Goal: Task Accomplishment & Management: Use online tool/utility

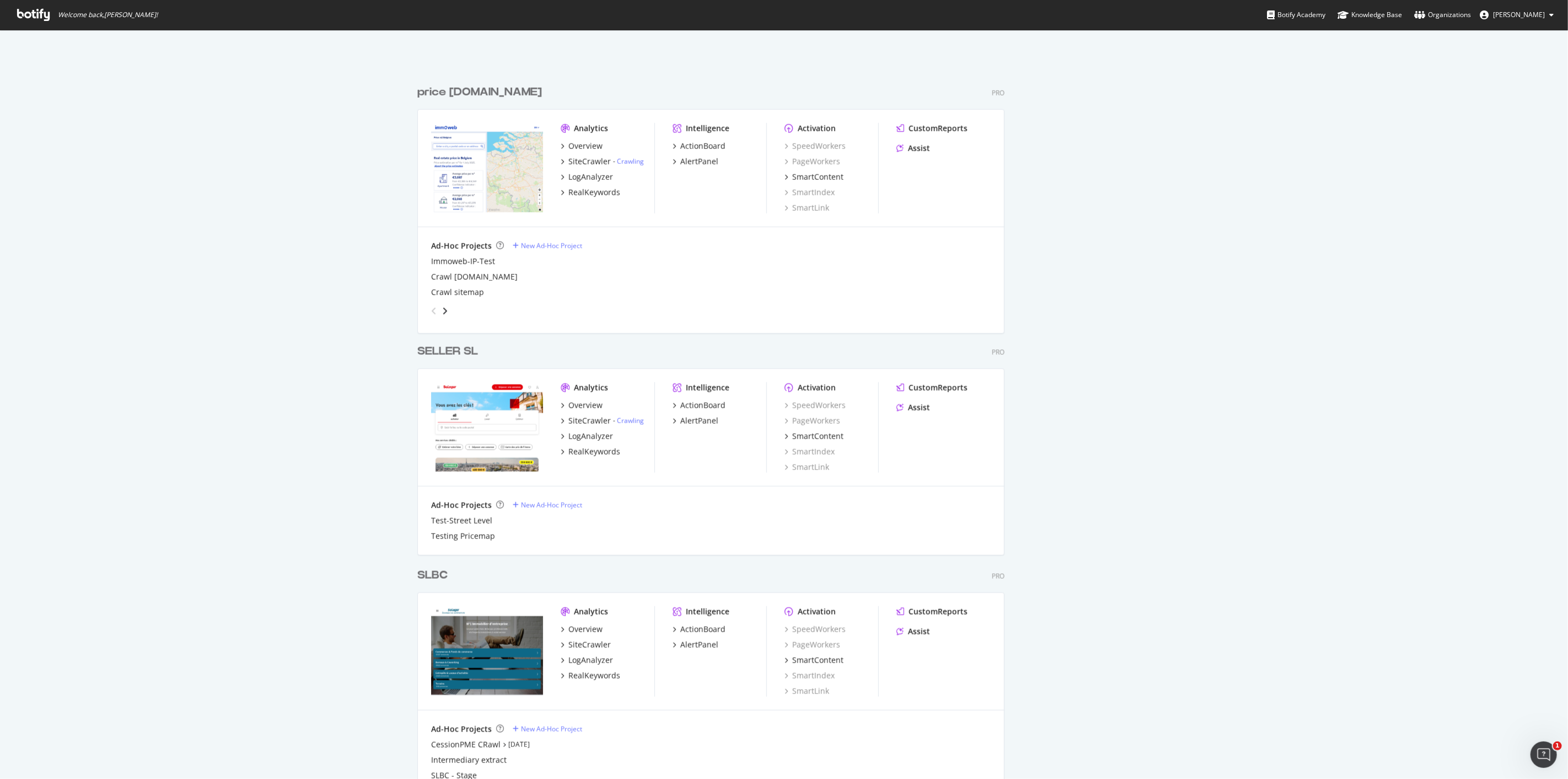
scroll to position [1410, 0]
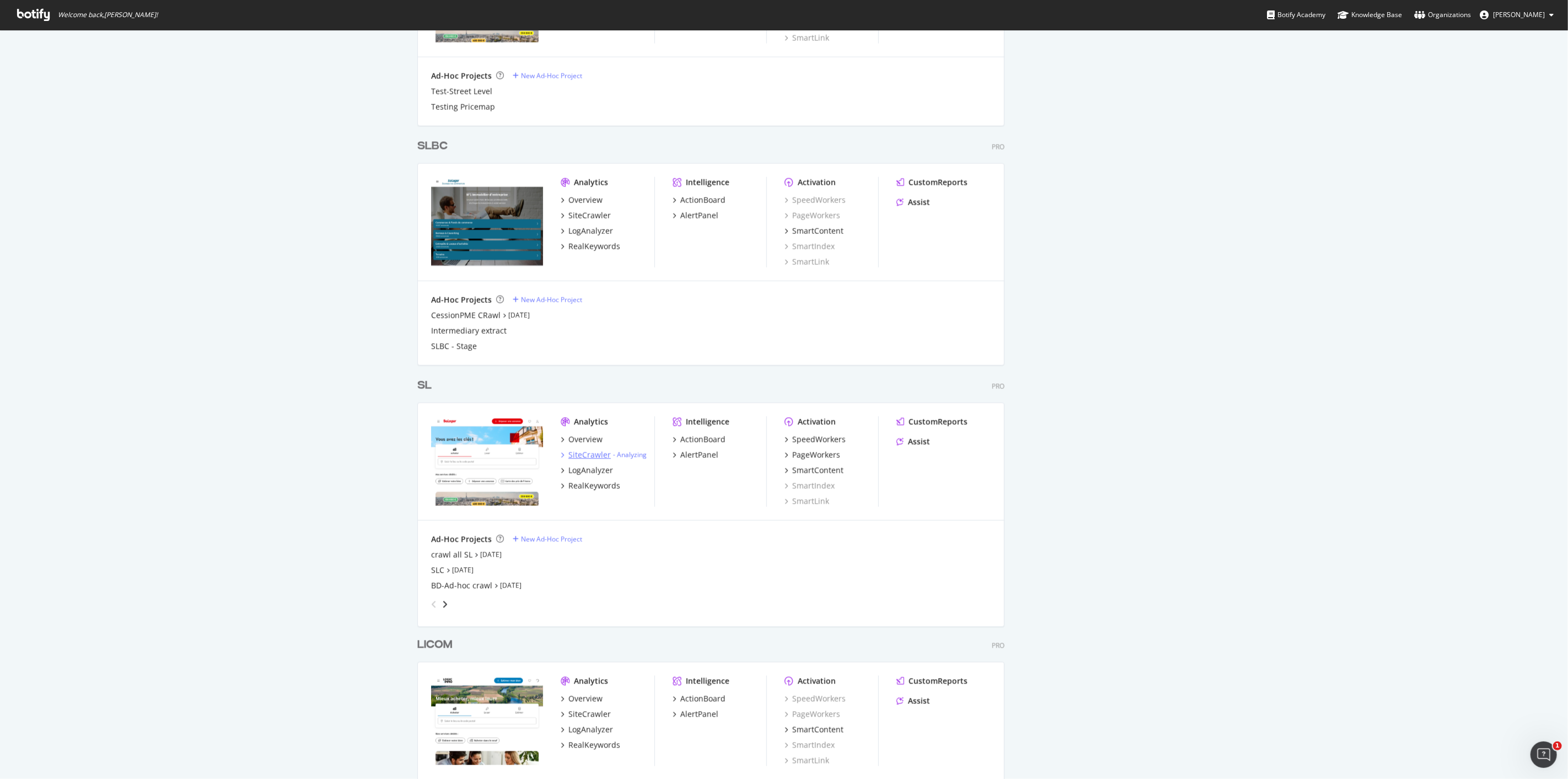
click at [587, 454] on div "SiteCrawler" at bounding box center [589, 455] width 43 height 11
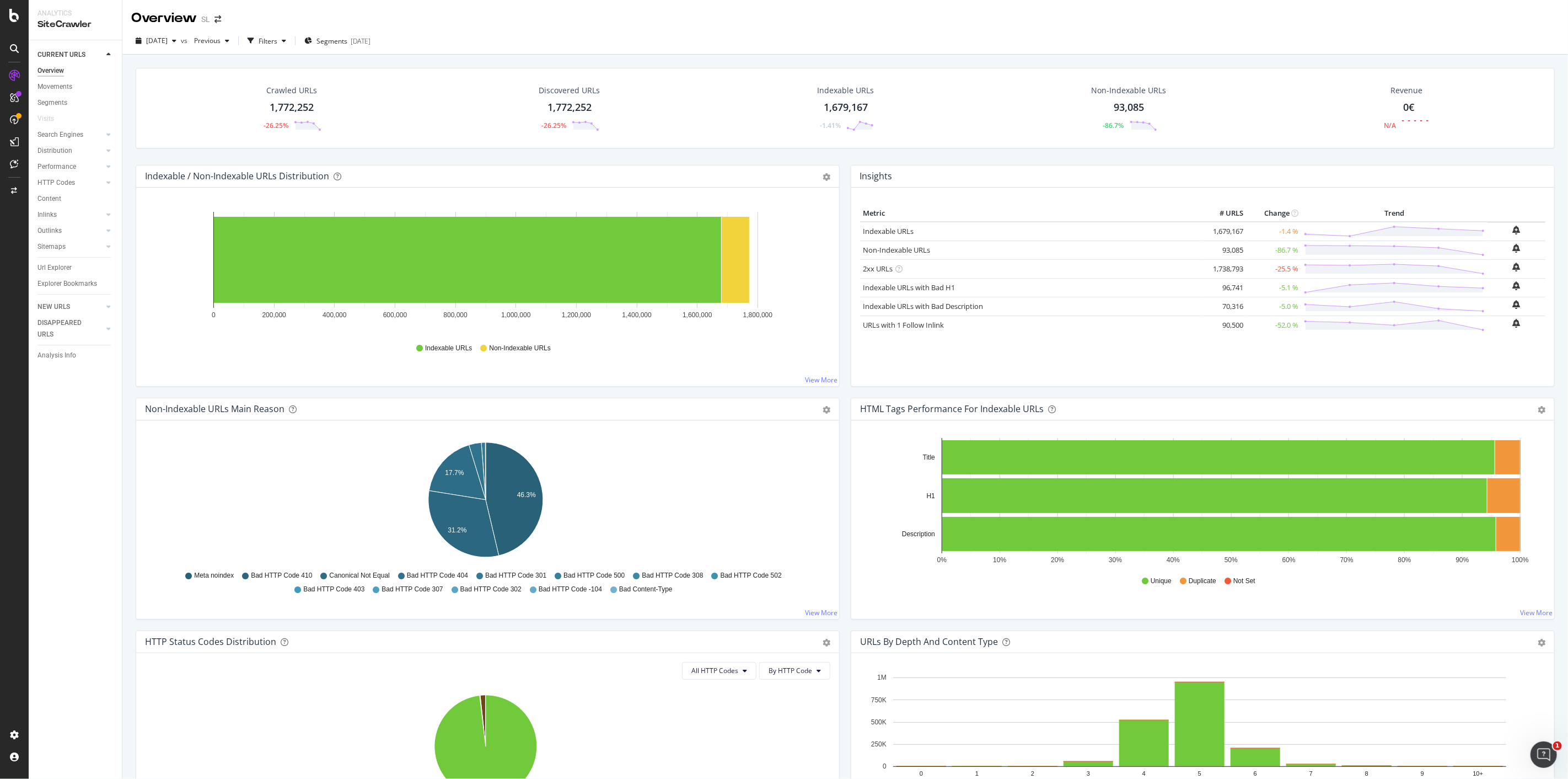
click at [280, 111] on div "1,772,252" at bounding box center [291, 107] width 44 height 15
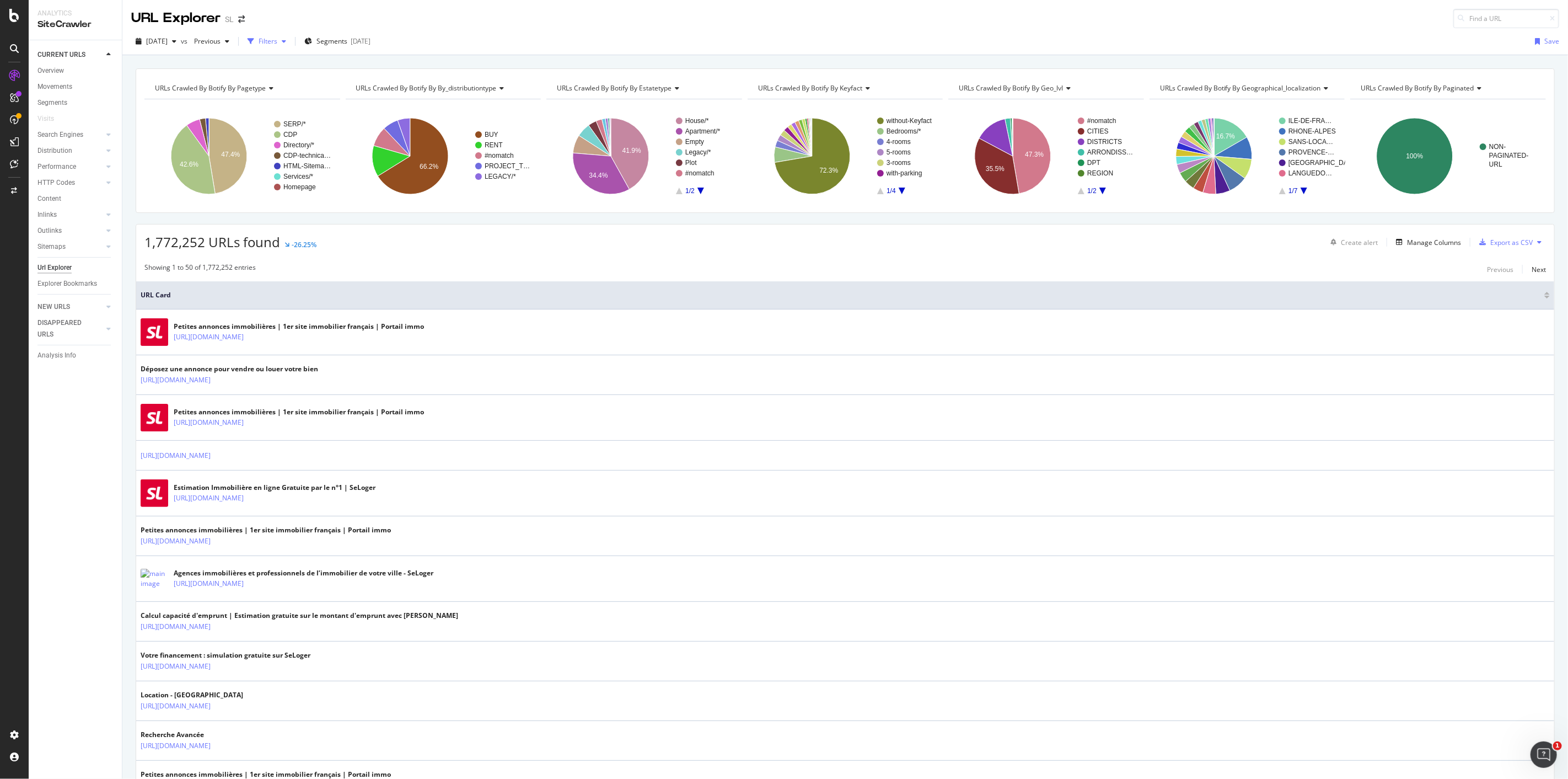
click at [277, 46] on div "Filters" at bounding box center [268, 41] width 18 height 10
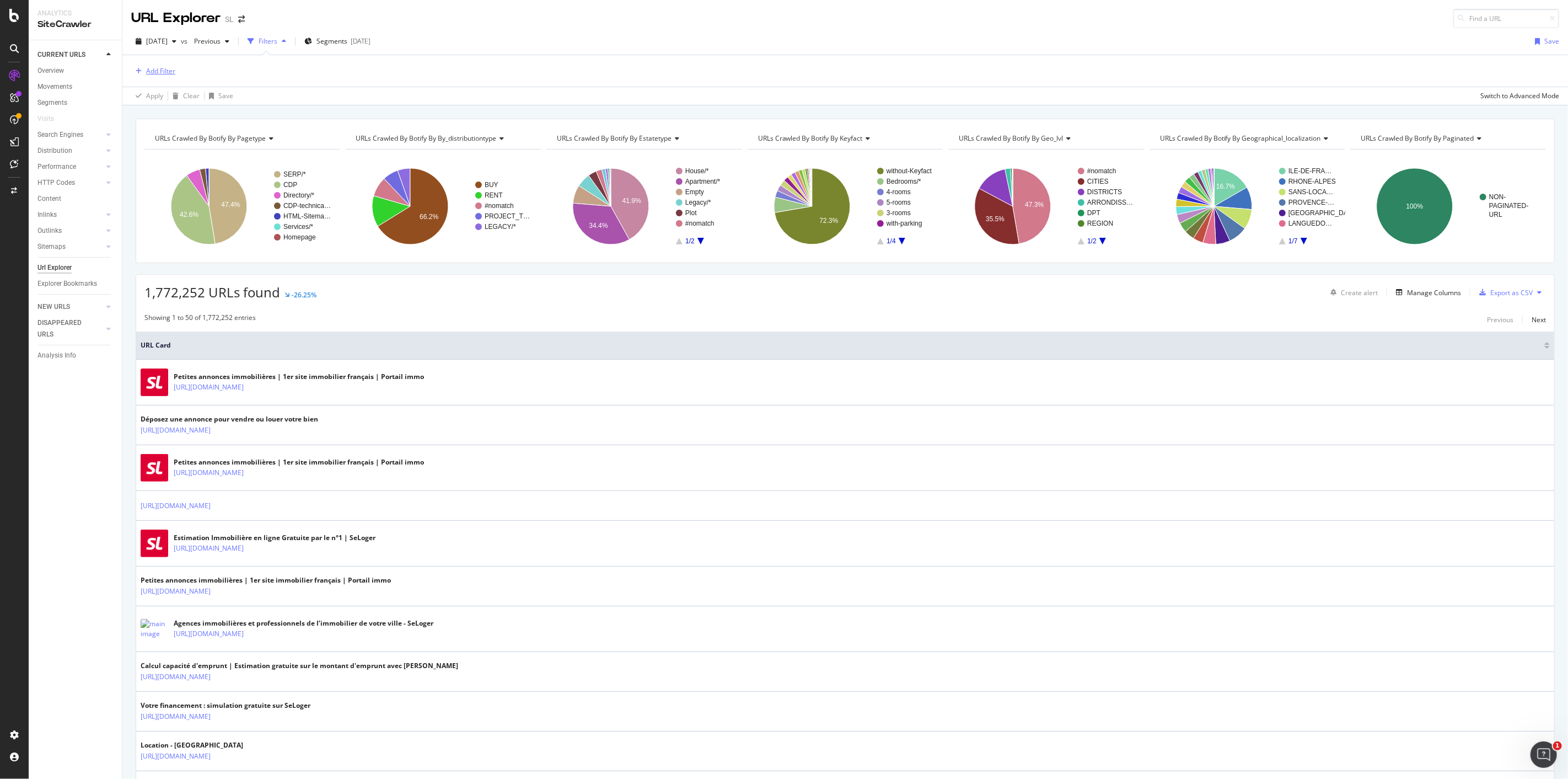
click at [168, 71] on div "Add Filter" at bounding box center [161, 71] width 29 height 10
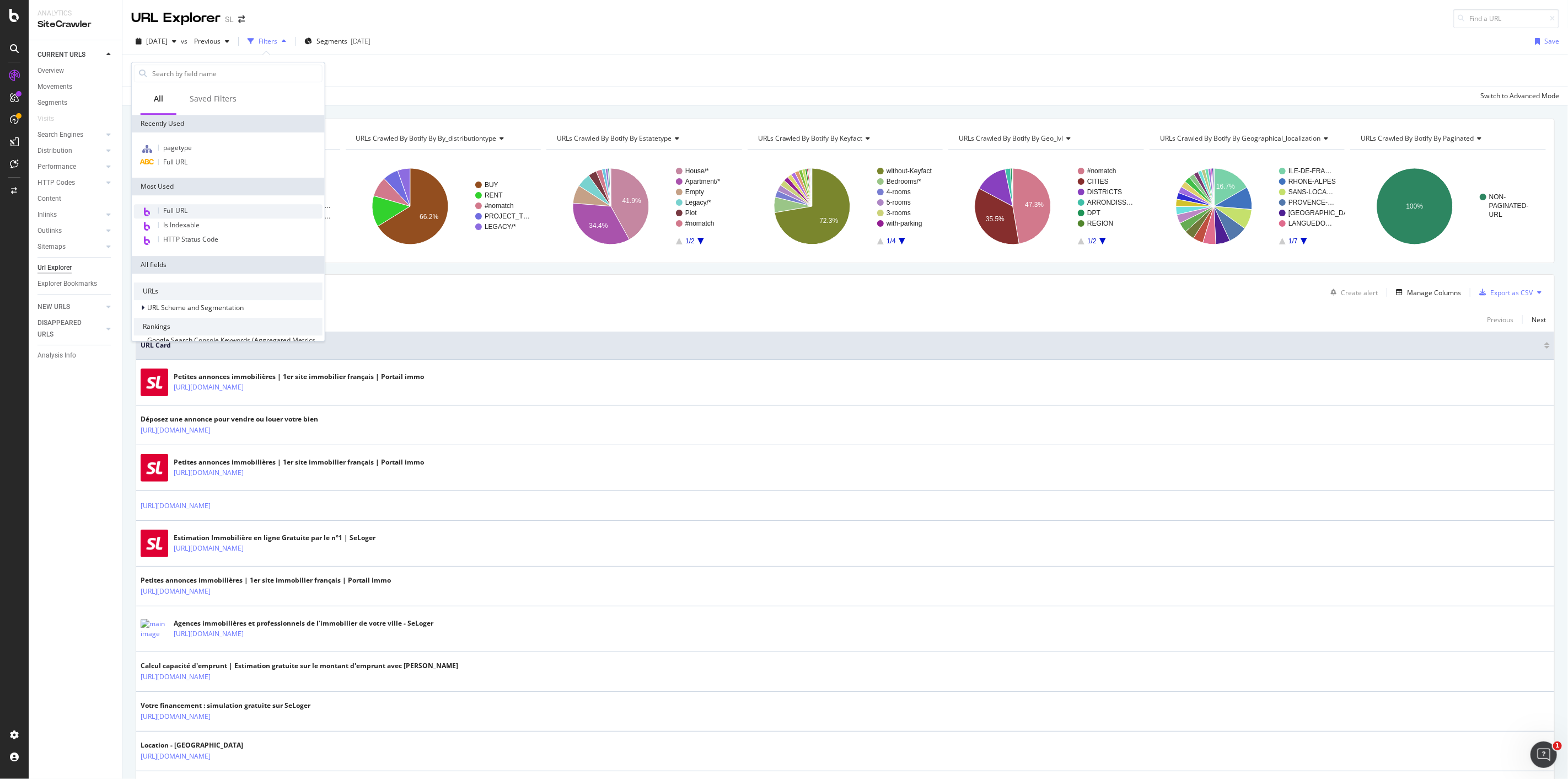
click at [199, 216] on div "Full URL" at bounding box center [228, 211] width 189 height 15
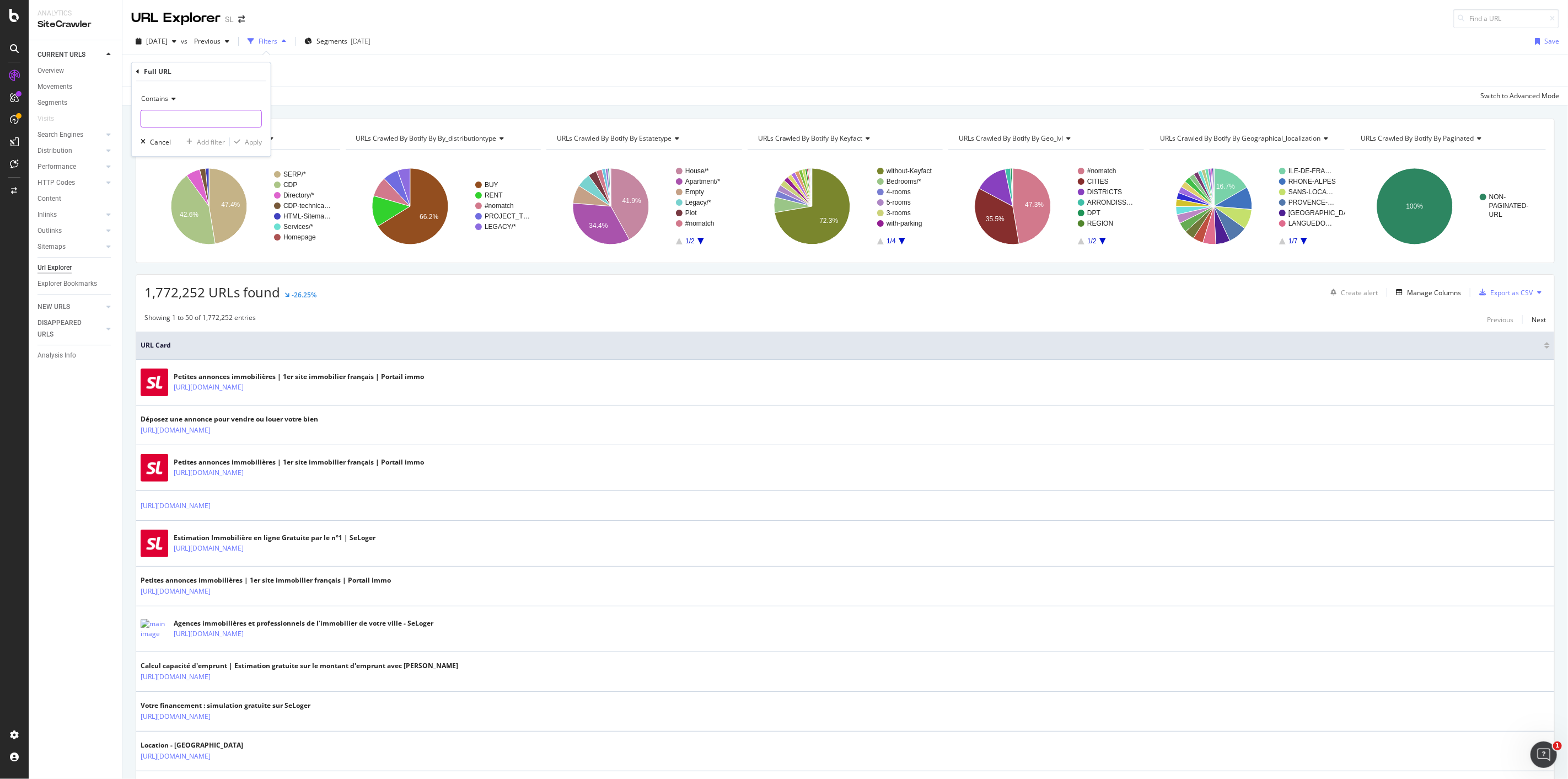
click at [235, 127] on input "text" at bounding box center [201, 119] width 120 height 18
paste input "https://www.seloger.com/estimation-immobiliere.html"
type input "https://www.seloger.com/estimation-immobiliere.html"
click at [252, 141] on div "Apply" at bounding box center [253, 142] width 17 height 10
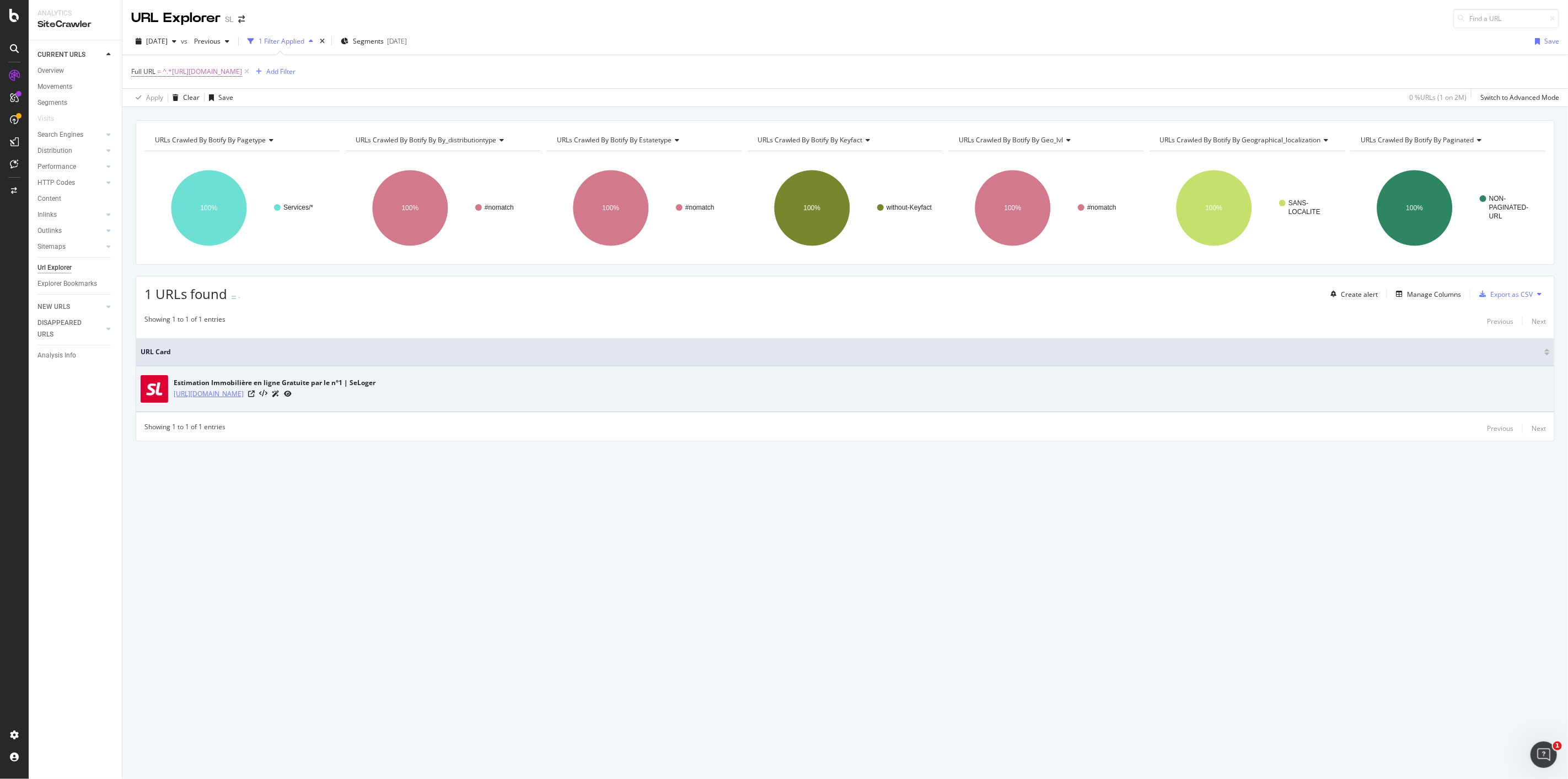
click at [243, 394] on link "https://www.seloger.com/estimation-immobiliere.html" at bounding box center [208, 394] width 70 height 11
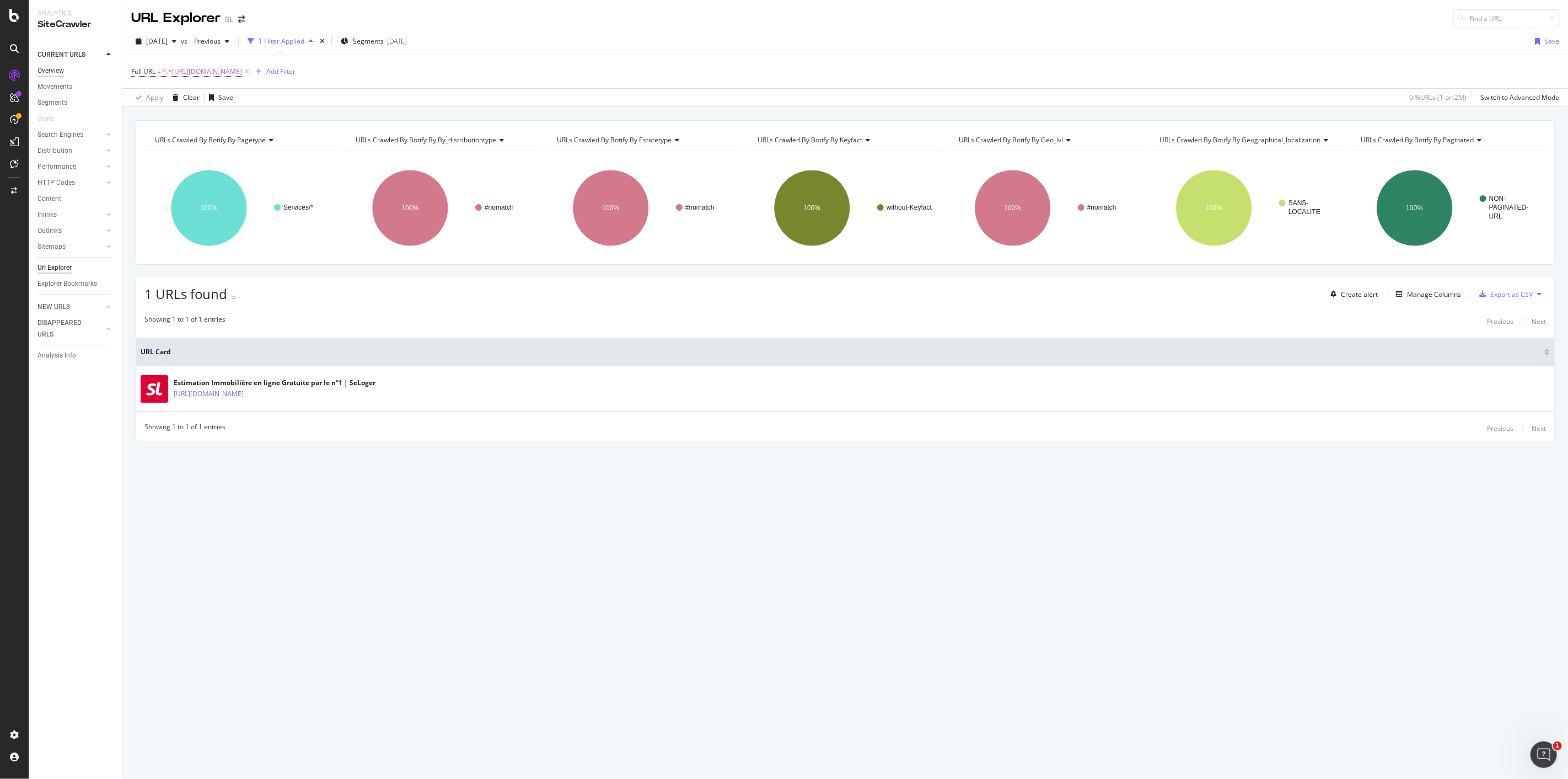
click at [56, 68] on div "Overview" at bounding box center [51, 71] width 27 height 11
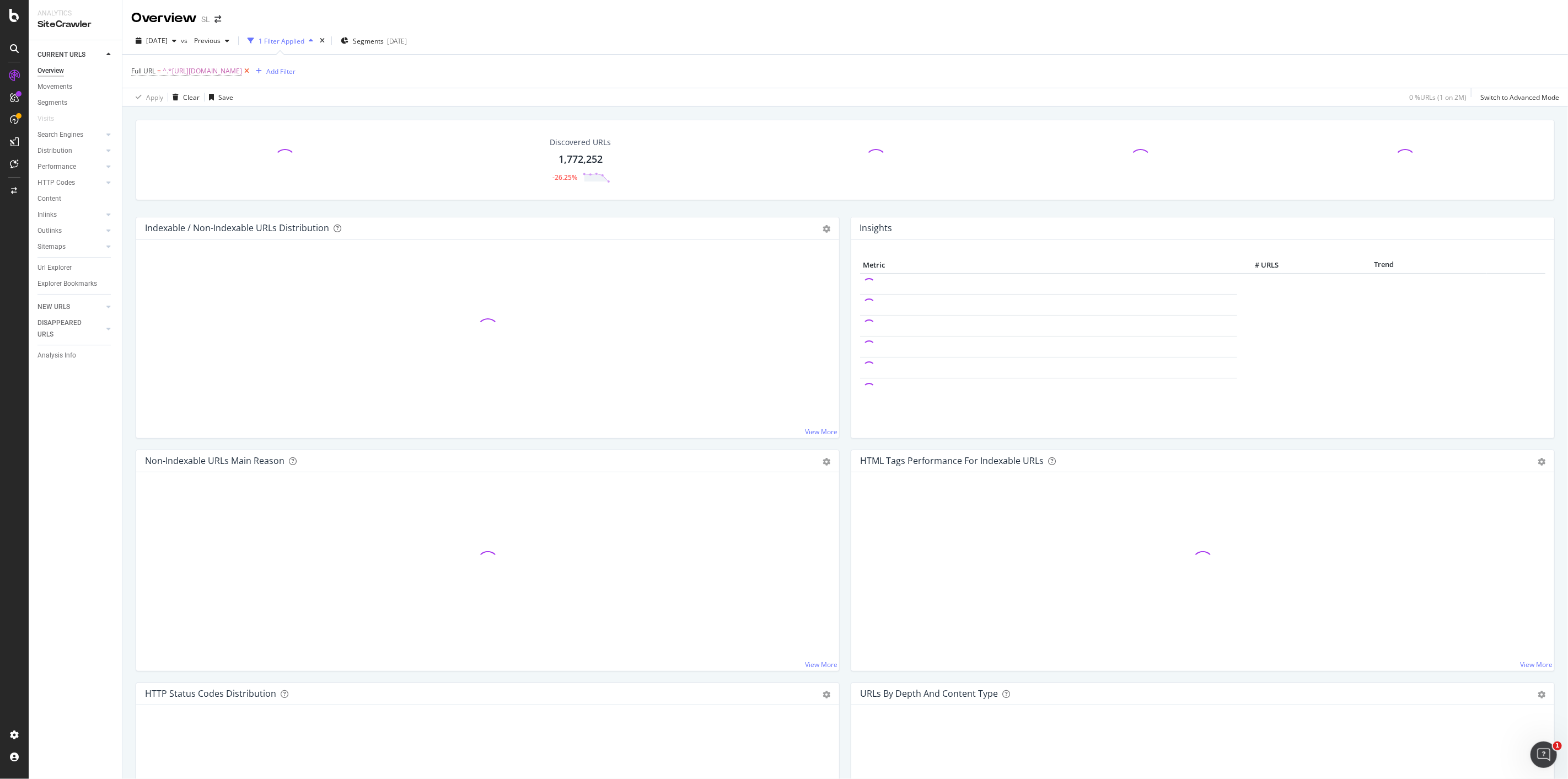
click at [252, 69] on icon at bounding box center [247, 71] width 10 height 11
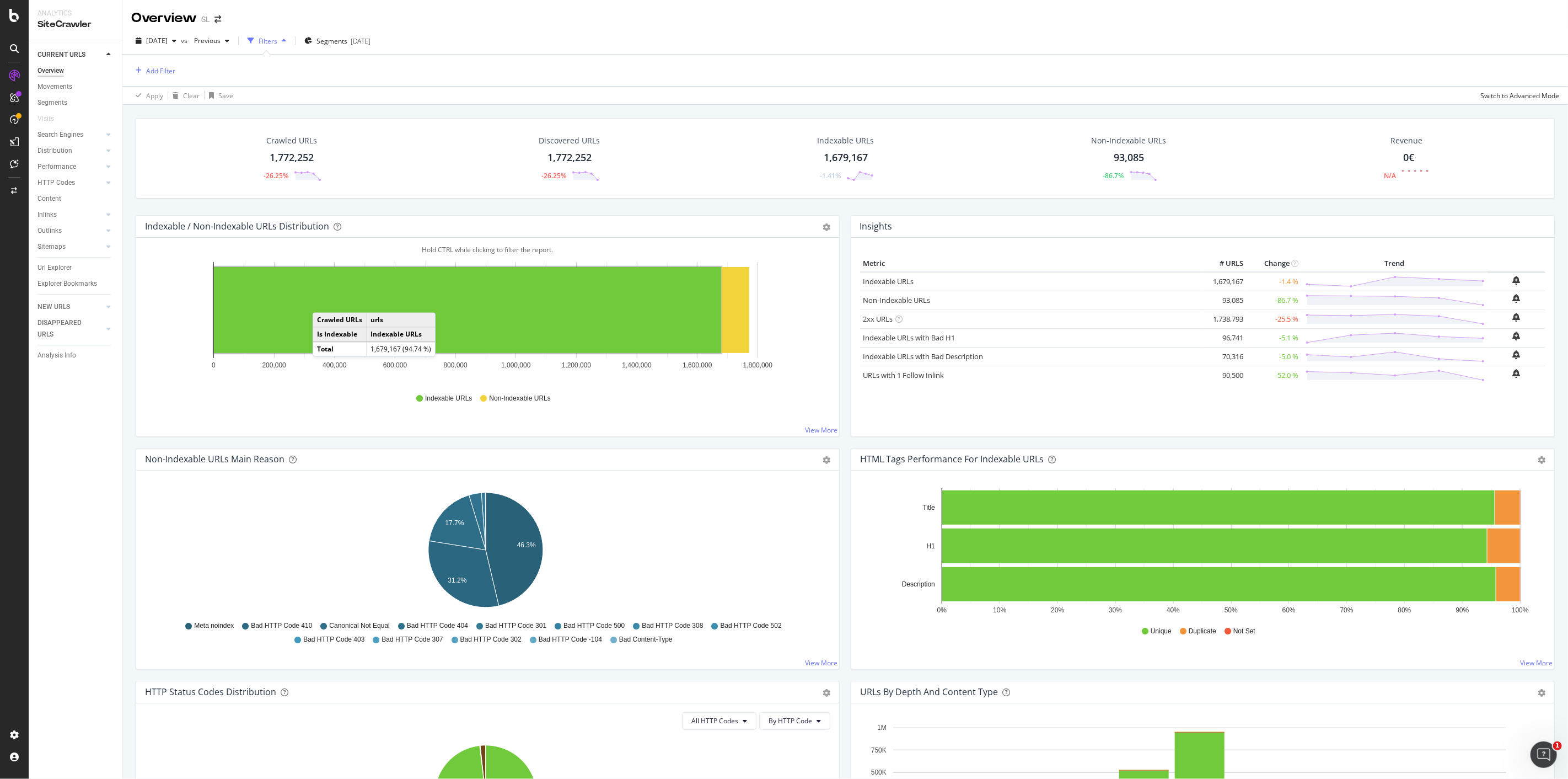
click at [324, 302] on rect "A chart." at bounding box center [468, 310] width 507 height 86
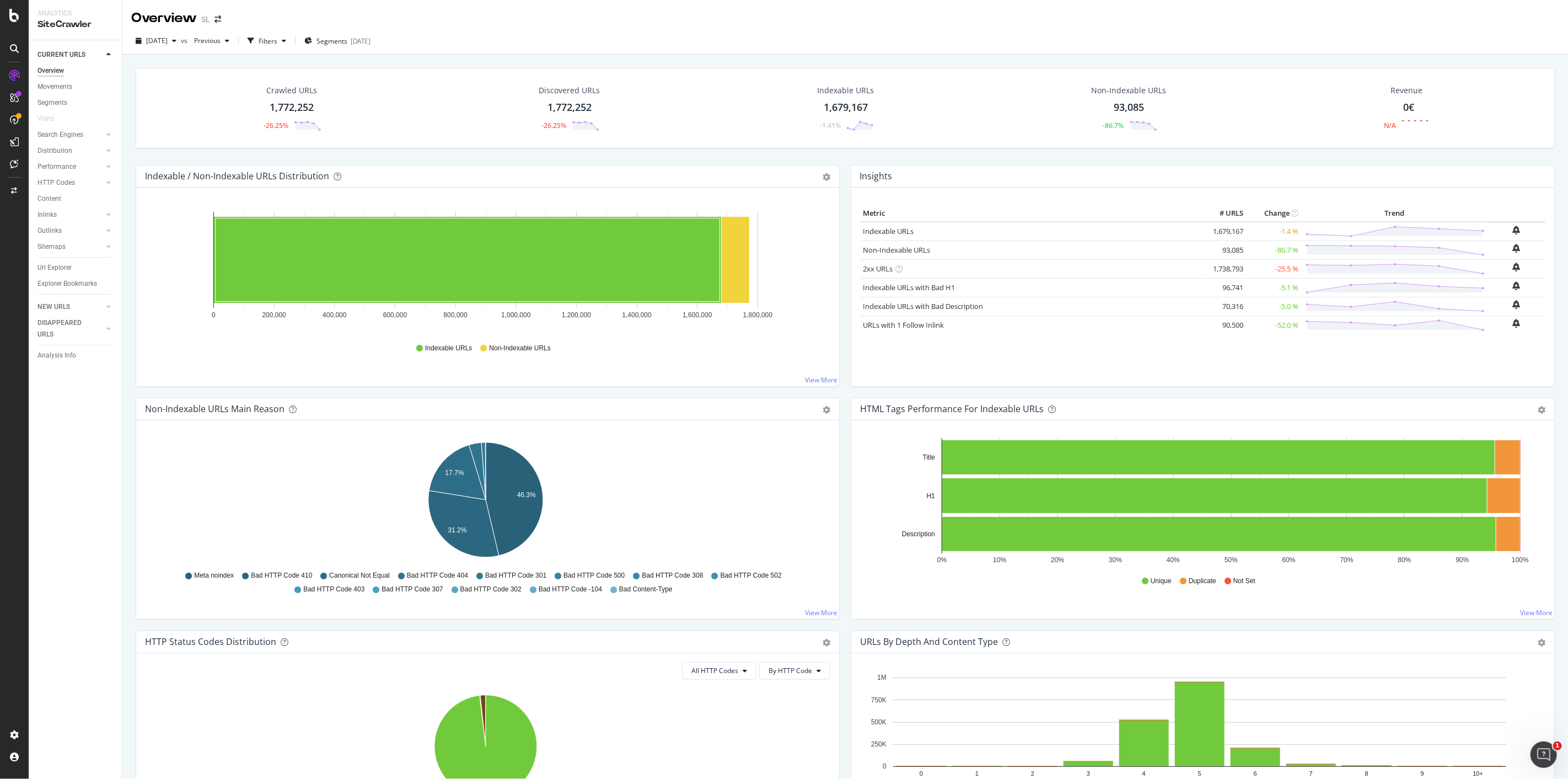
click at [285, 104] on div "1,772,252" at bounding box center [291, 107] width 44 height 15
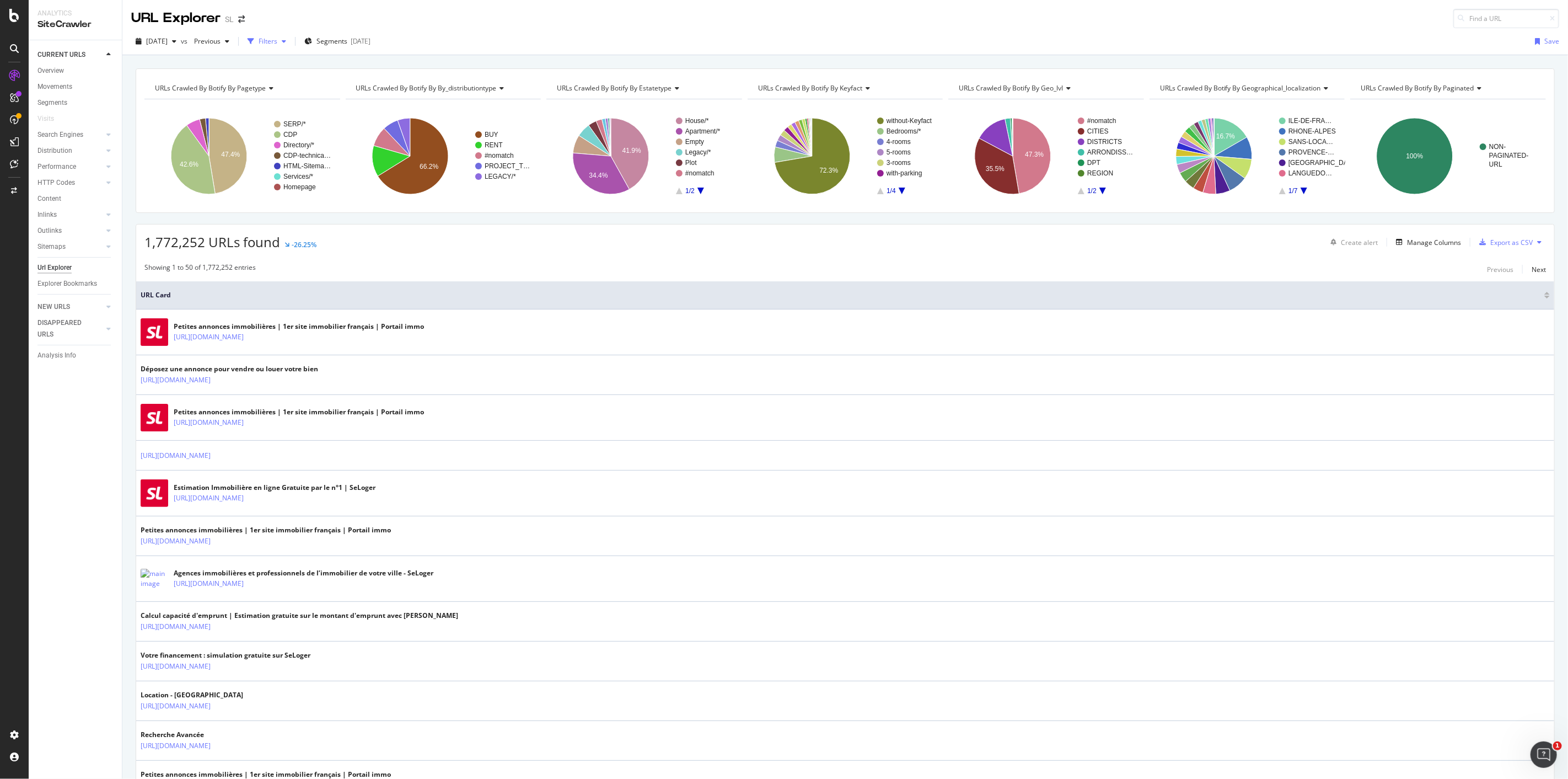
click at [277, 43] on div "Filters" at bounding box center [268, 41] width 18 height 10
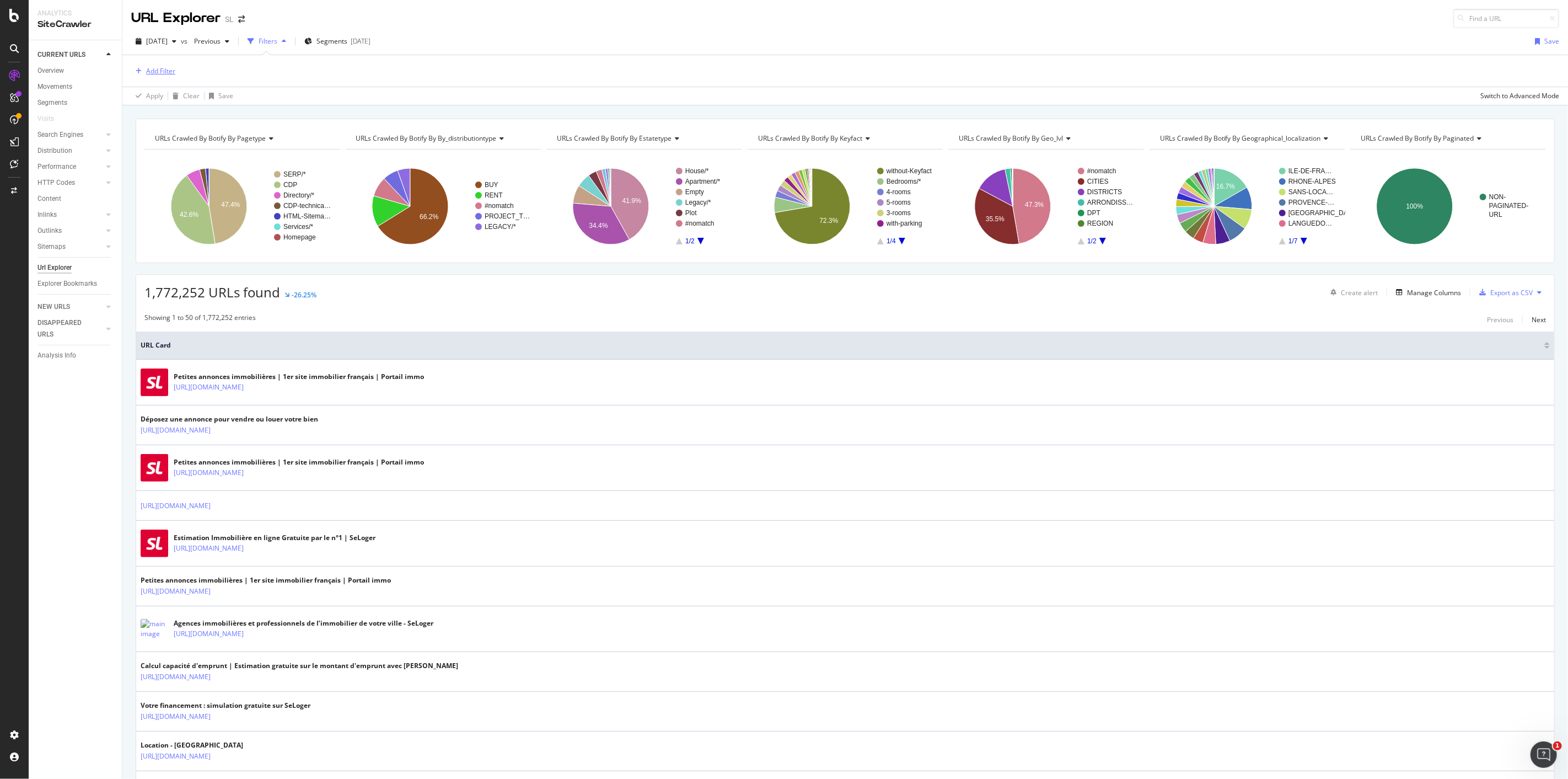
click at [160, 74] on div "Add Filter" at bounding box center [161, 71] width 29 height 10
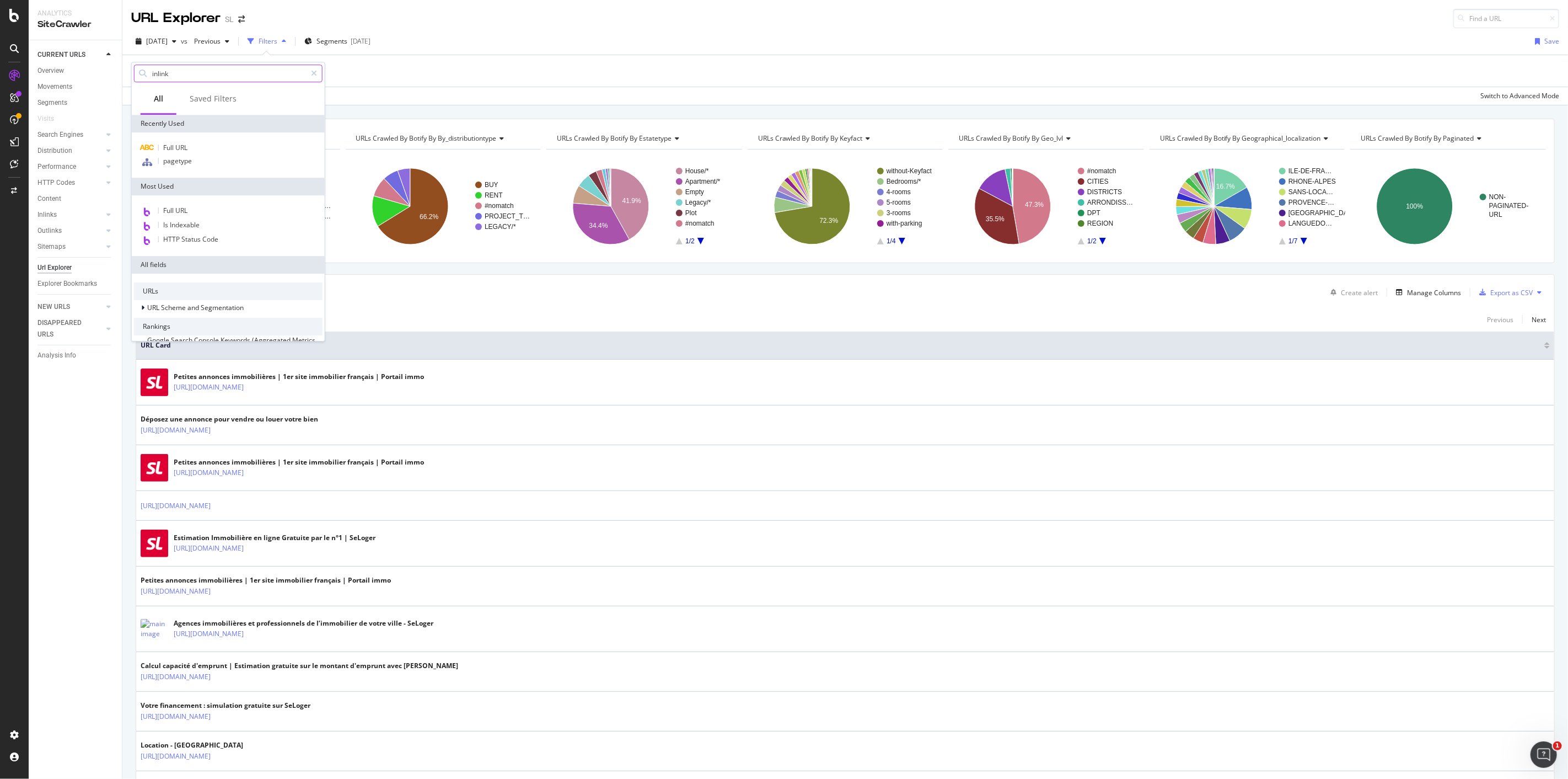
type input "inlinks"
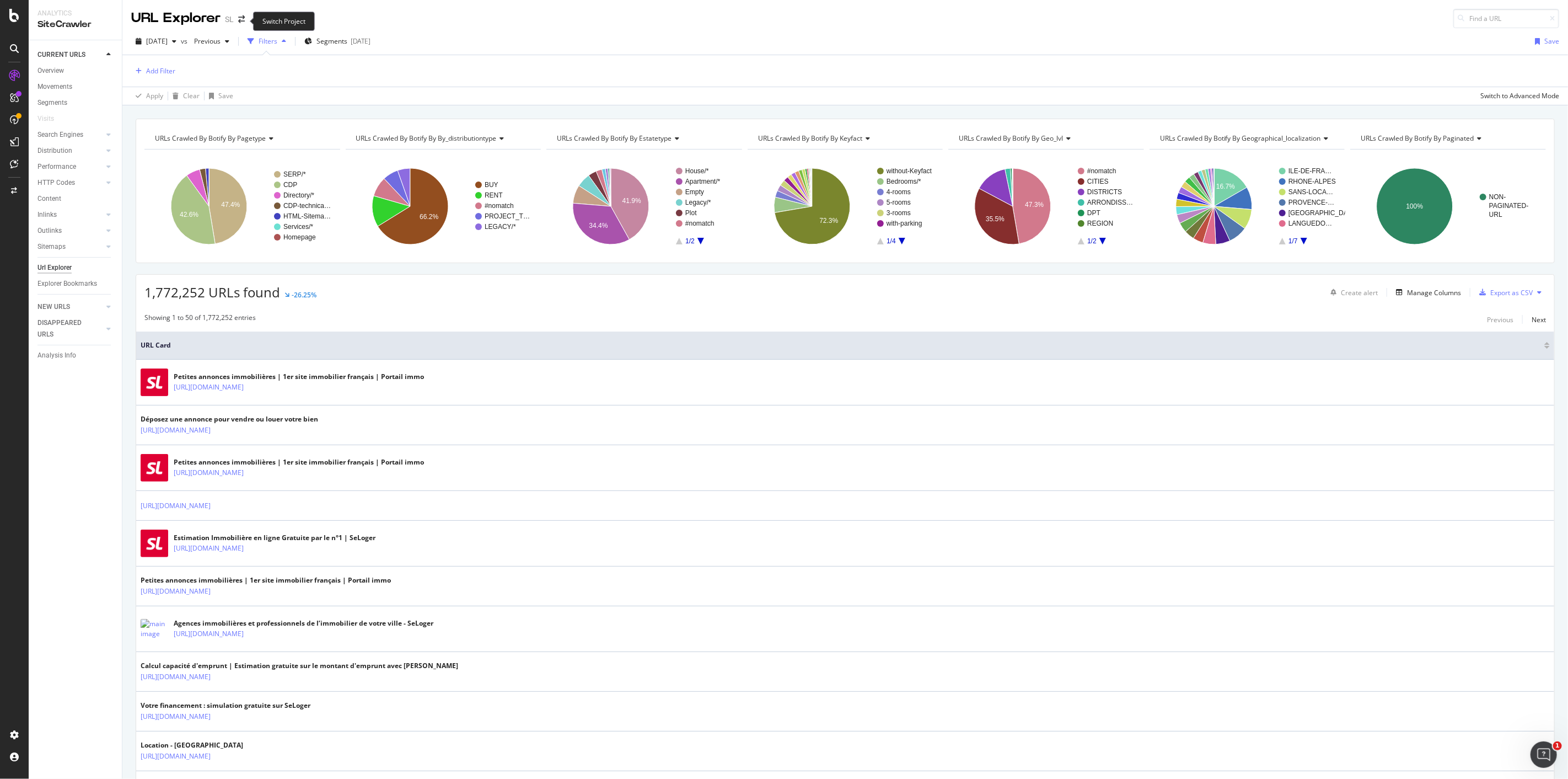
click at [244, 20] on span at bounding box center [242, 19] width 15 height 8
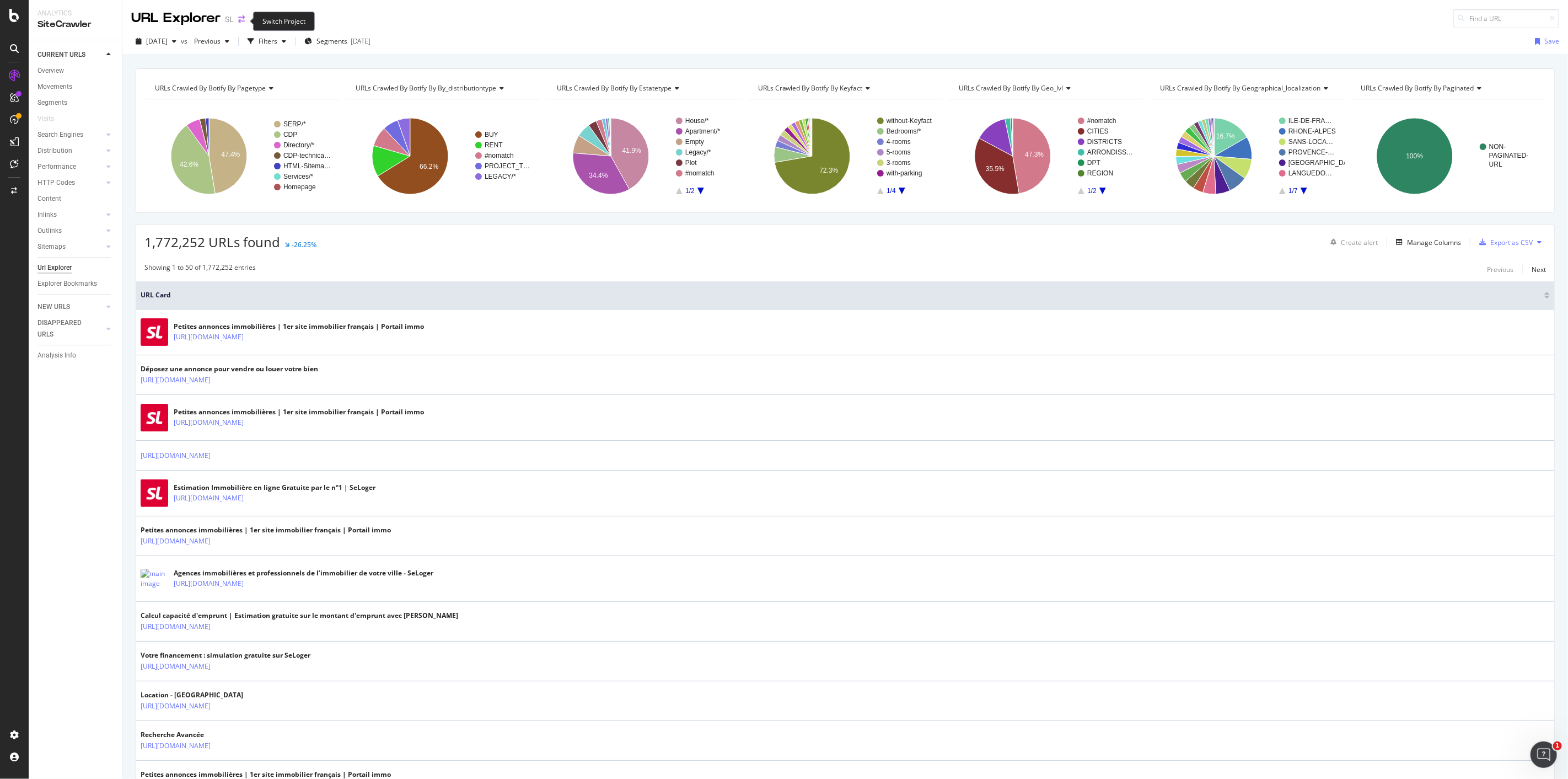
click at [243, 18] on icon "arrow-right-arrow-left" at bounding box center [242, 19] width 6 height 8
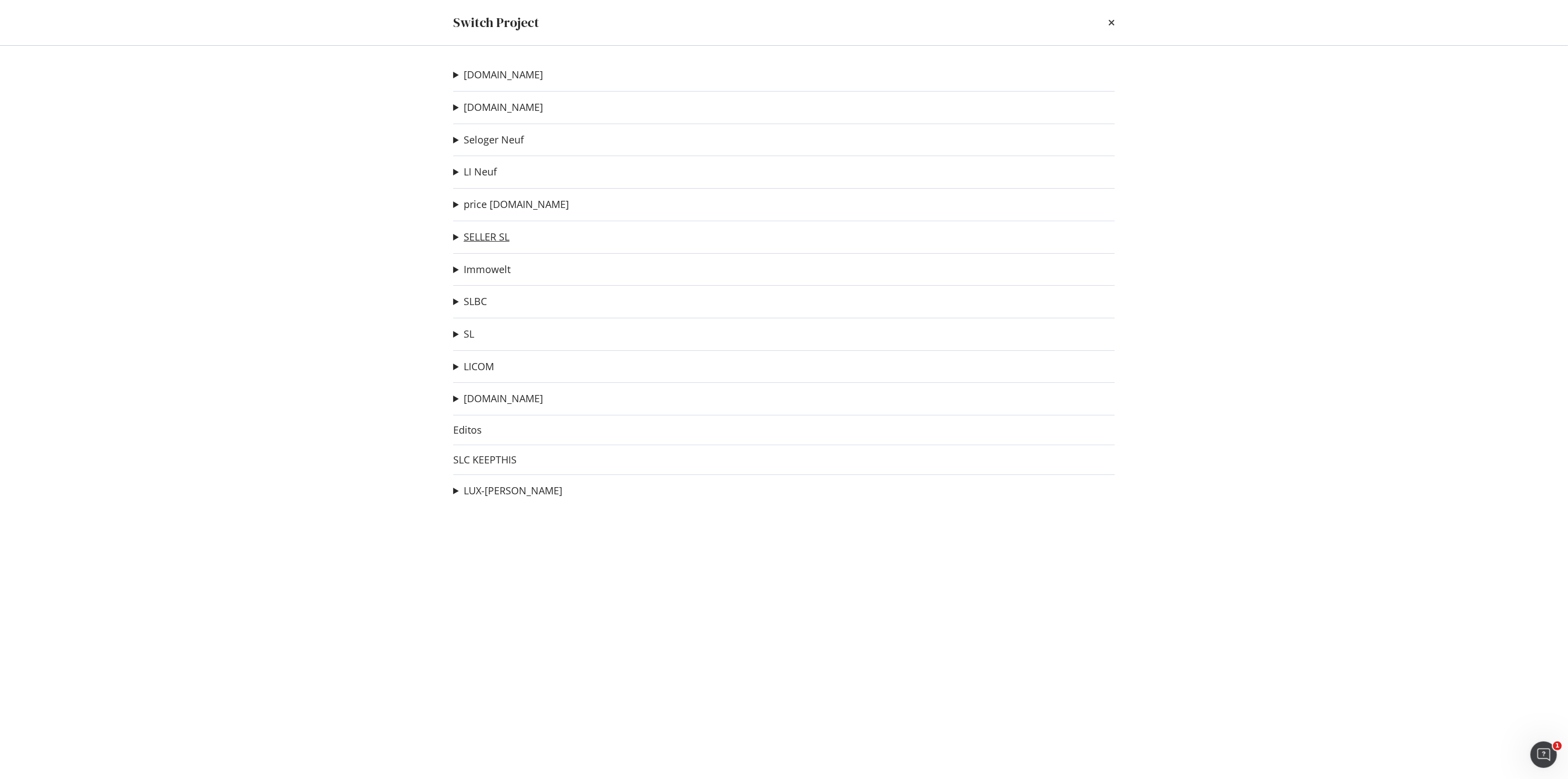
click at [498, 232] on link "SELLER SL" at bounding box center [487, 237] width 46 height 11
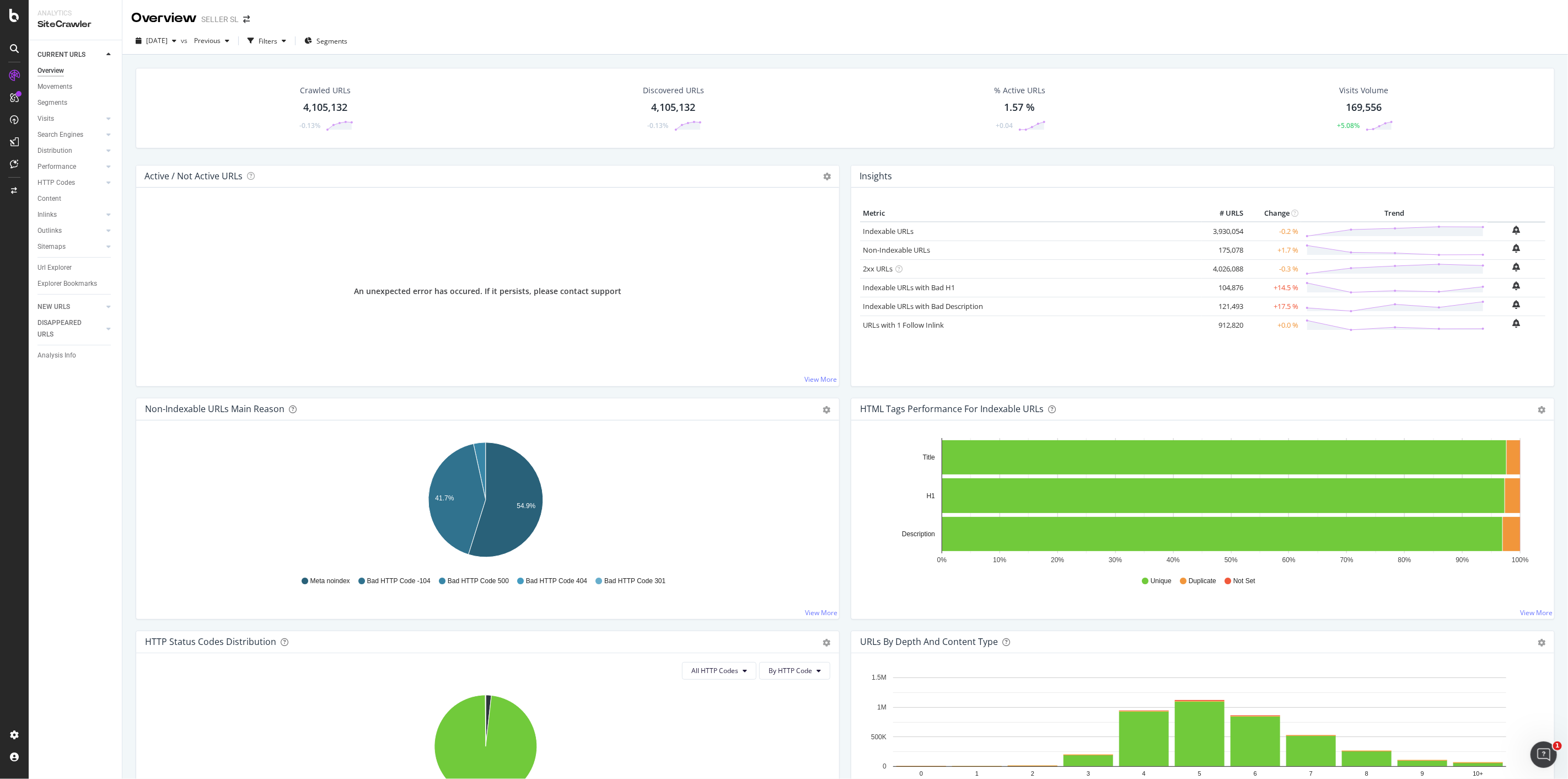
click at [325, 109] on div "4,105,132" at bounding box center [325, 107] width 44 height 15
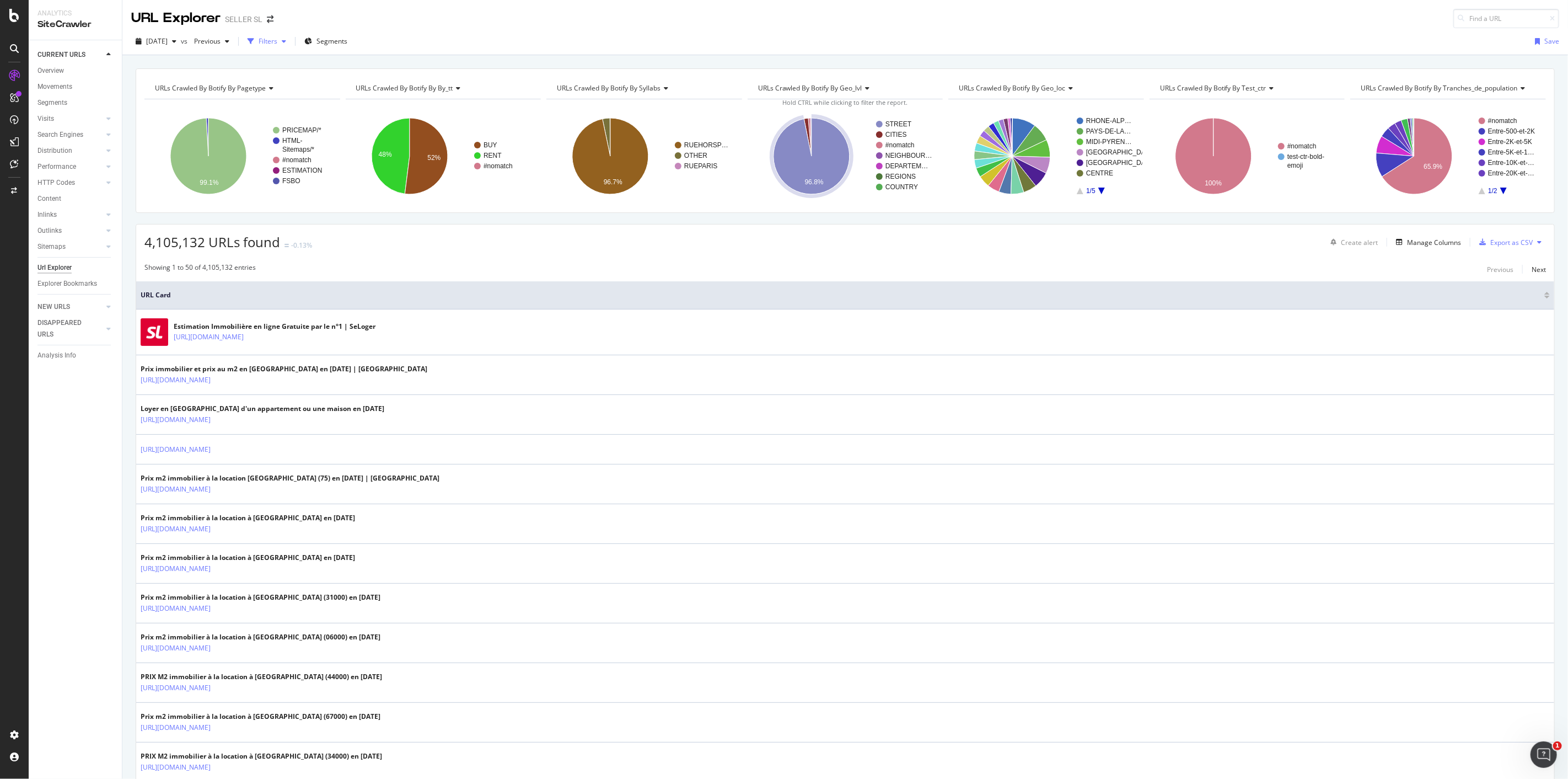
click at [277, 40] on div "Filters" at bounding box center [268, 41] width 18 height 10
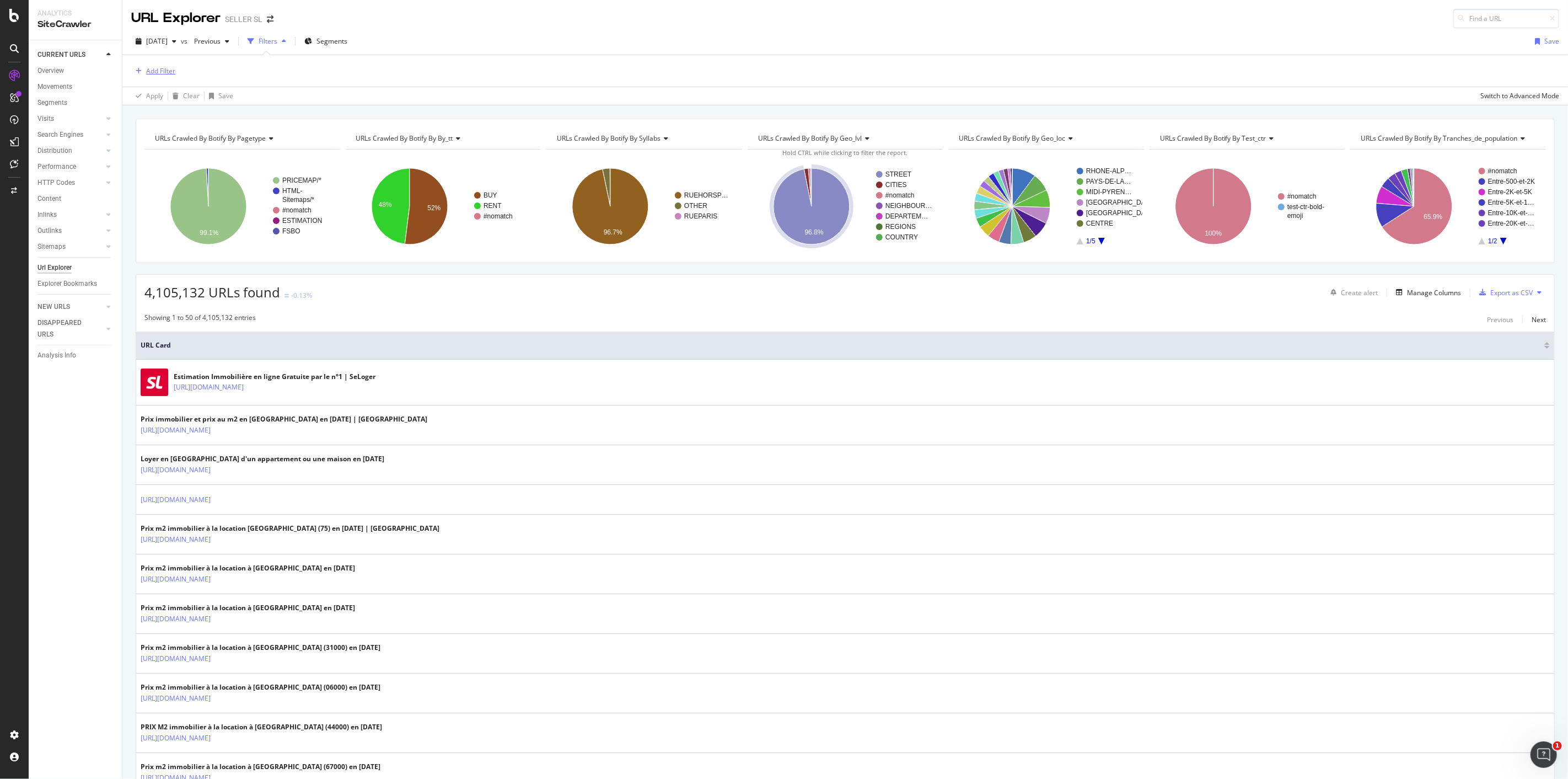
click at [161, 69] on div "Add Filter" at bounding box center [161, 71] width 29 height 10
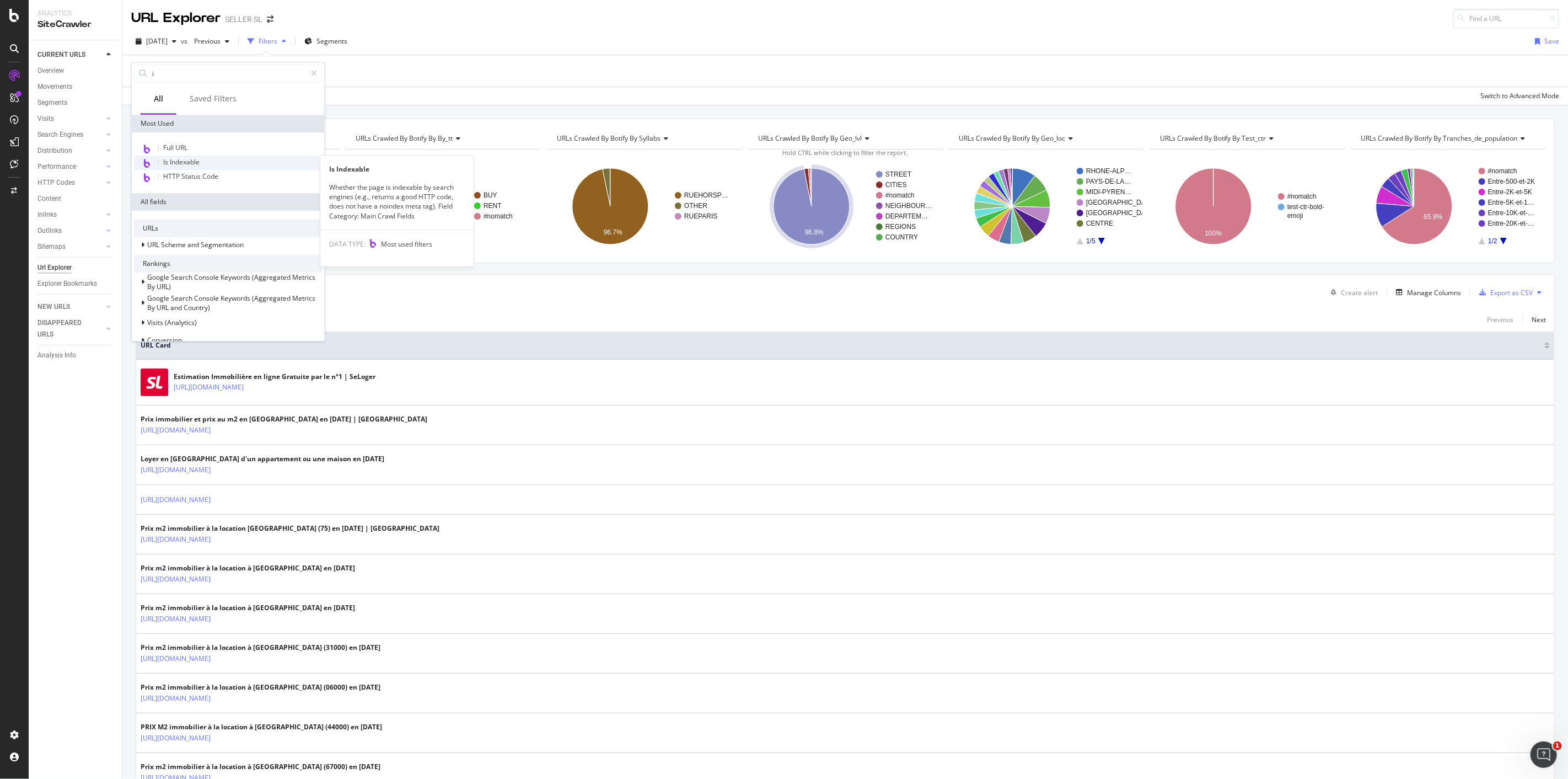
type input "i"
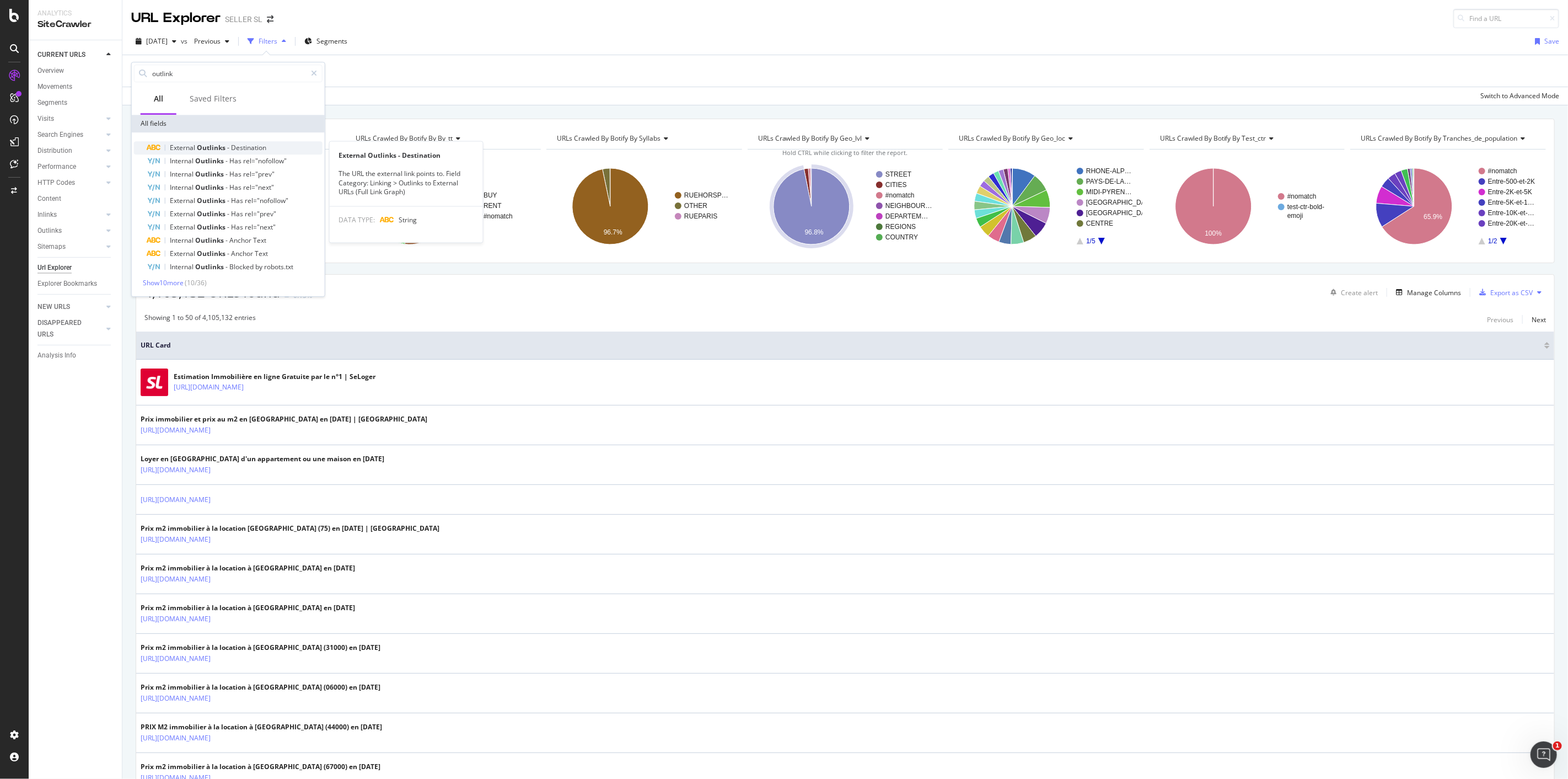
type input "outlink"
click at [228, 148] on span "-" at bounding box center [229, 148] width 4 height 10
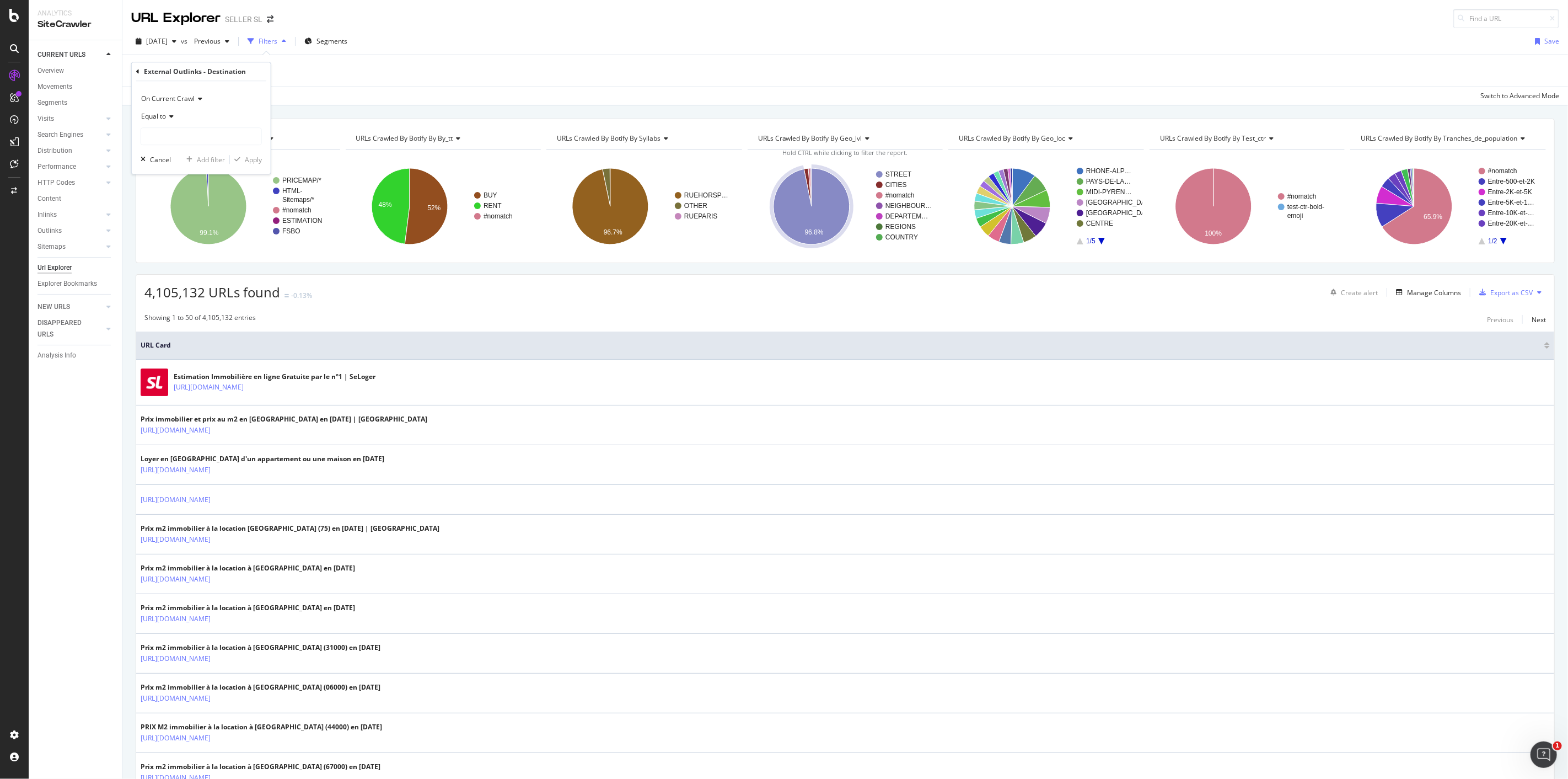
click at [139, 69] on icon at bounding box center [137, 72] width 3 height 6
click at [157, 69] on div "Add Filter" at bounding box center [161, 71] width 29 height 10
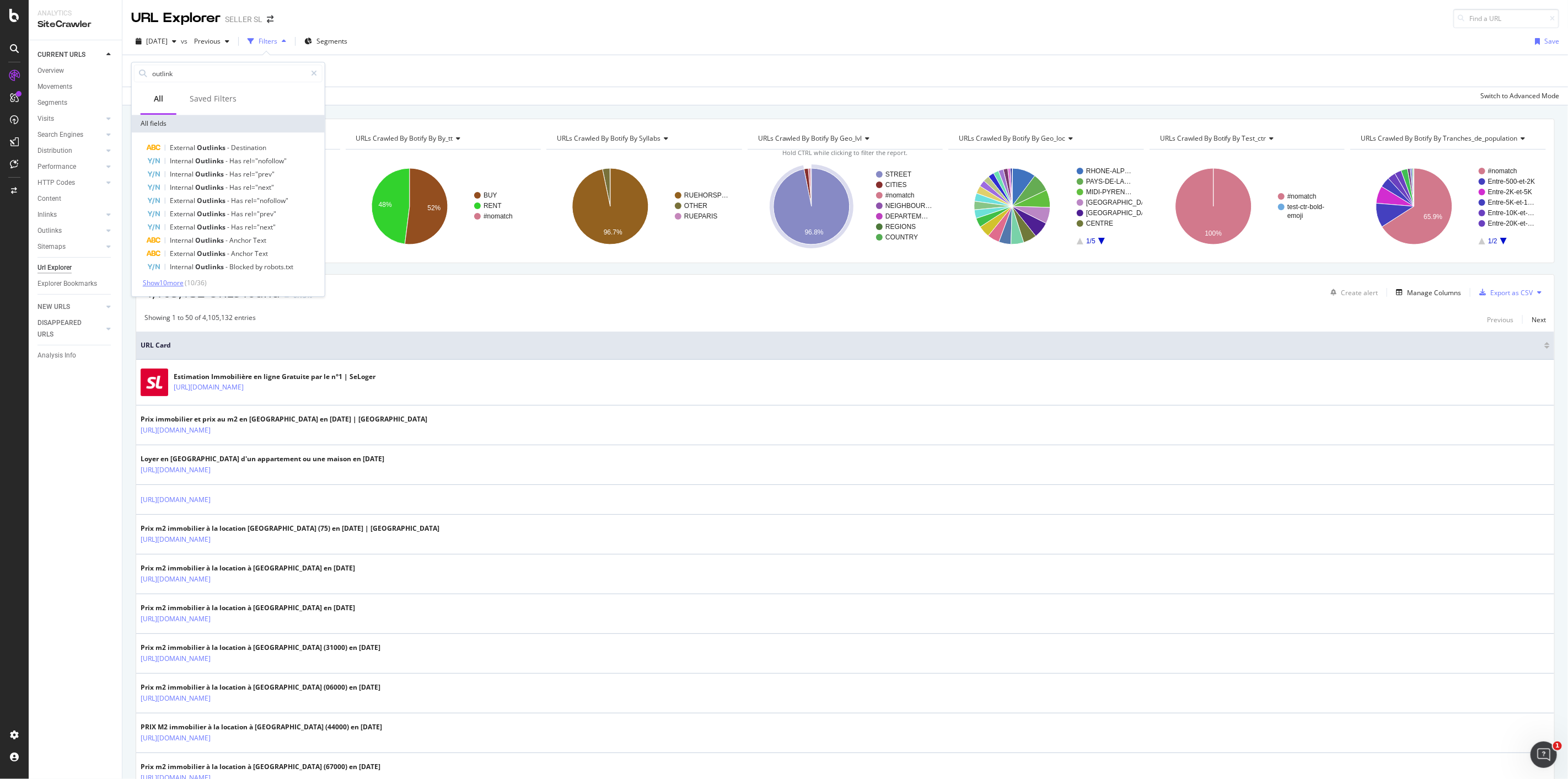
click at [164, 284] on span "Show 10 more" at bounding box center [163, 282] width 41 height 10
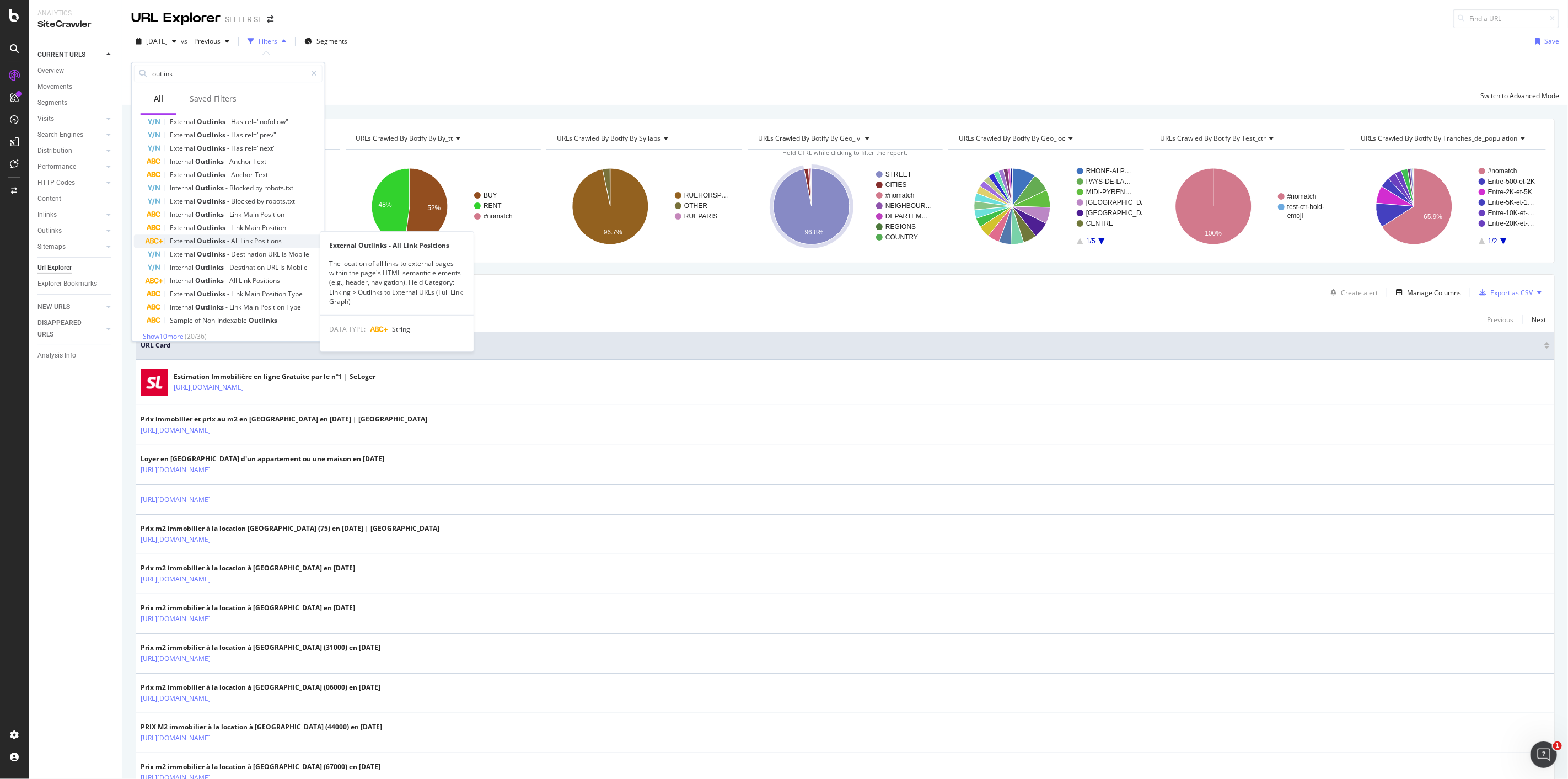
scroll to position [86, 0]
click at [207, 74] on input "outlink" at bounding box center [229, 73] width 155 height 17
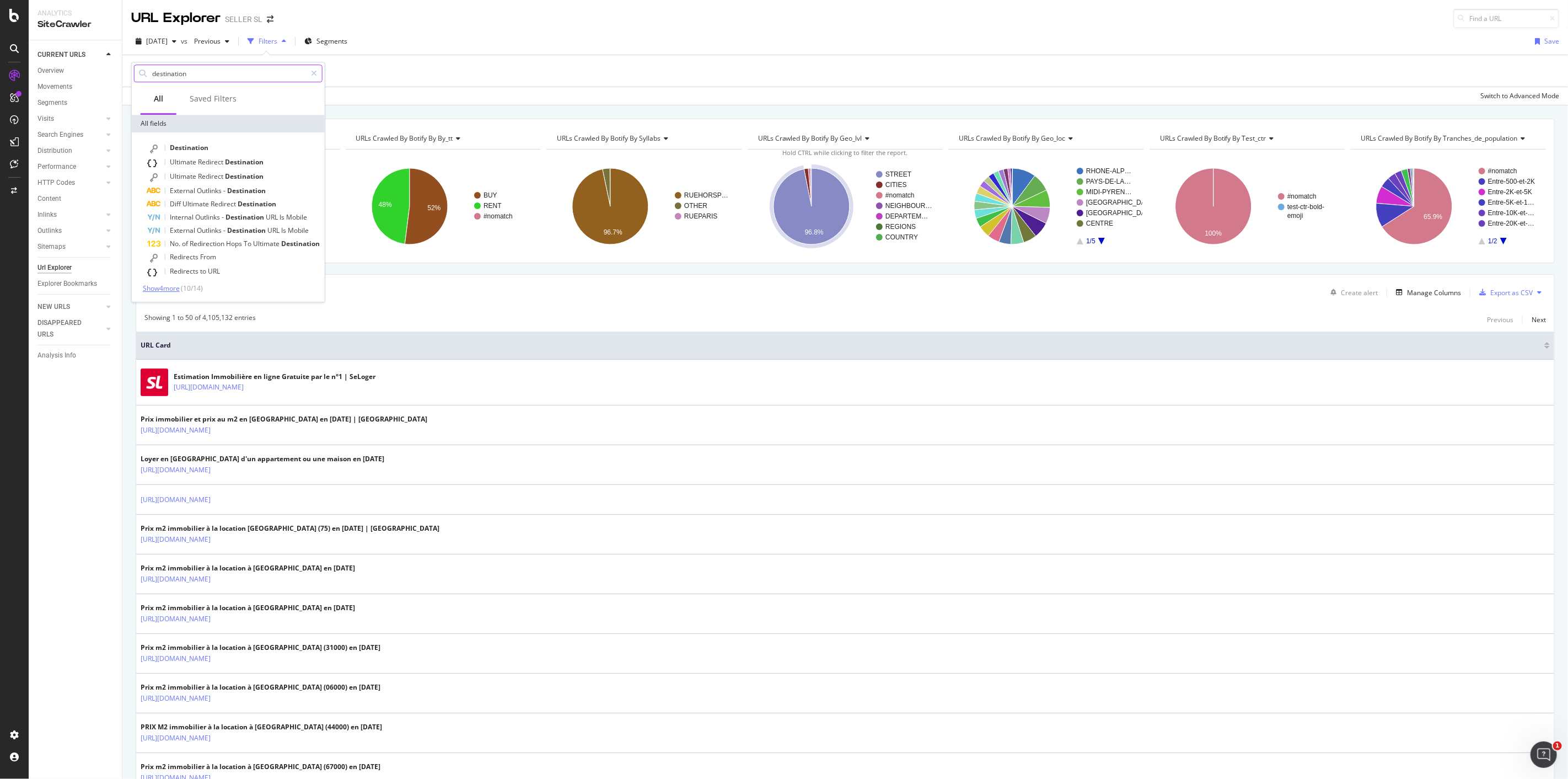
type input "destination"
click at [167, 291] on span "Show 4 more" at bounding box center [161, 288] width 37 height 10
click at [235, 312] on div "Inlinks - Anchor Text" at bounding box center [235, 312] width 175 height 13
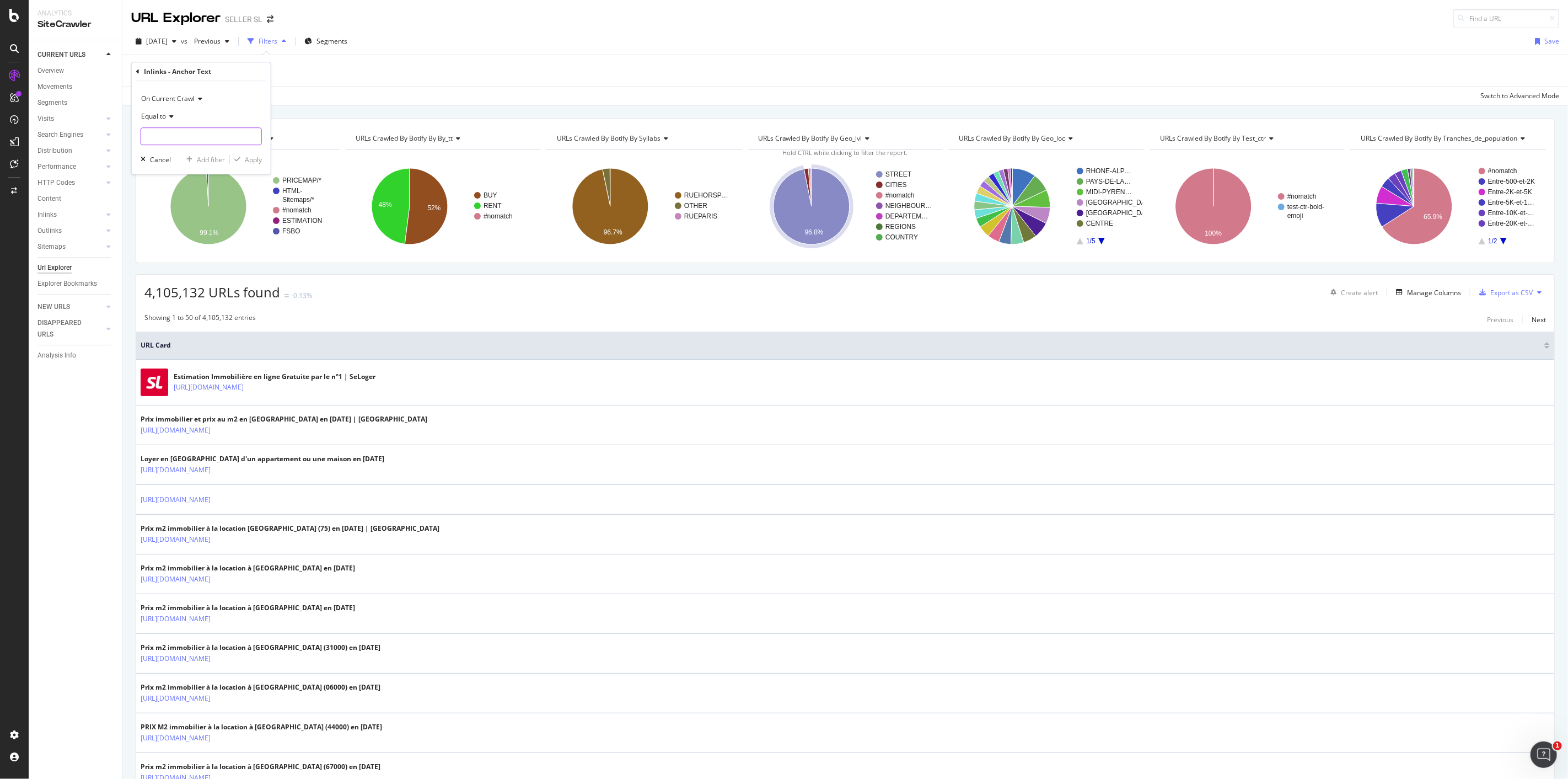
click at [213, 139] on input "text" at bounding box center [201, 136] width 120 height 18
type input "Estimation immobilière"
click at [255, 156] on div "Apply" at bounding box center [253, 160] width 17 height 10
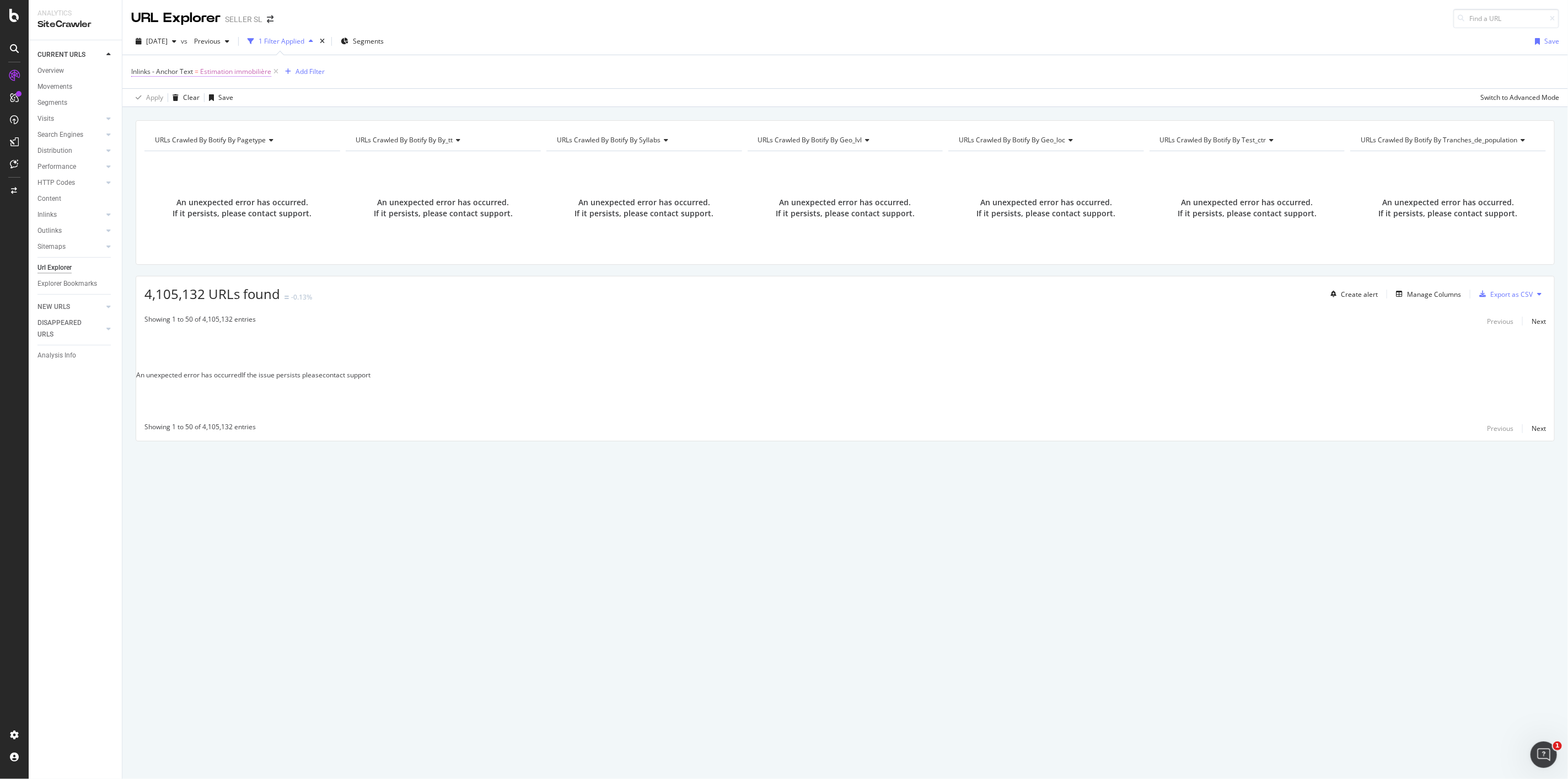
click at [235, 72] on span "Estimation immobilière" at bounding box center [236, 72] width 71 height 15
click at [207, 131] on input "Estimation immobilière" at bounding box center [193, 136] width 104 height 18
click at [249, 158] on div "Apply" at bounding box center [253, 159] width 17 height 10
click at [177, 71] on span "Inlinks - Anchor Text" at bounding box center [161, 71] width 62 height 10
click at [156, 119] on span "Equal to" at bounding box center [153, 115] width 25 height 10
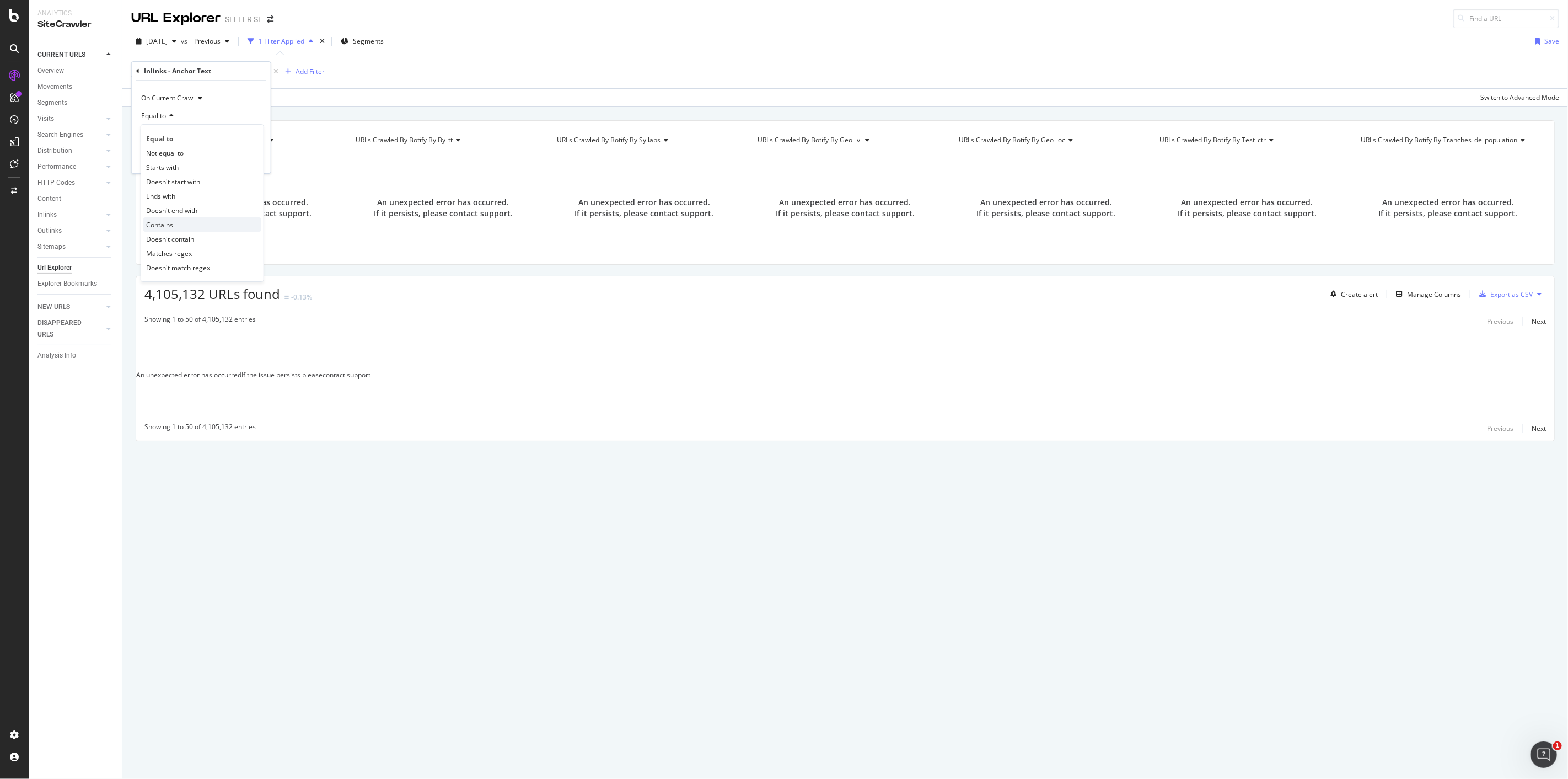
click at [191, 224] on div "Contains" at bounding box center [203, 224] width 118 height 15
click at [250, 162] on div "Apply" at bounding box center [253, 159] width 17 height 10
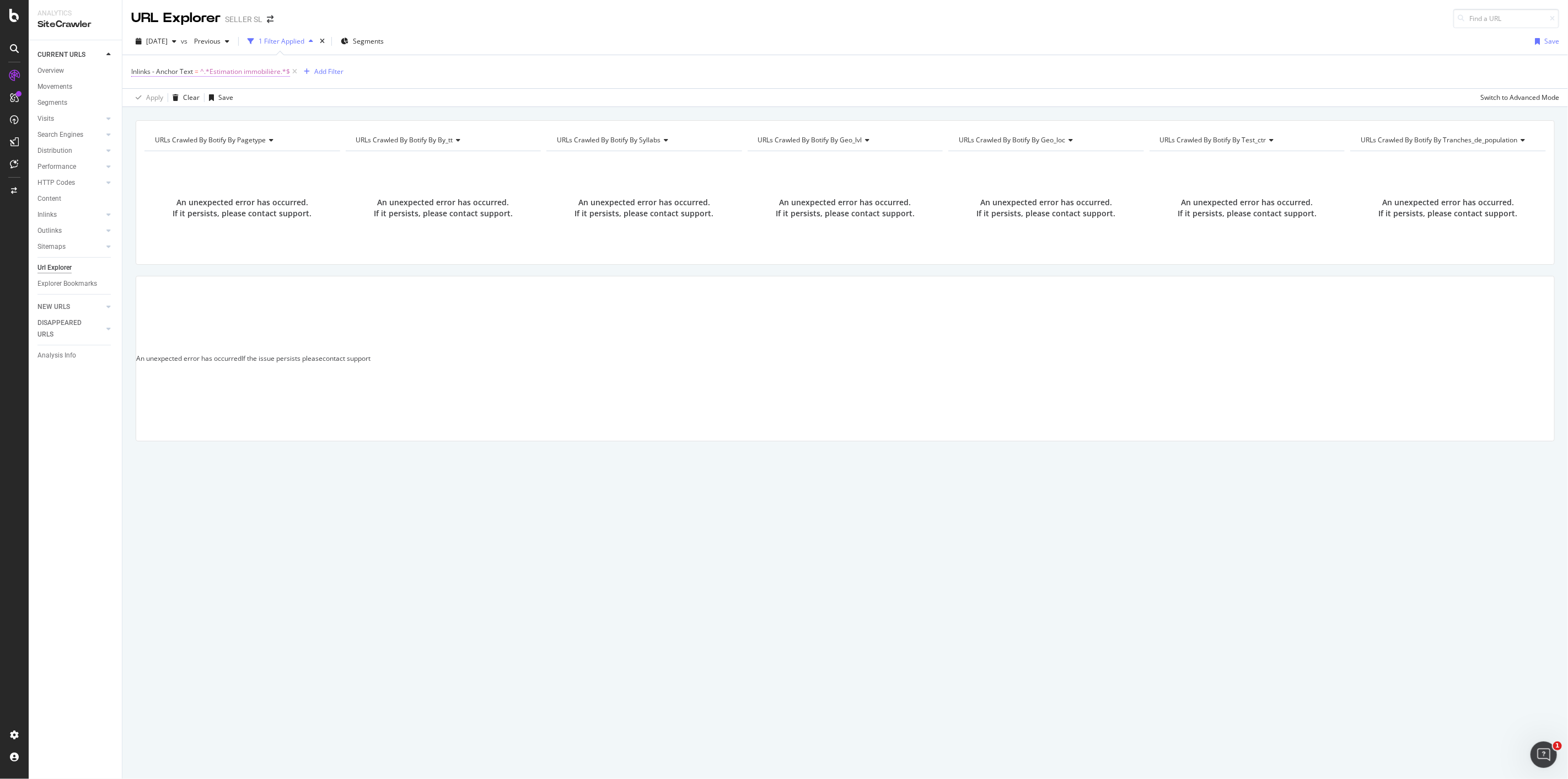
click at [210, 72] on span "^.*Estimation immobilière.*$" at bounding box center [245, 72] width 90 height 15
click at [170, 158] on div "Cancel" at bounding box center [160, 159] width 21 height 10
click at [294, 72] on icon at bounding box center [294, 71] width 10 height 11
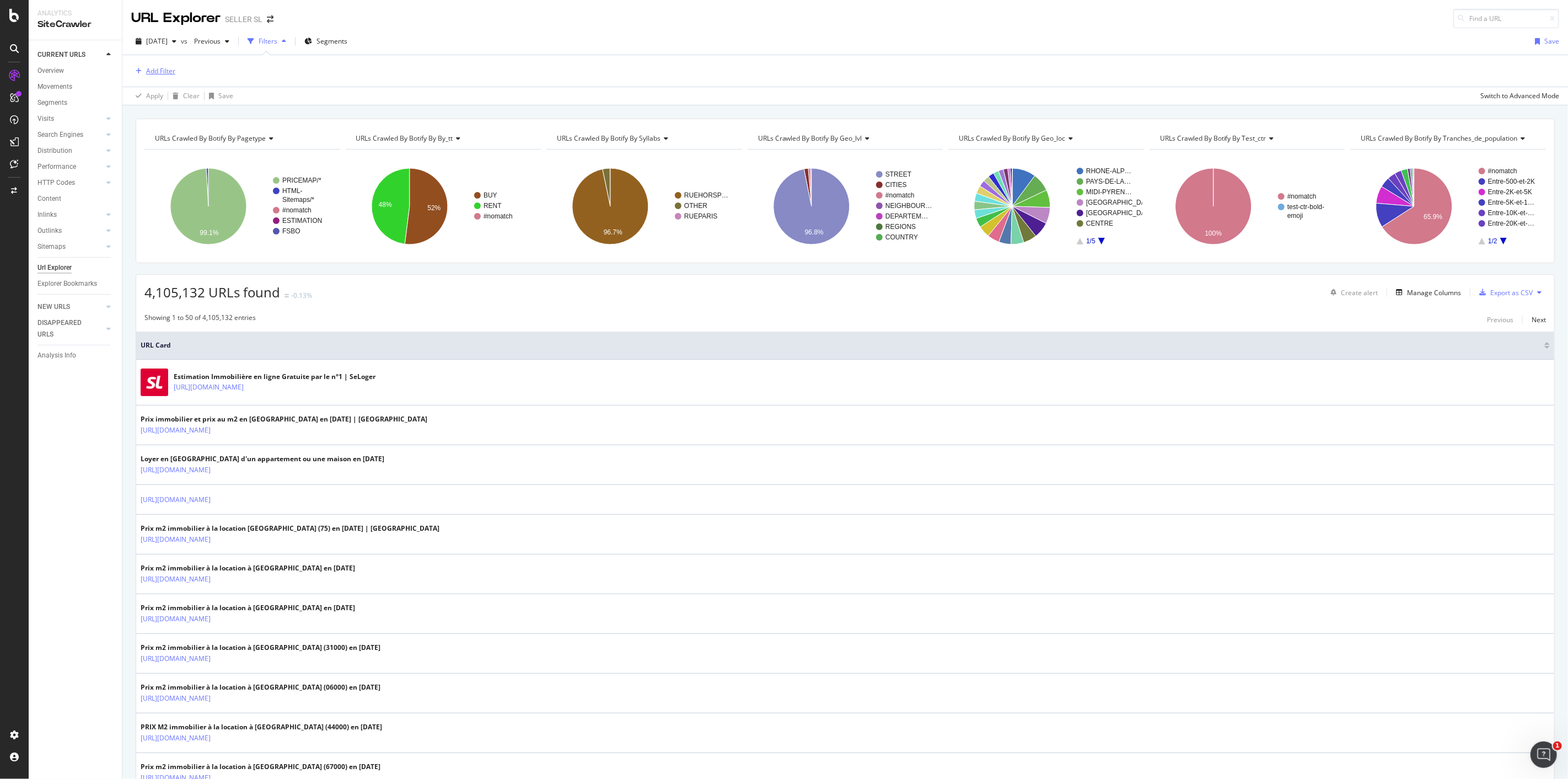
click at [164, 71] on div "Add Filter" at bounding box center [161, 71] width 29 height 10
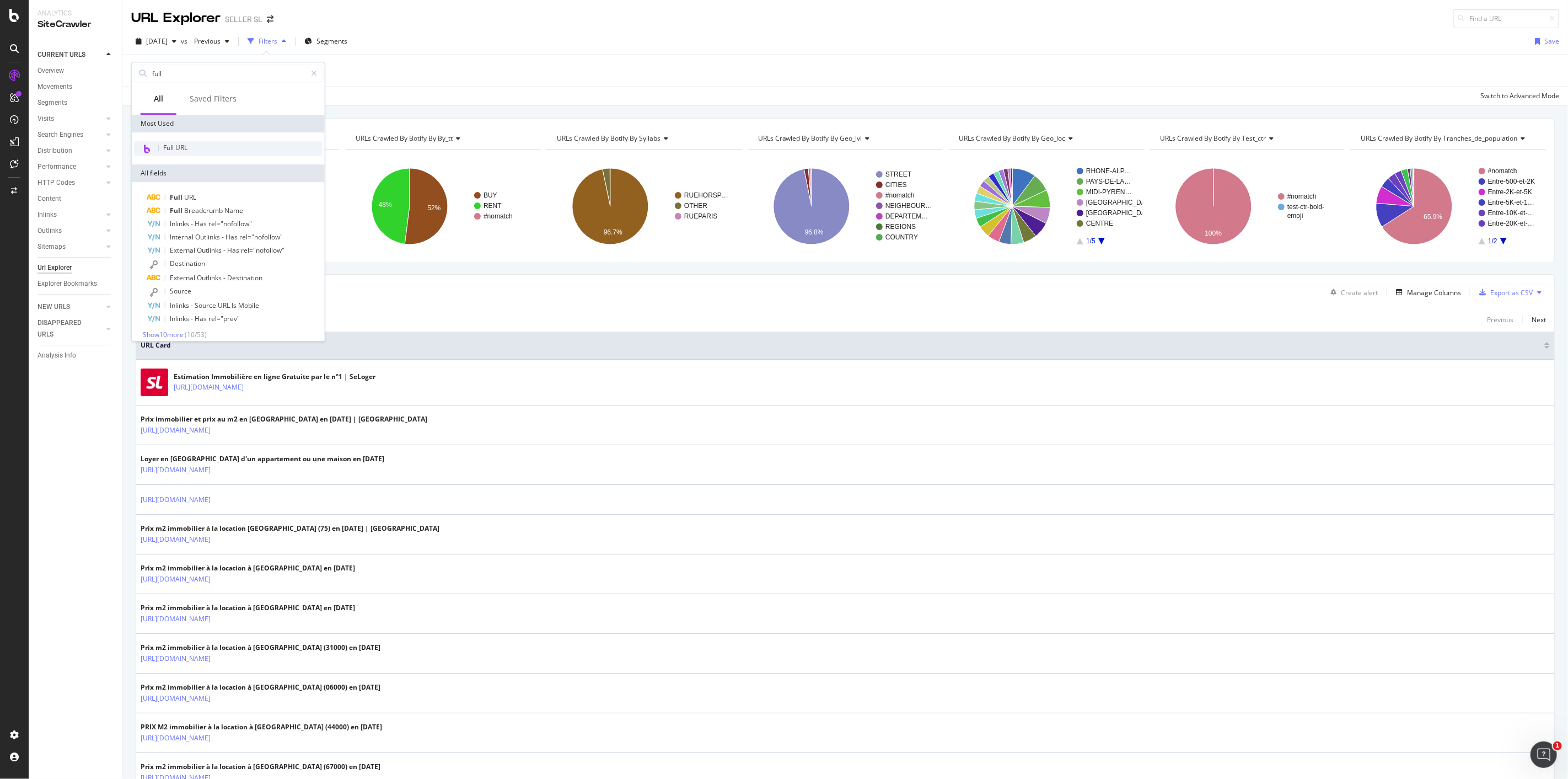
type input "full"
click at [201, 155] on div "Full URL" at bounding box center [228, 148] width 189 height 15
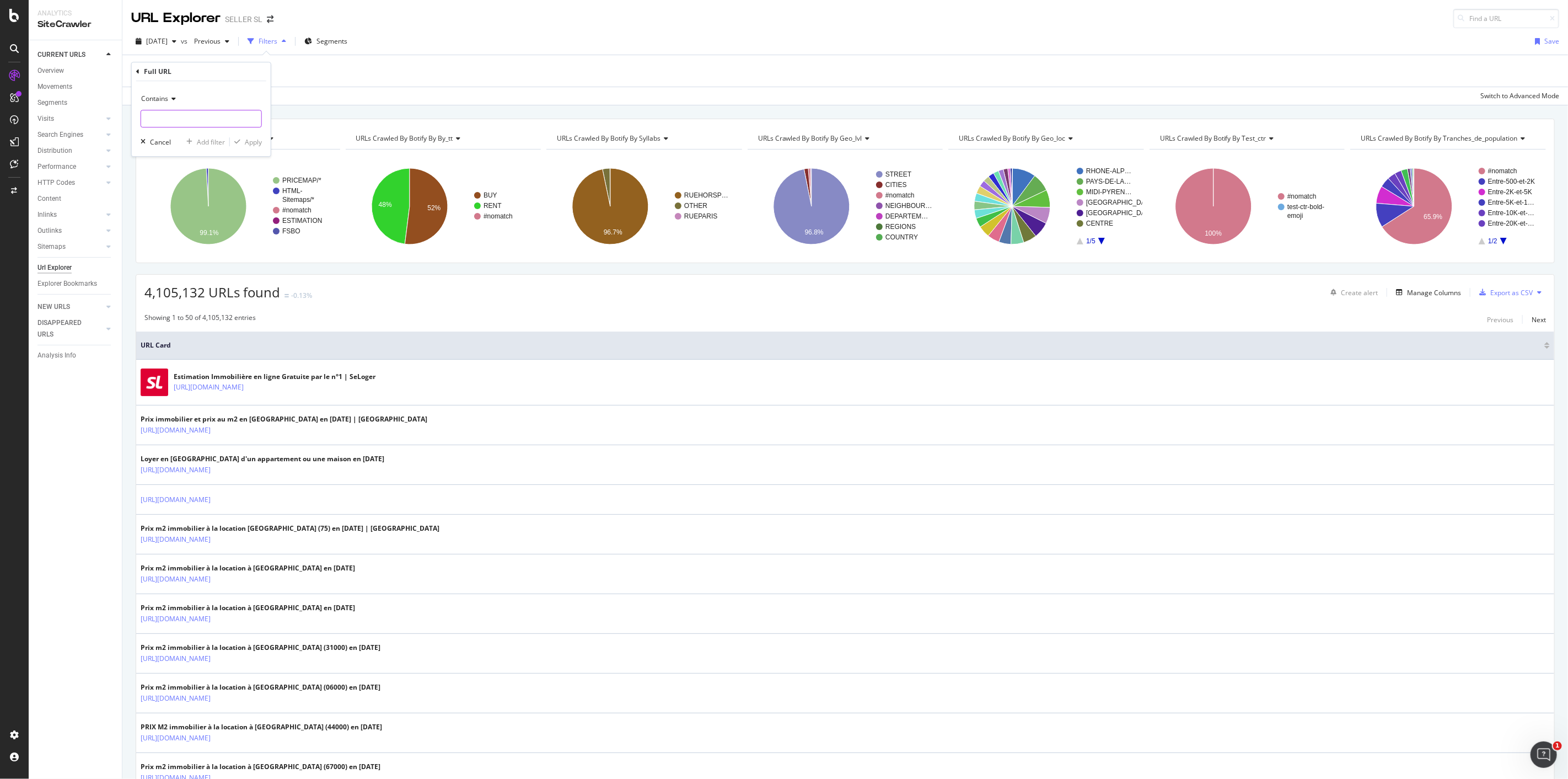
click at [200, 114] on input "text" at bounding box center [201, 119] width 120 height 18
paste input "https://www.seloger.com/prix-de-l-immo/vente/centre/loir-et-cher/blois/410018.h…"
type input "https://www.seloger.com/prix-de-l-immo/vente/centre/loir-et-cher/blois/410018.h…"
click at [240, 139] on div "button" at bounding box center [237, 142] width 15 height 6
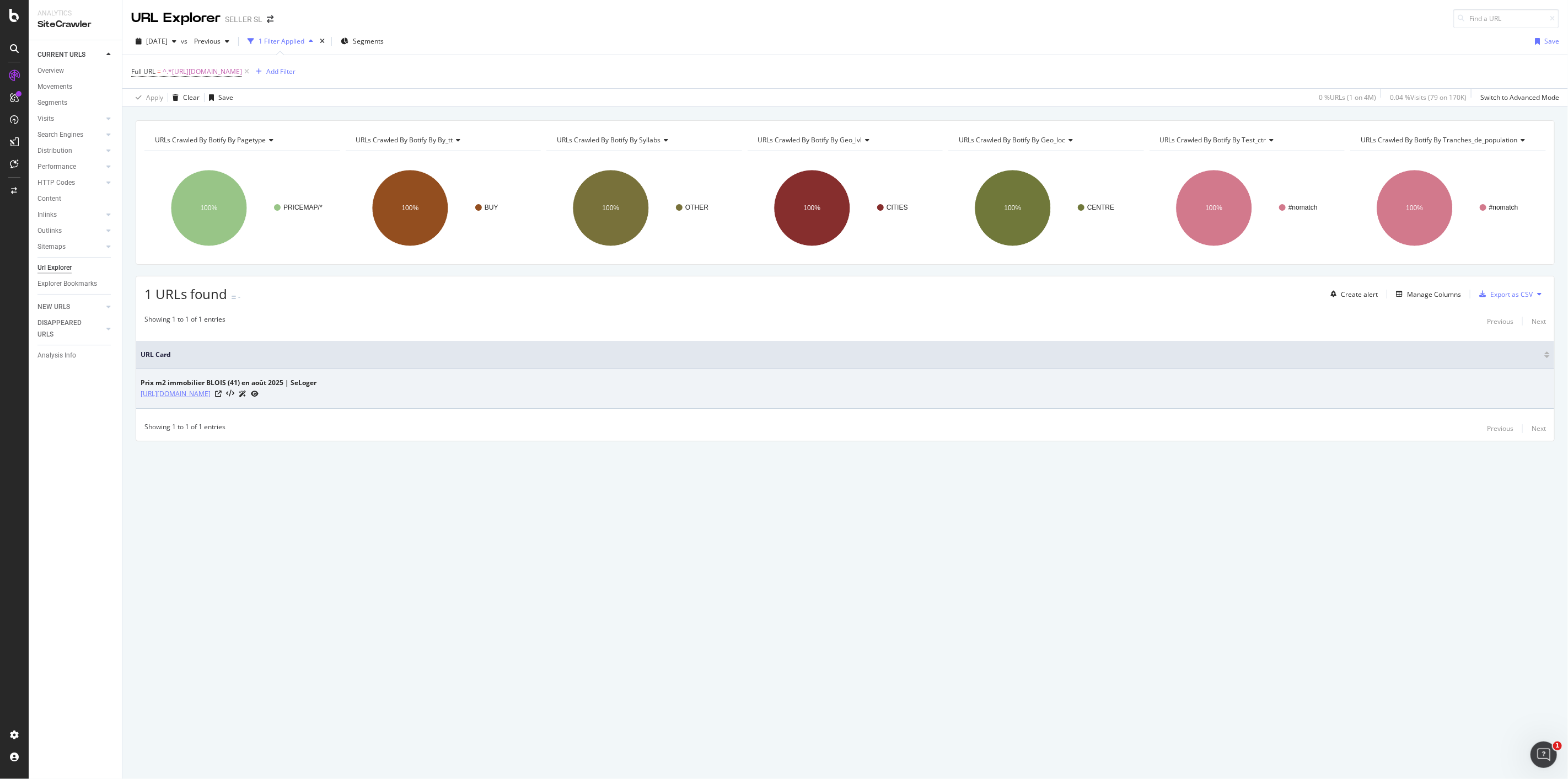
click at [210, 397] on link "https://www.seloger.com/prix-de-l-immo/vente/centre/loir-et-cher/blois/410018.h…" at bounding box center [175, 394] width 70 height 11
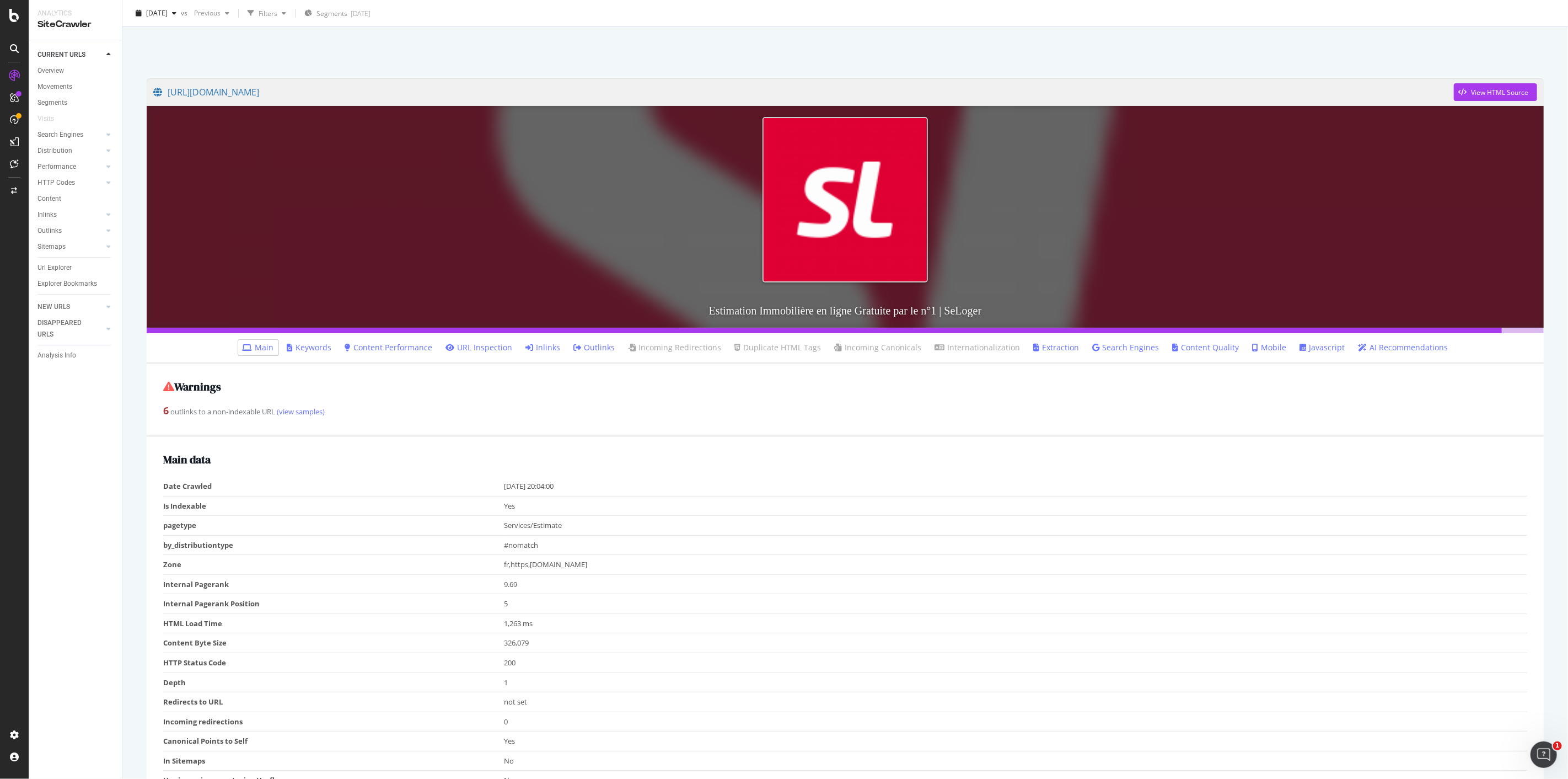
scroll to position [61, 0]
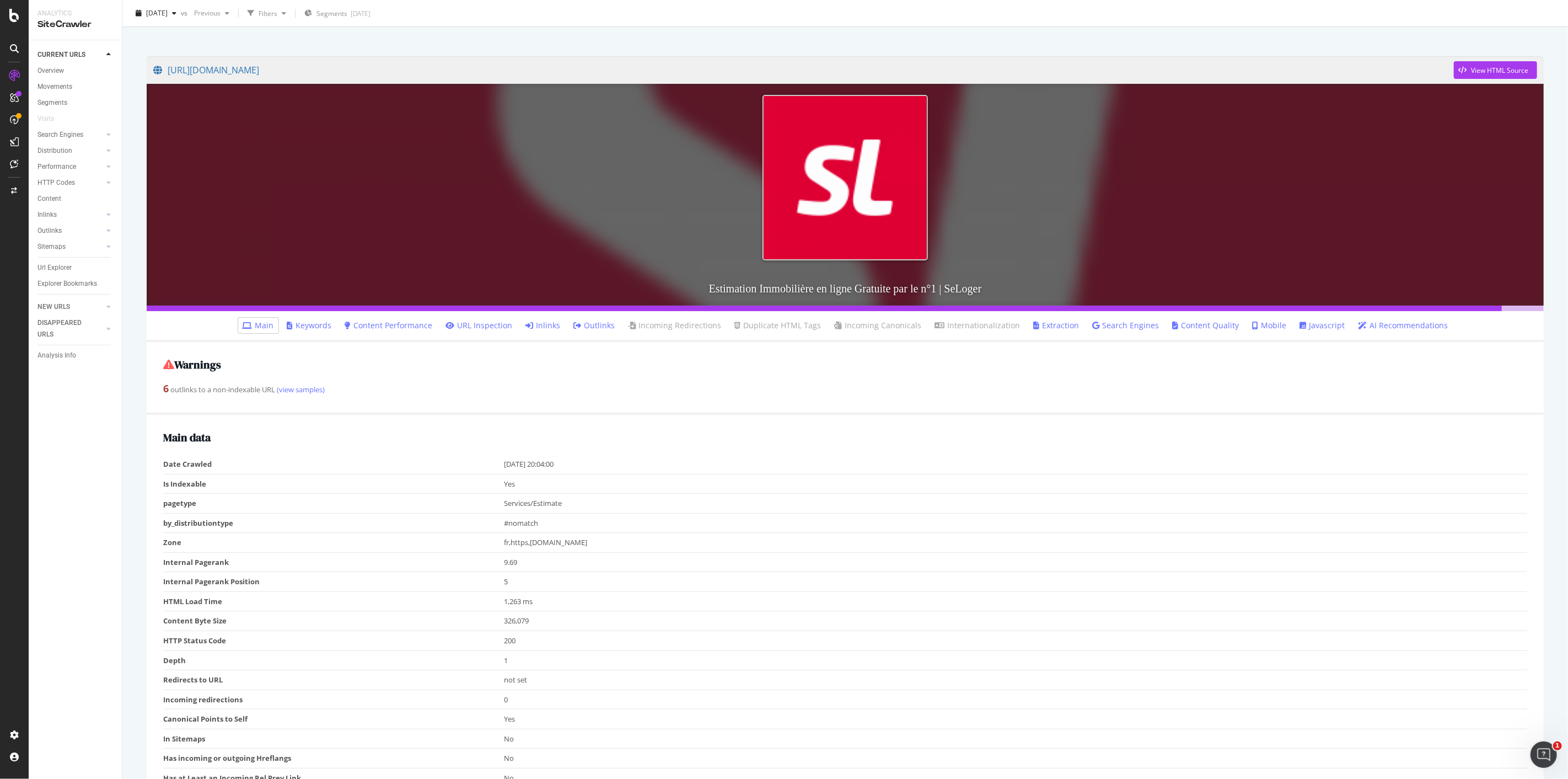
click at [543, 327] on link "Inlinks" at bounding box center [543, 325] width 35 height 11
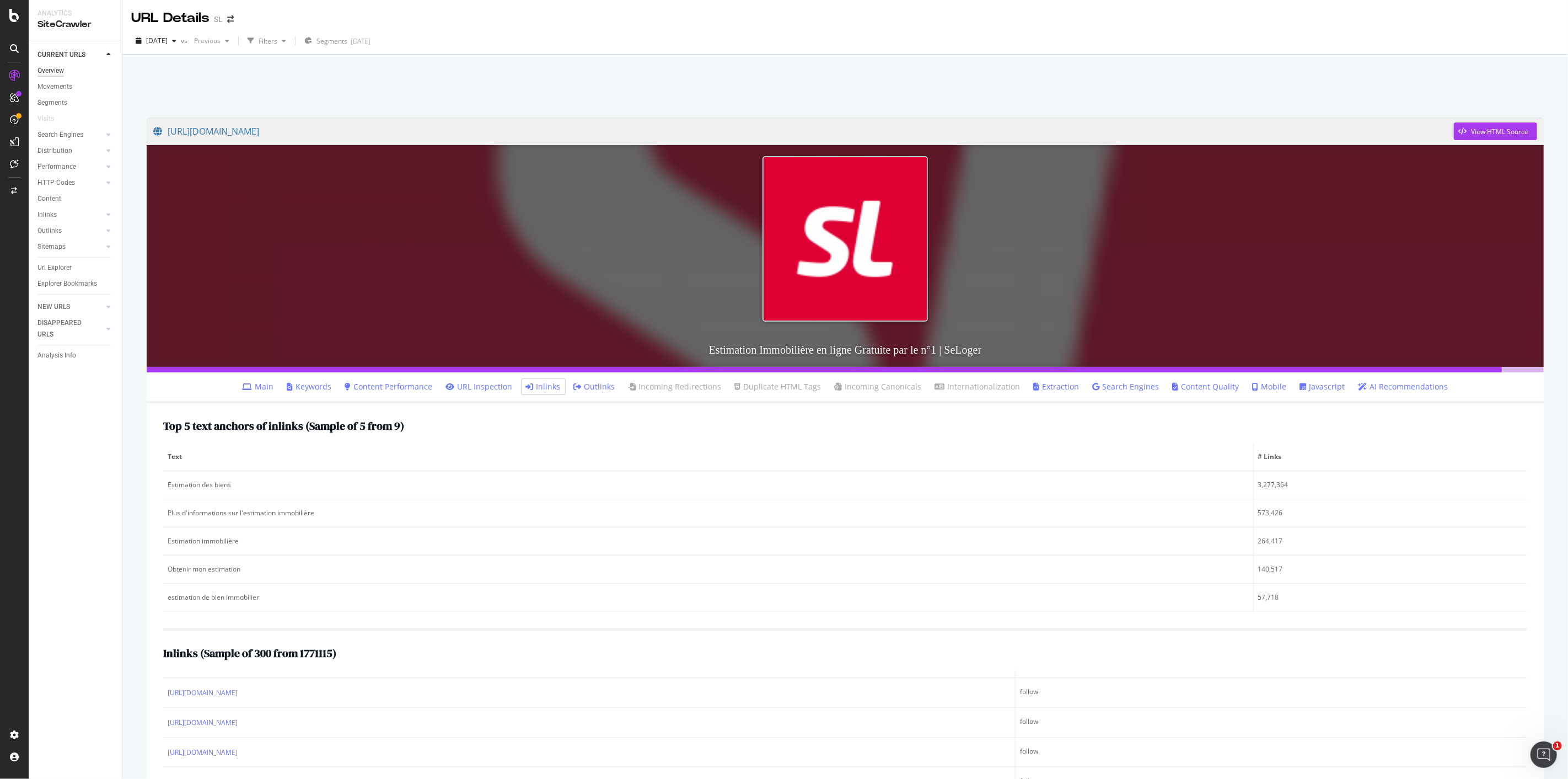
click at [56, 72] on div "Overview" at bounding box center [51, 71] width 27 height 11
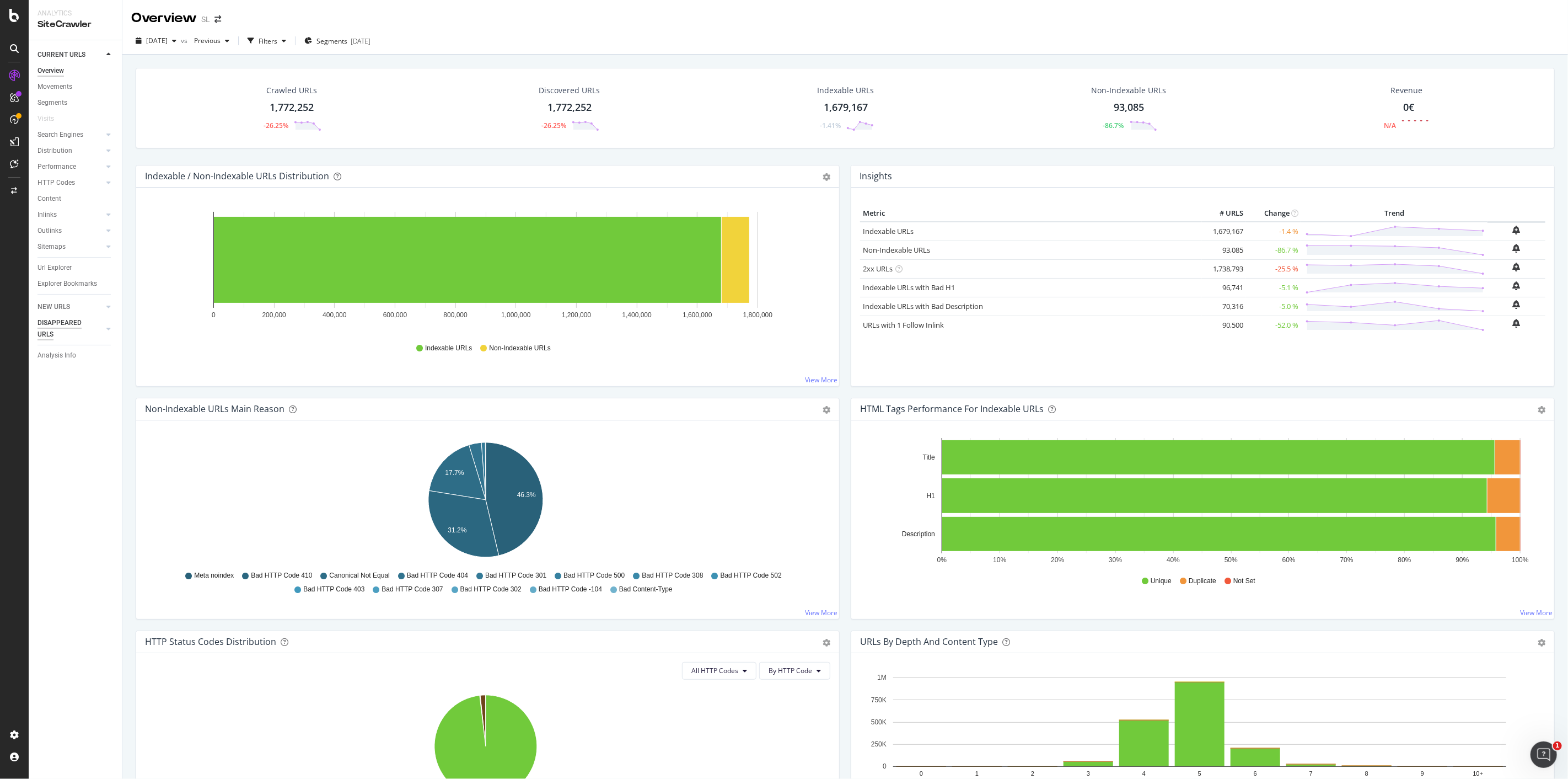
click at [55, 333] on div "DISAPPEARED URLS" at bounding box center [65, 329] width 56 height 23
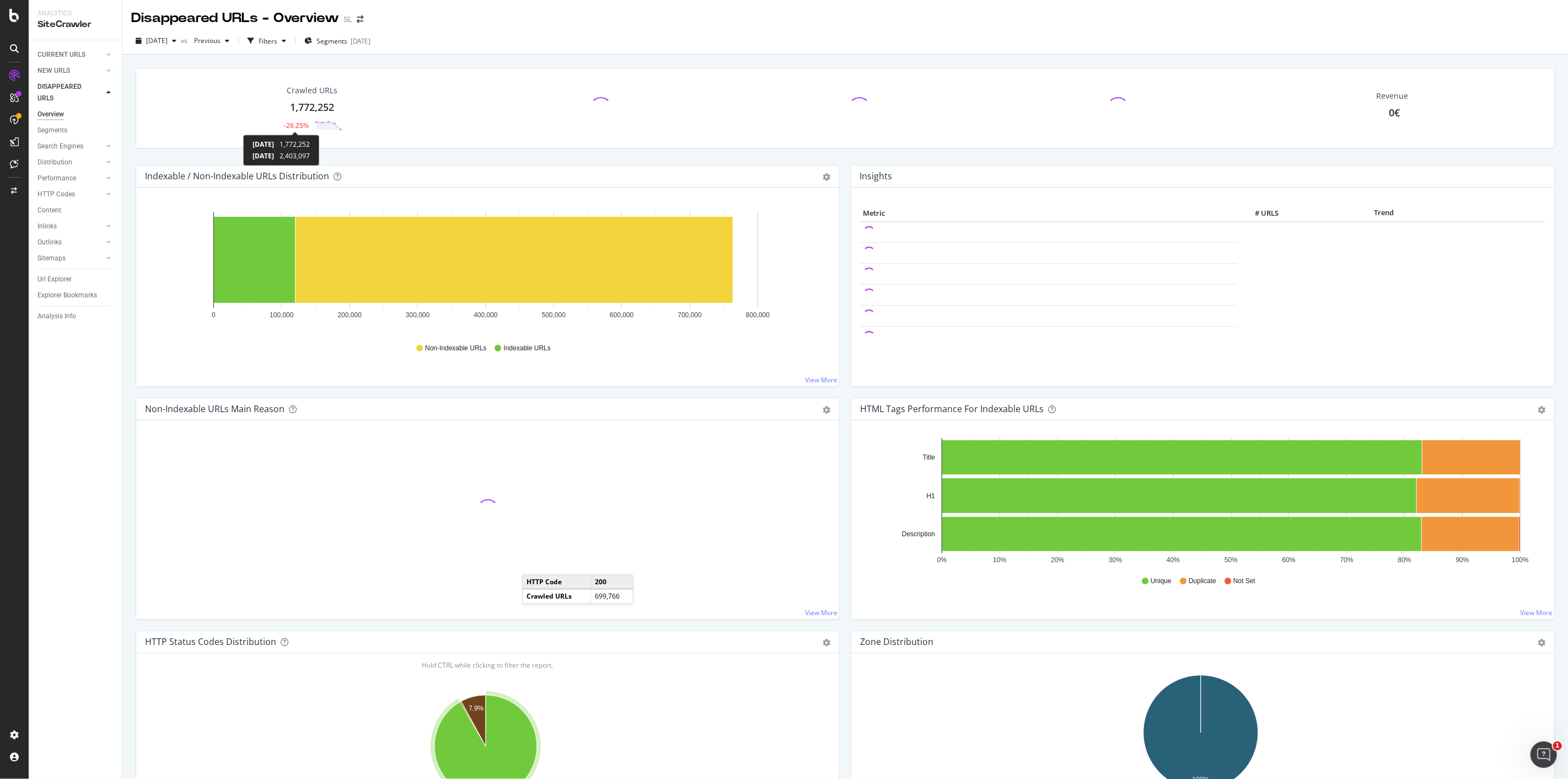
click at [297, 125] on div "-26.25%" at bounding box center [297, 125] width 25 height 10
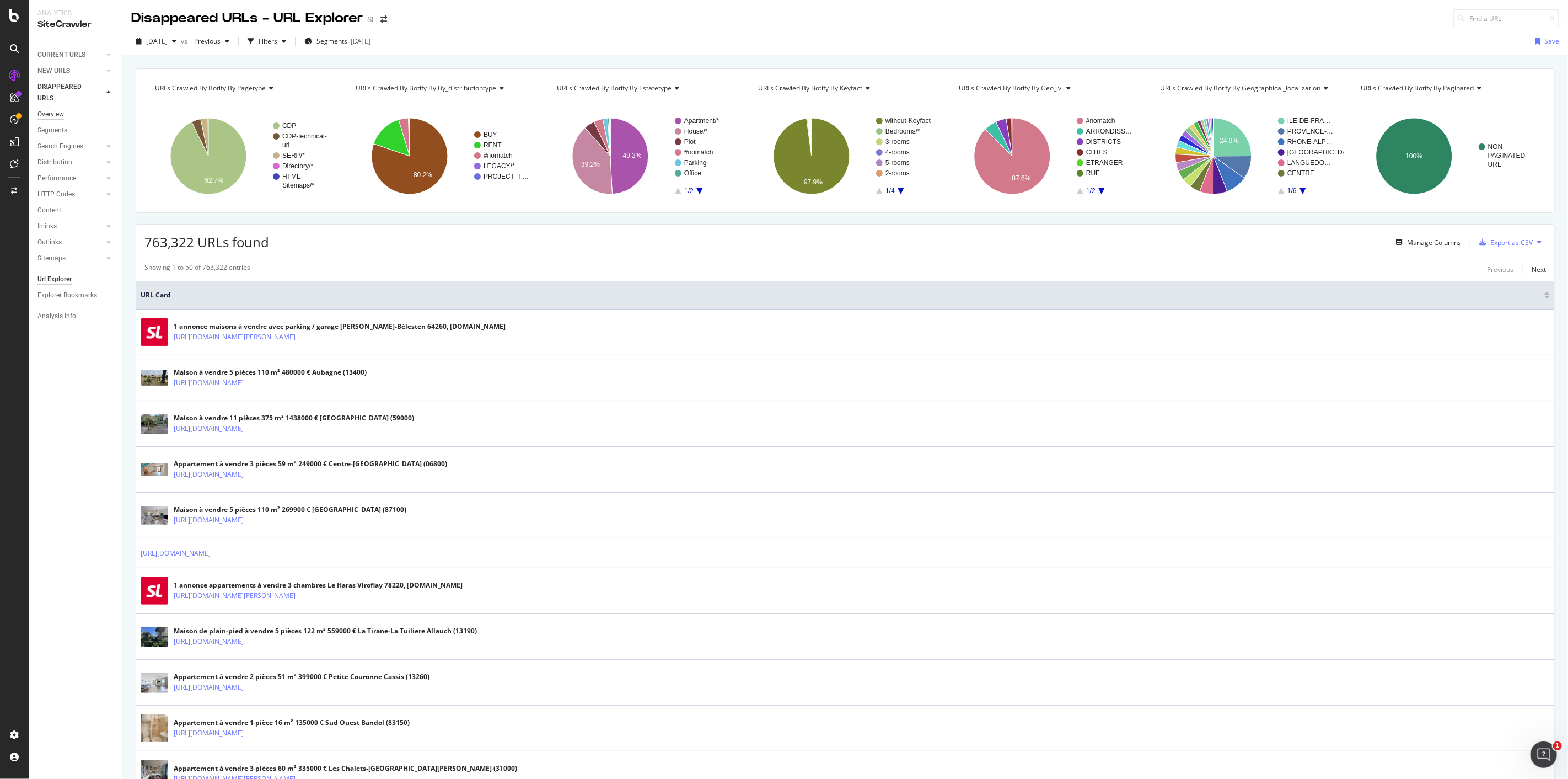
click at [54, 120] on div "Overview" at bounding box center [51, 114] width 27 height 11
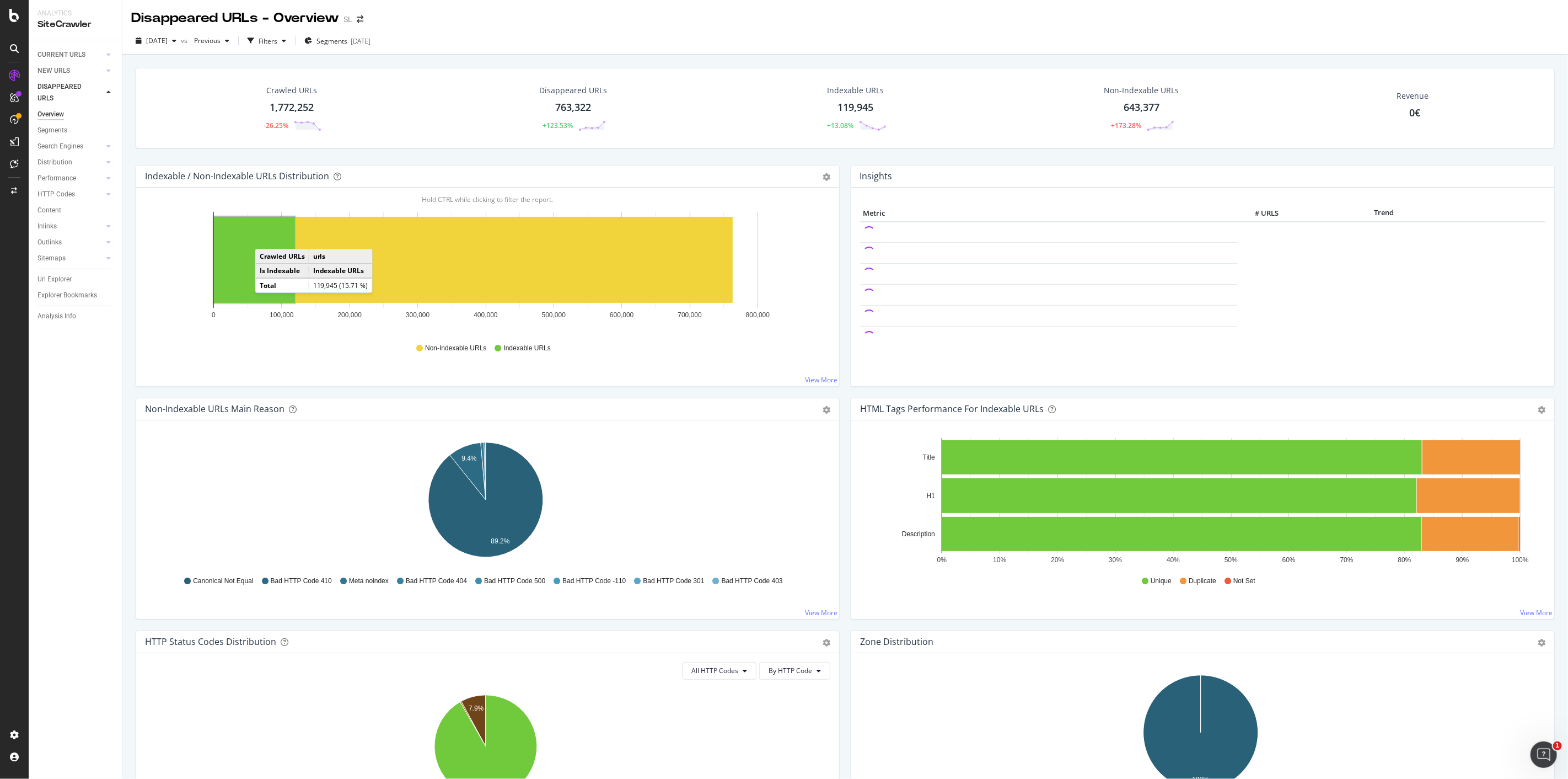
click at [266, 238] on rect "A chart." at bounding box center [255, 259] width 81 height 86
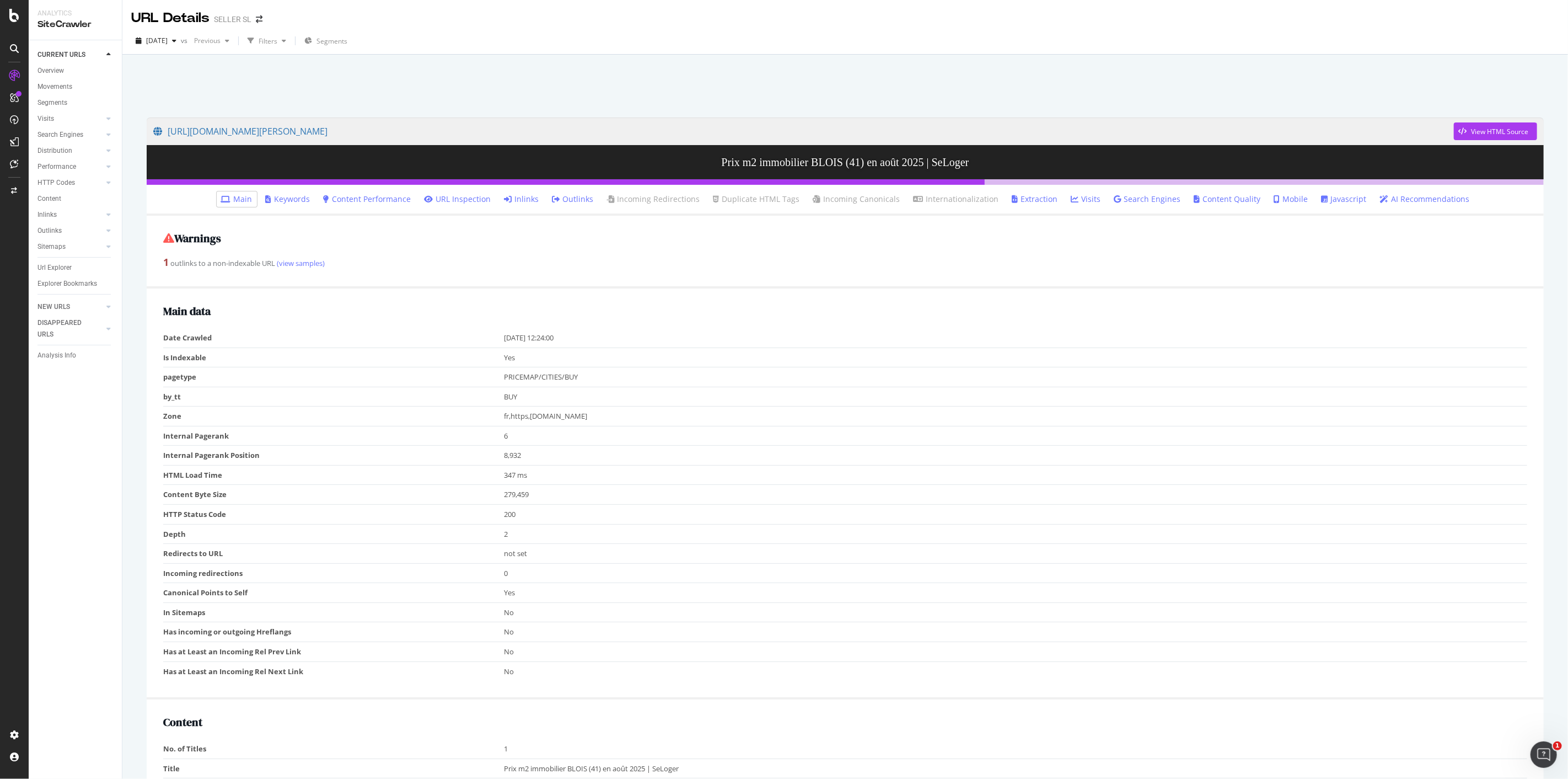
click at [560, 198] on icon at bounding box center [556, 199] width 8 height 8
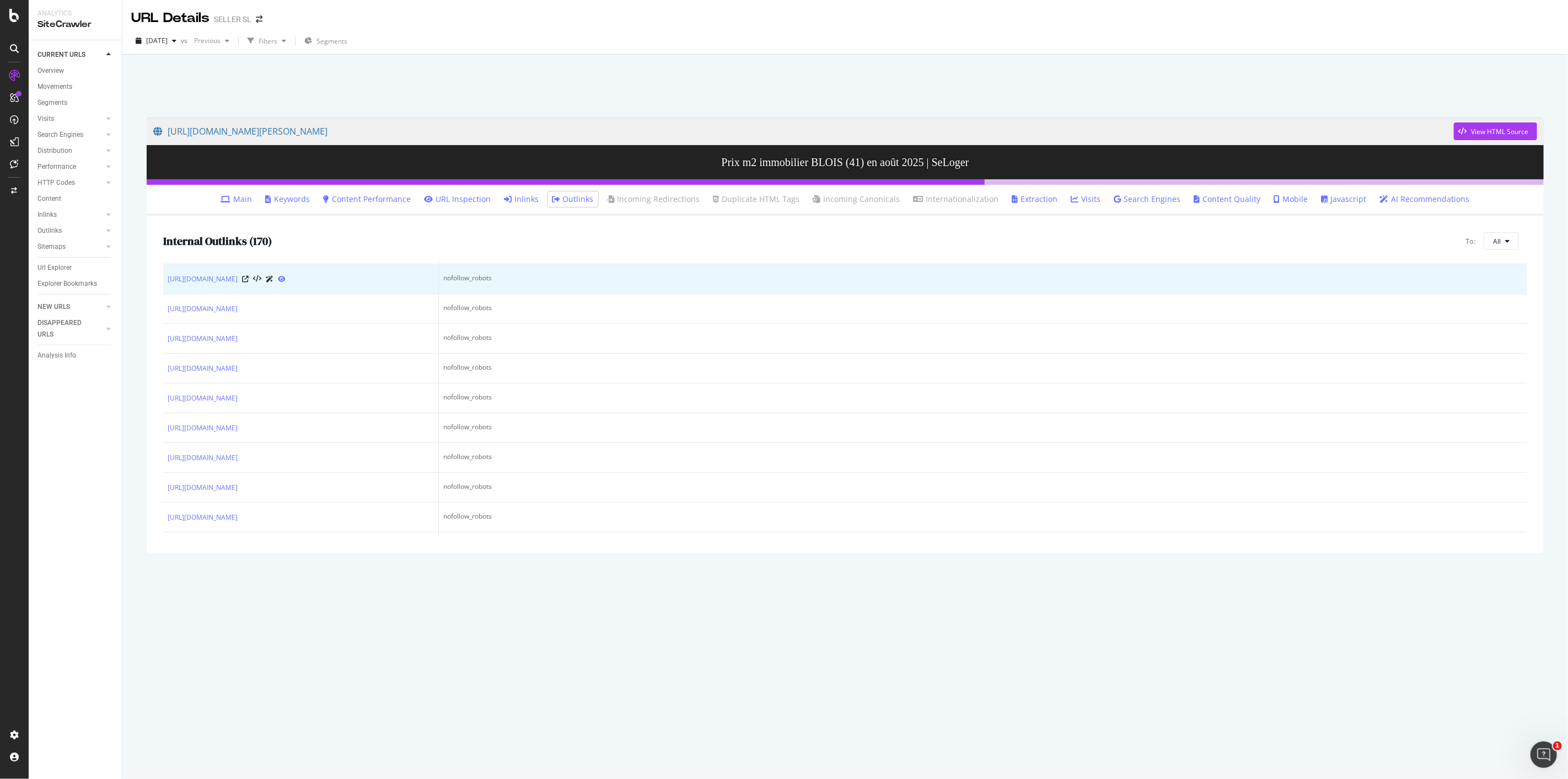
scroll to position [613, 0]
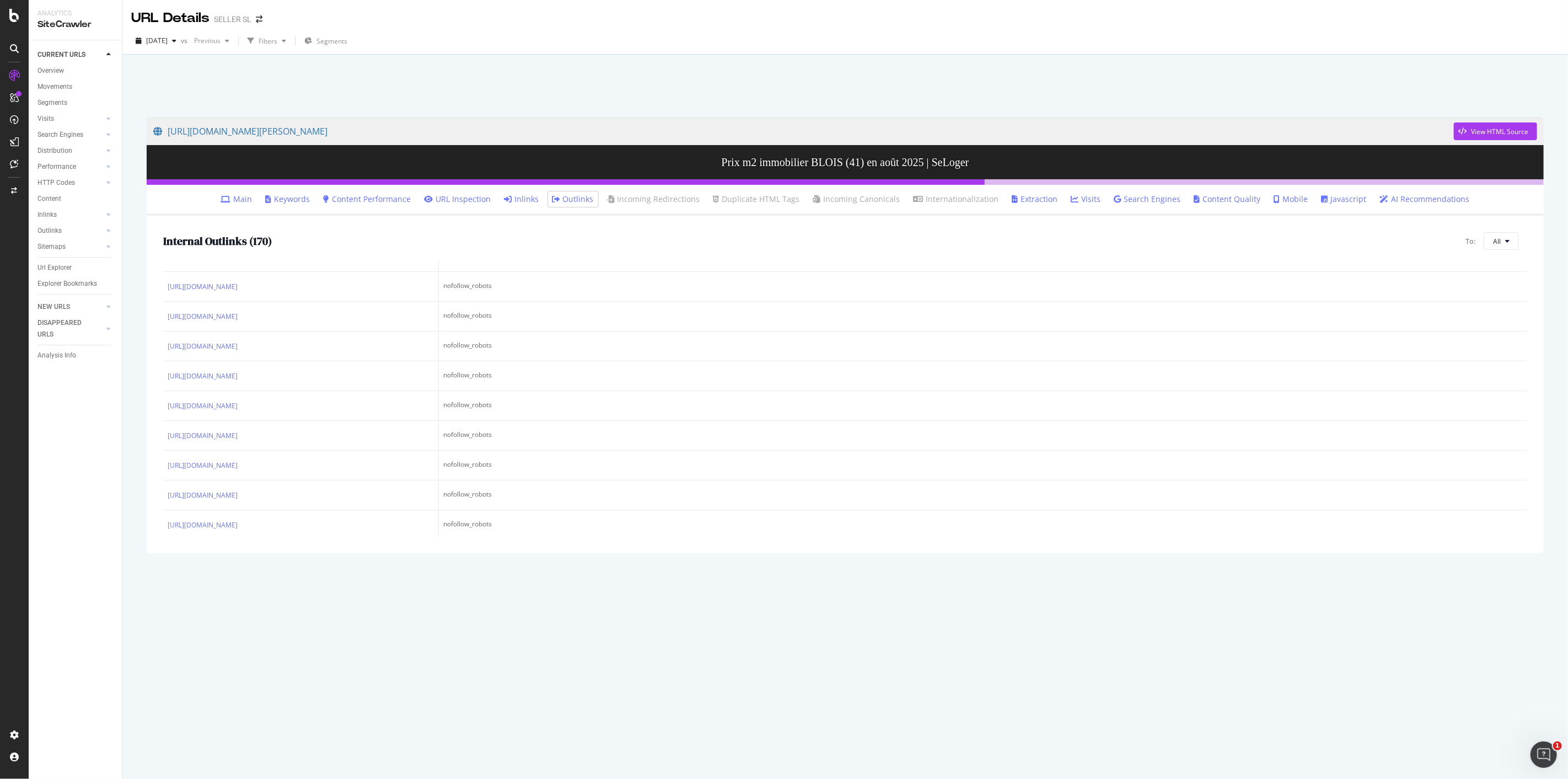
click at [635, 644] on div "https://www.seloger.com/prix-de-l-immo/vente/centre/loir-et-cher/blois/410018.h…" at bounding box center [845, 443] width 1419 height 673
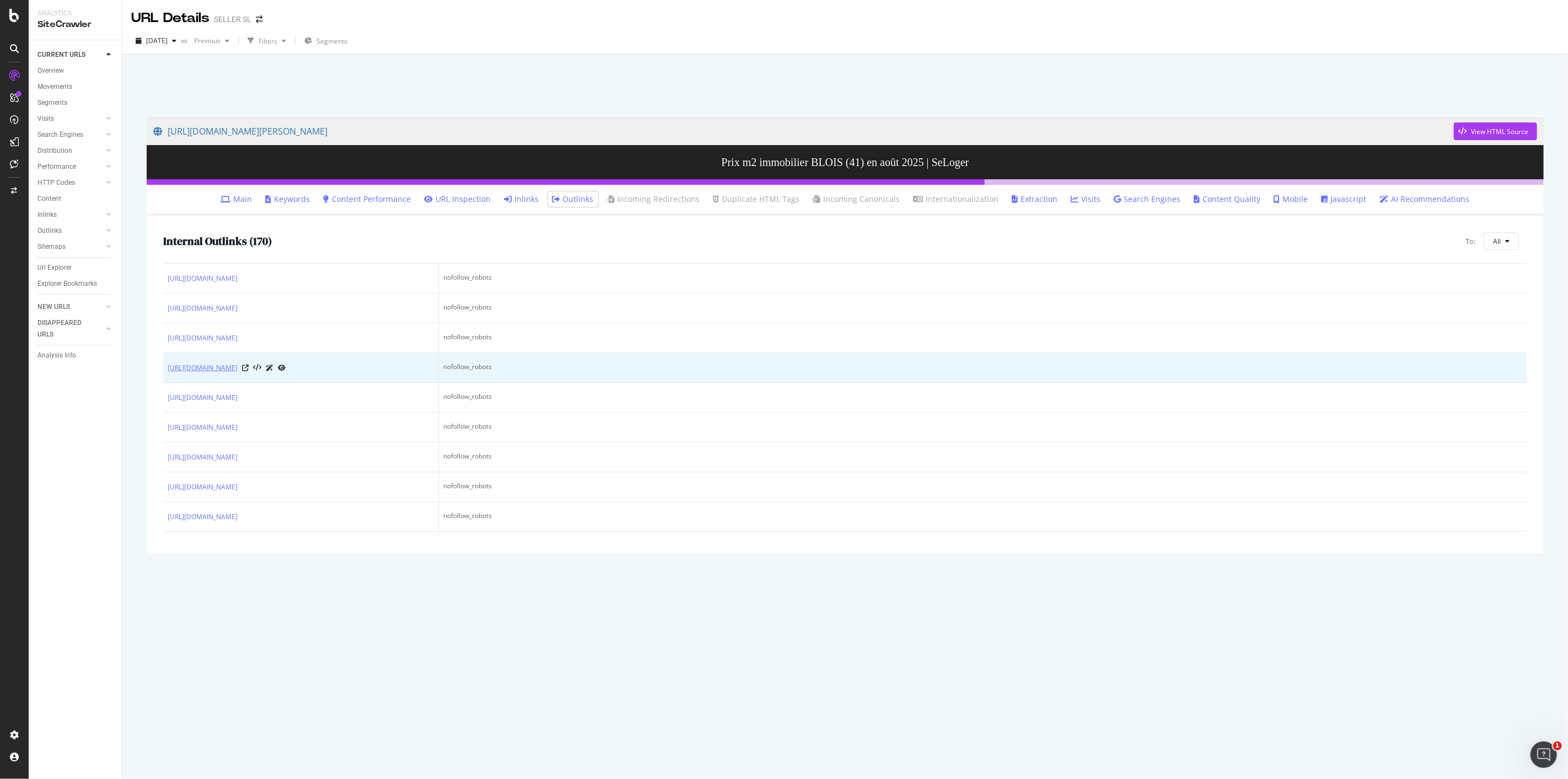
drag, startPoint x: 163, startPoint y: 396, endPoint x: 192, endPoint y: 409, distance: 31.8
click at [192, 383] on td "https://www.seloger.com/estimation-immobiliere/simulateur-prix/address" at bounding box center [301, 368] width 276 height 30
copy link "https://www.seloger.com/estimation-immobiliere/simulateur-prix/address"
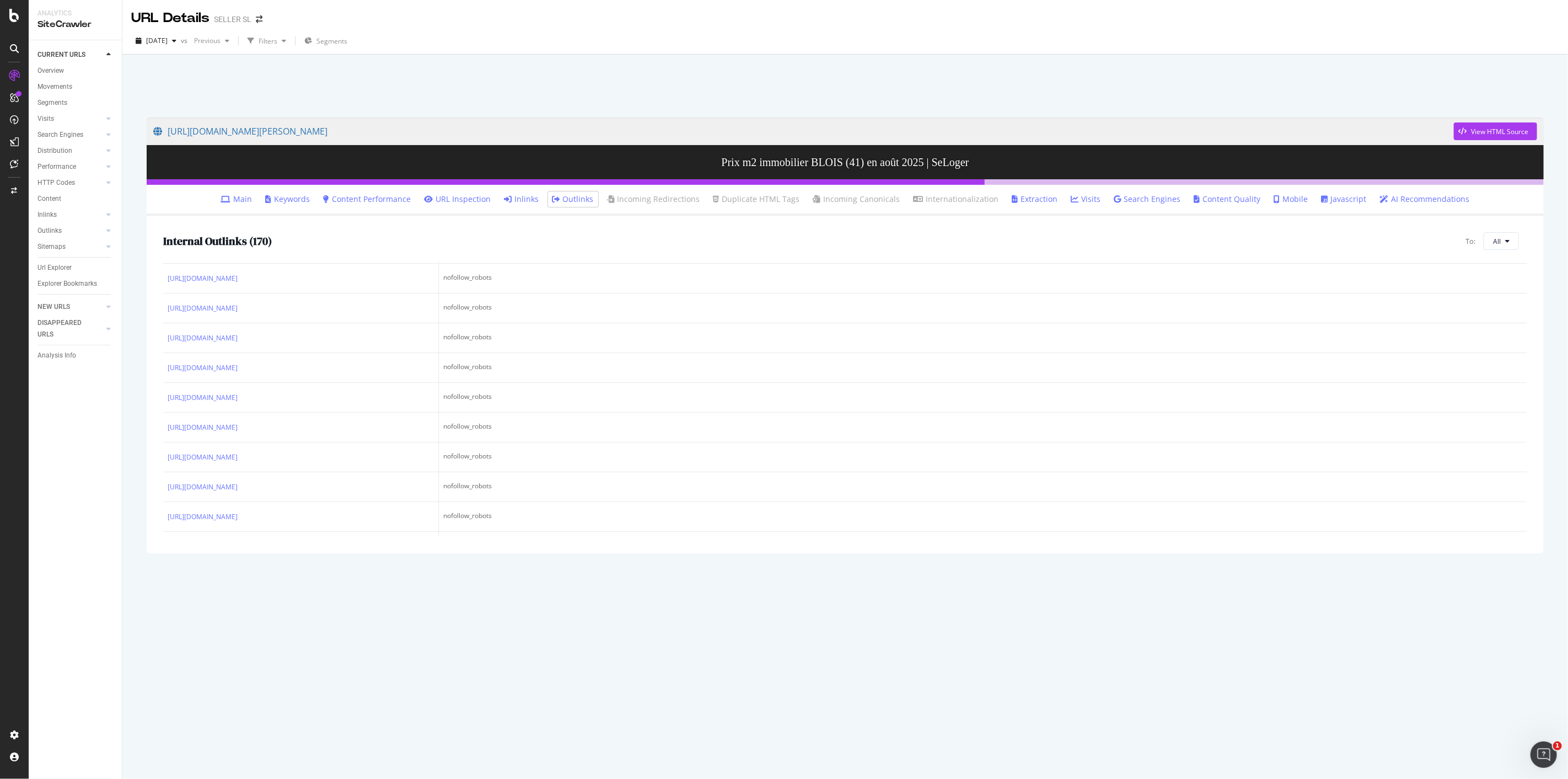
scroll to position [1054, 0]
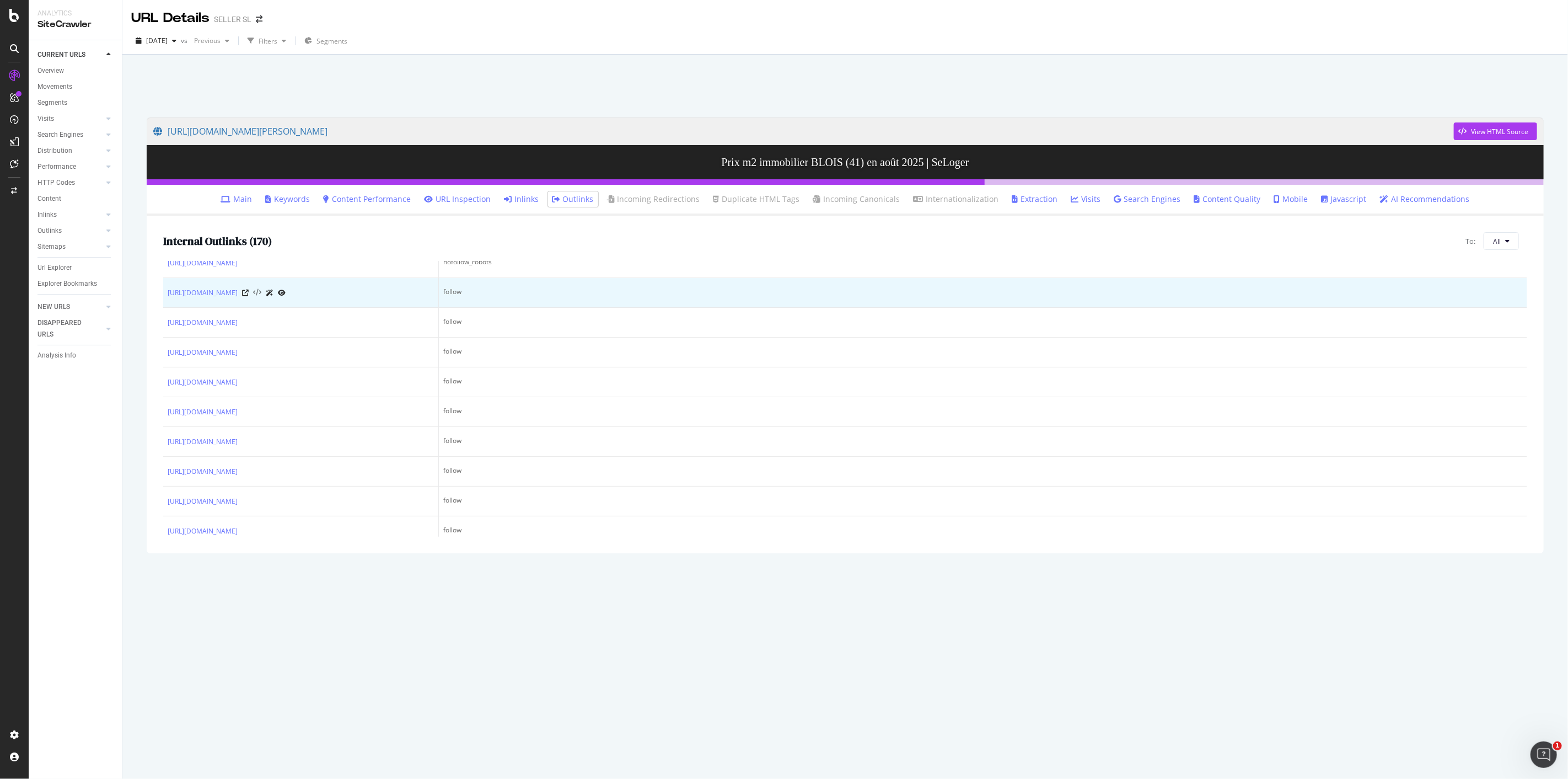
click at [261, 297] on icon at bounding box center [257, 293] width 8 height 8
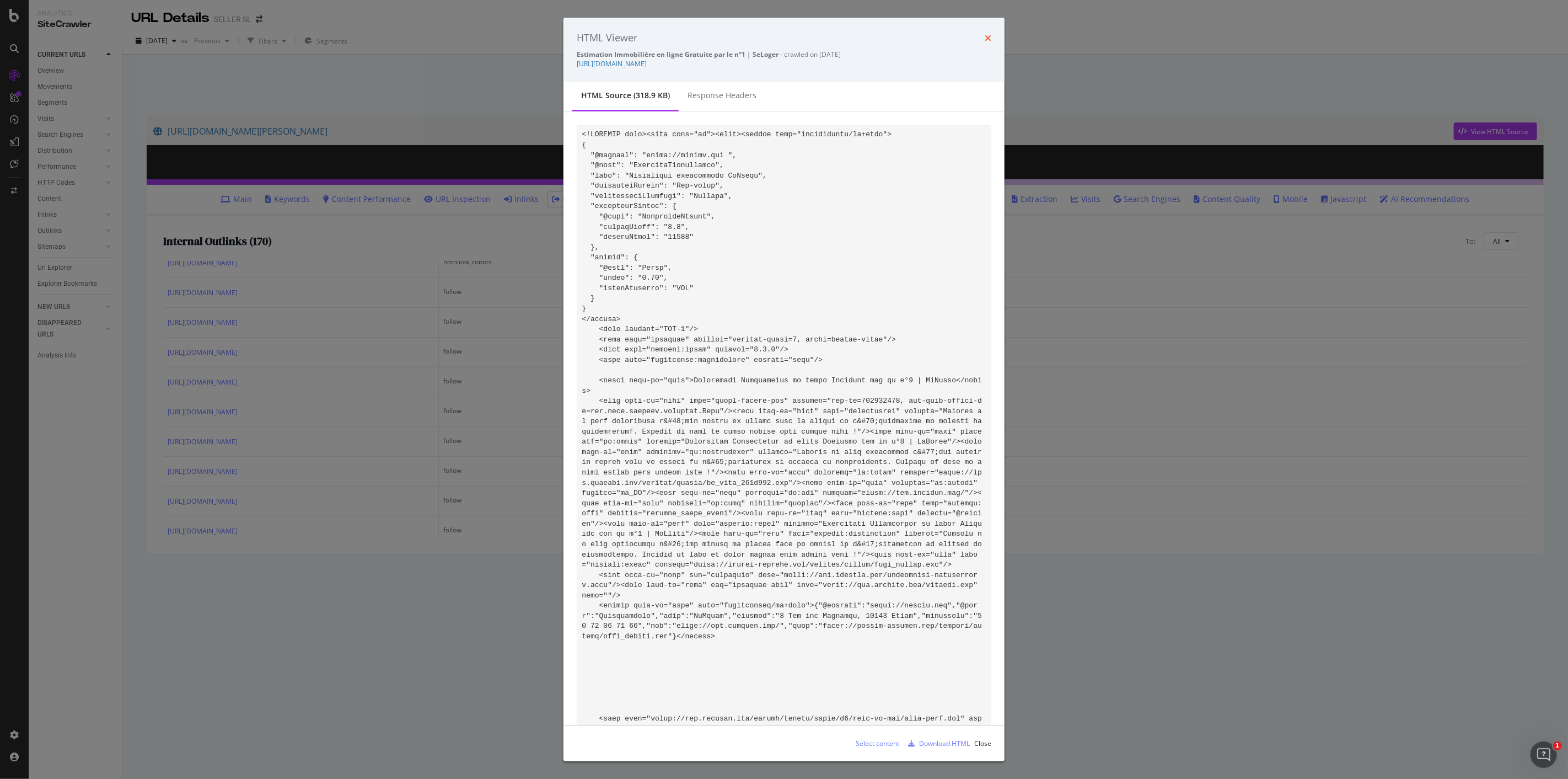
click at [989, 34] on icon "times" at bounding box center [988, 38] width 6 height 9
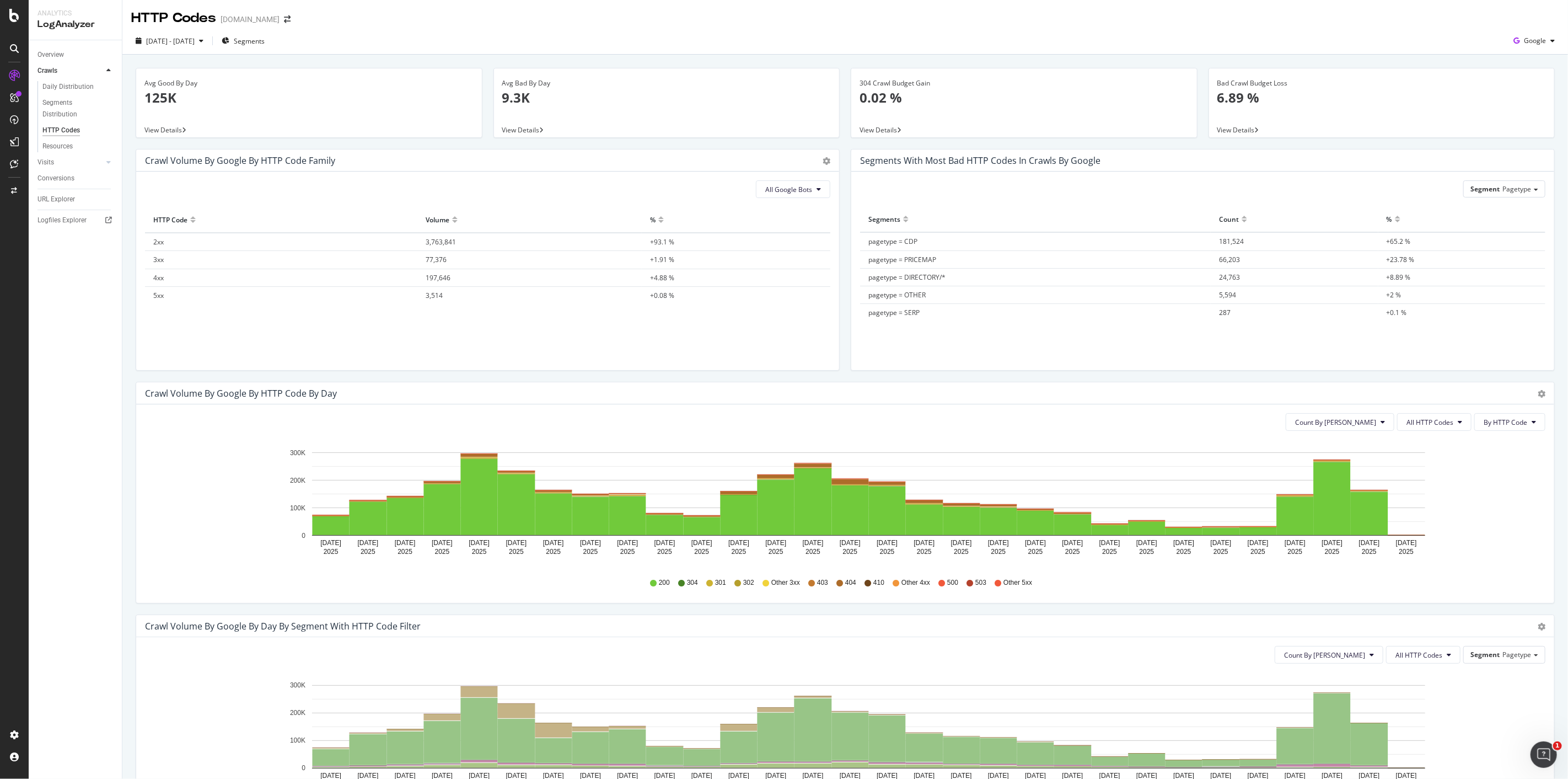
click at [302, 15] on div "HTTP Codes meilleursagents.com" at bounding box center [216, 18] width 170 height 18
click at [290, 18] on icon "arrow-right-arrow-left" at bounding box center [287, 19] width 6 height 8
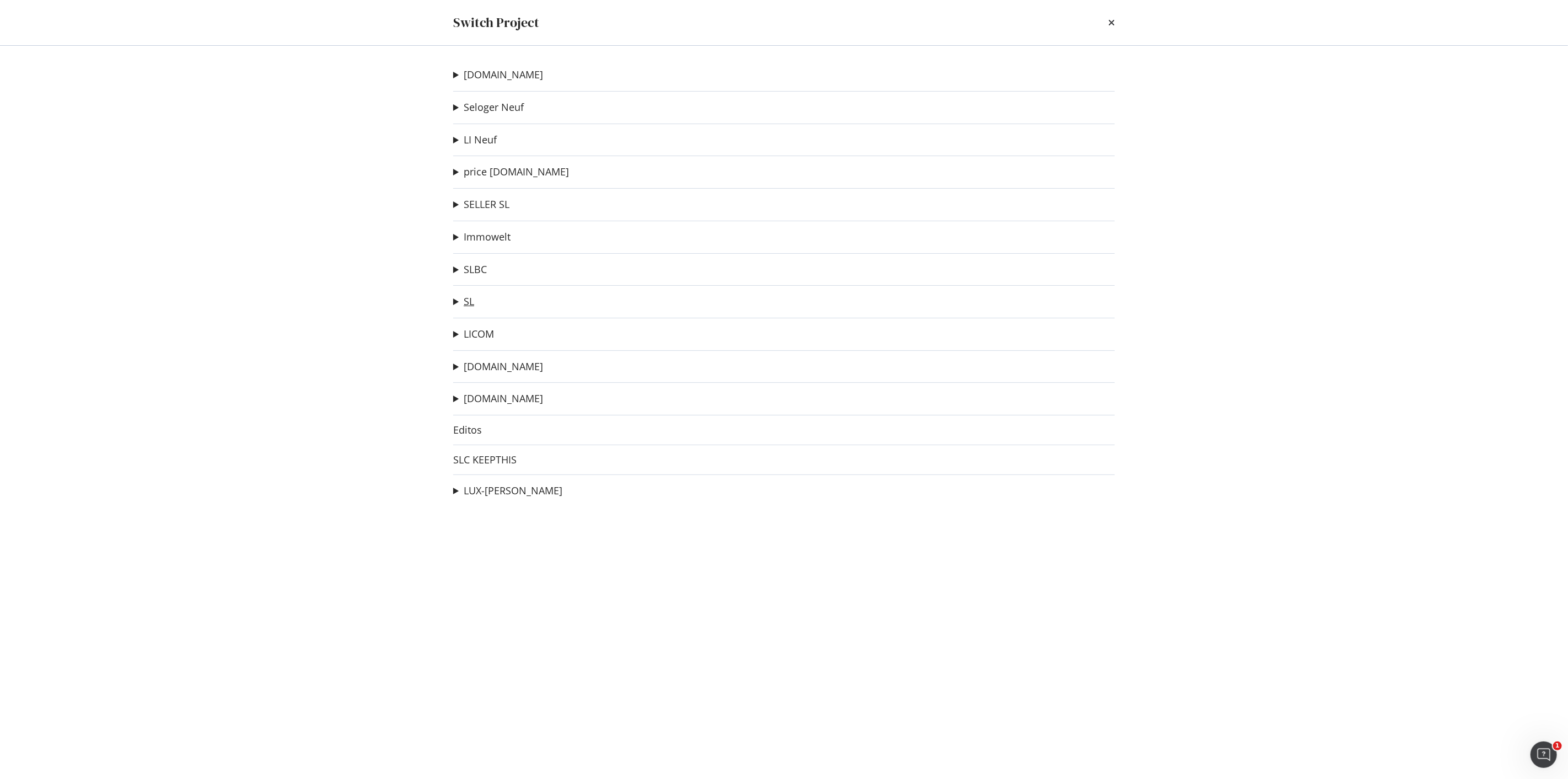
click at [465, 301] on link "SL" at bounding box center [469, 301] width 10 height 11
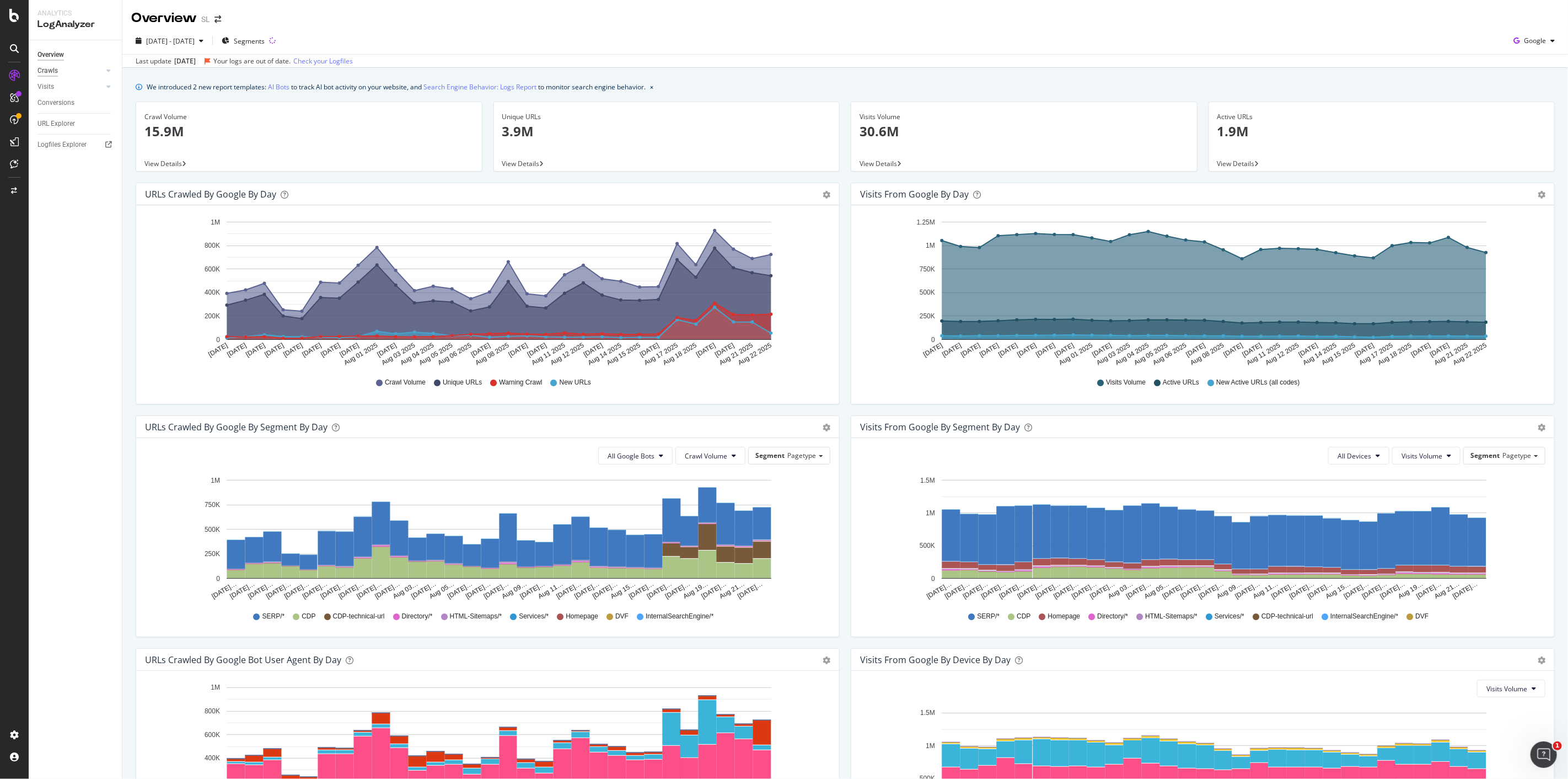
click at [52, 69] on div "Crawls" at bounding box center [48, 71] width 20 height 11
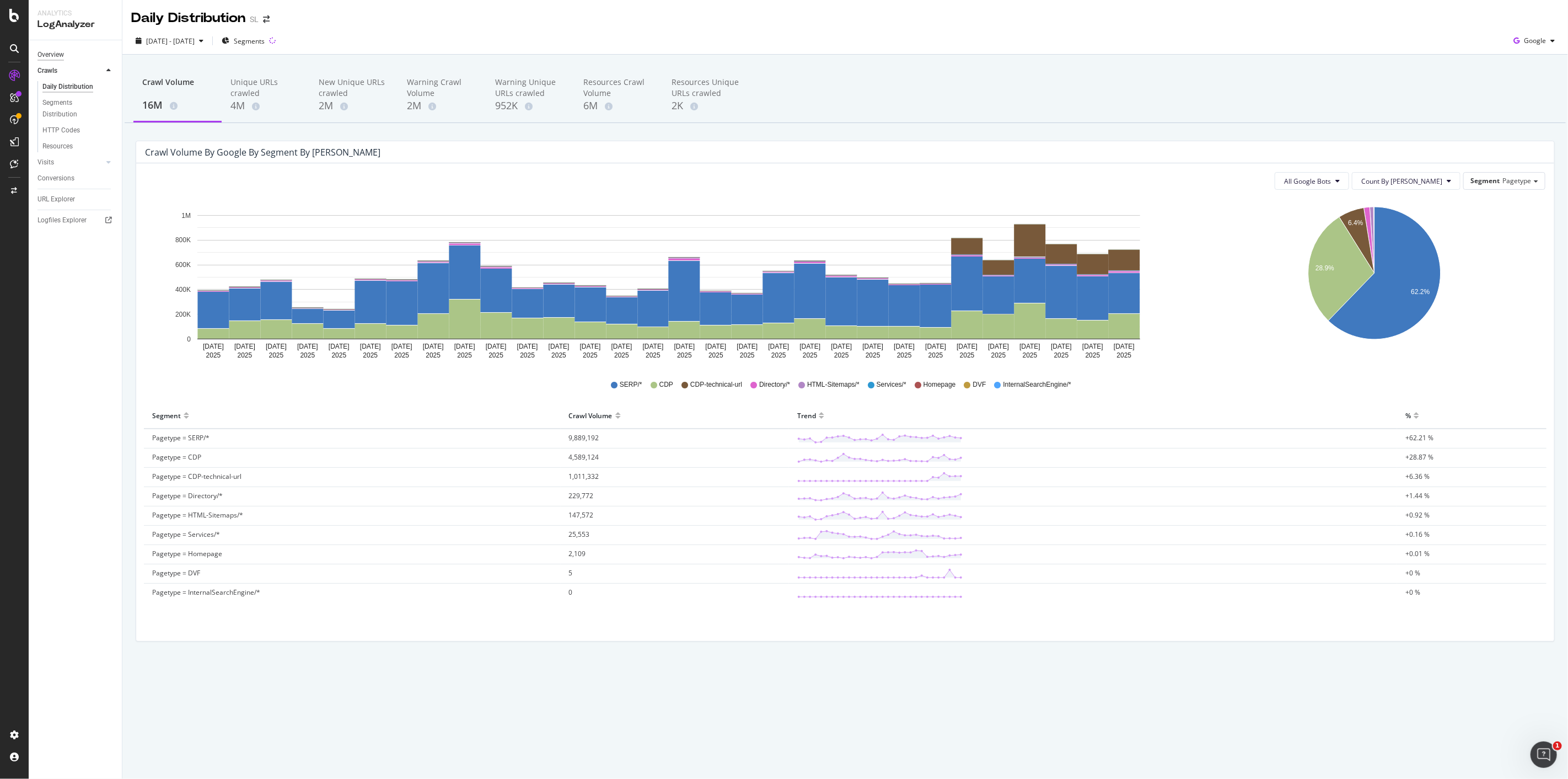
click at [51, 54] on div "Overview" at bounding box center [51, 55] width 27 height 11
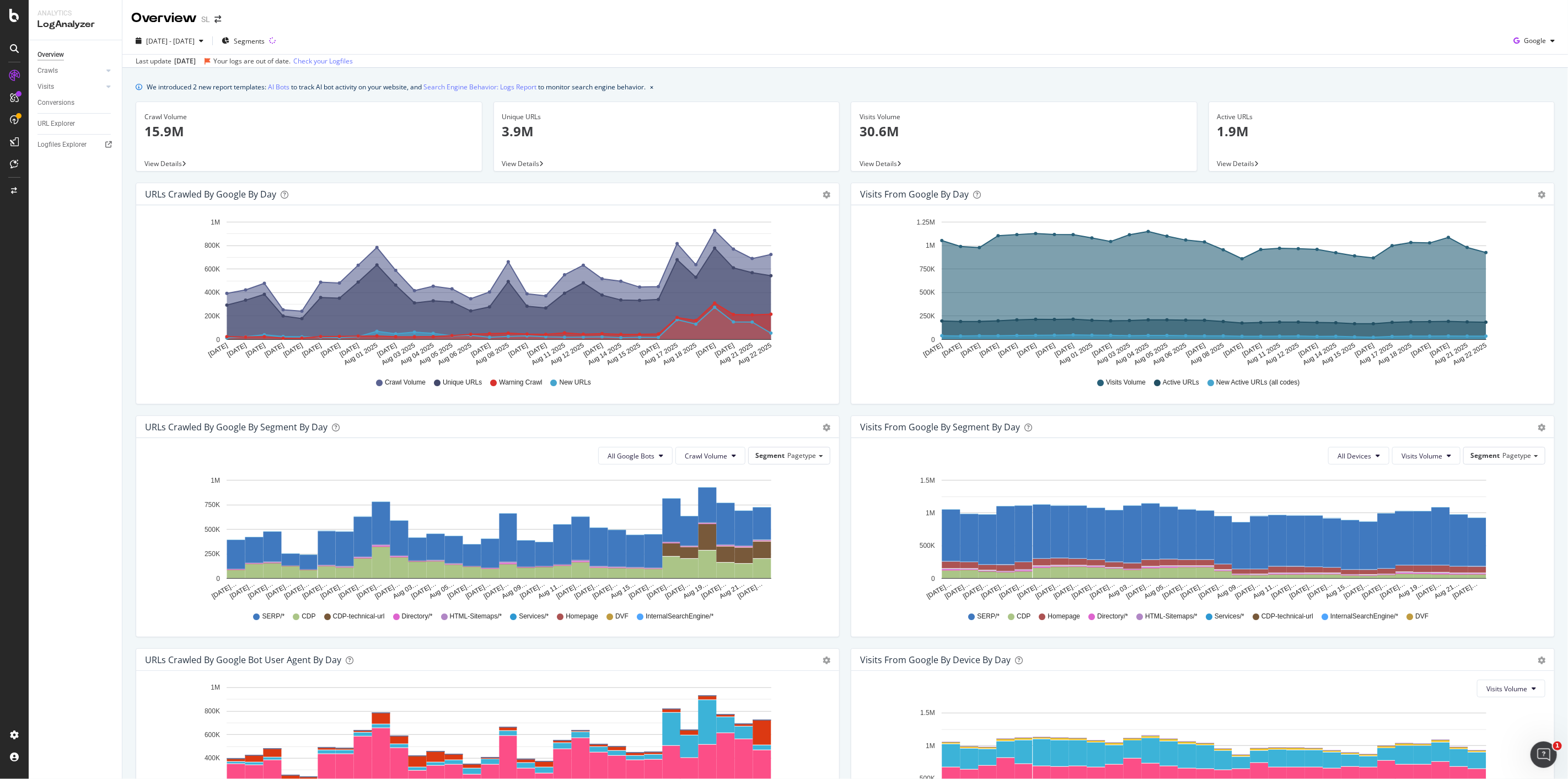
click at [172, 132] on p "15.9M" at bounding box center [309, 131] width 329 height 18
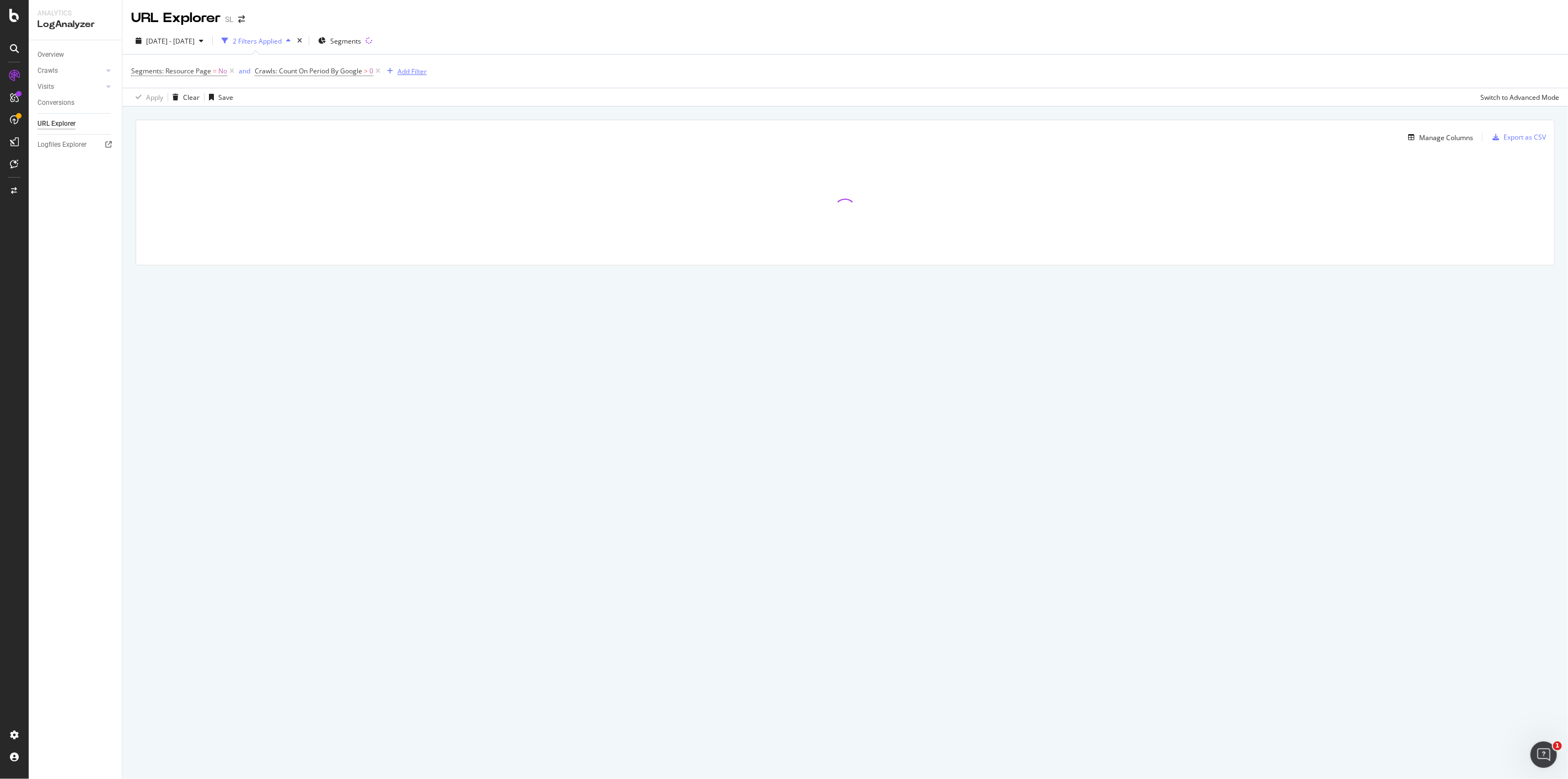
click at [400, 70] on div "Add Filter" at bounding box center [412, 71] width 29 height 10
click at [471, 146] on div "Full URL" at bounding box center [479, 148] width 189 height 13
click at [450, 123] on input "text" at bounding box center [452, 120] width 120 height 18
paste input "https://www.seloger.com/estimation-immobiliere/simulateur-prix/address"
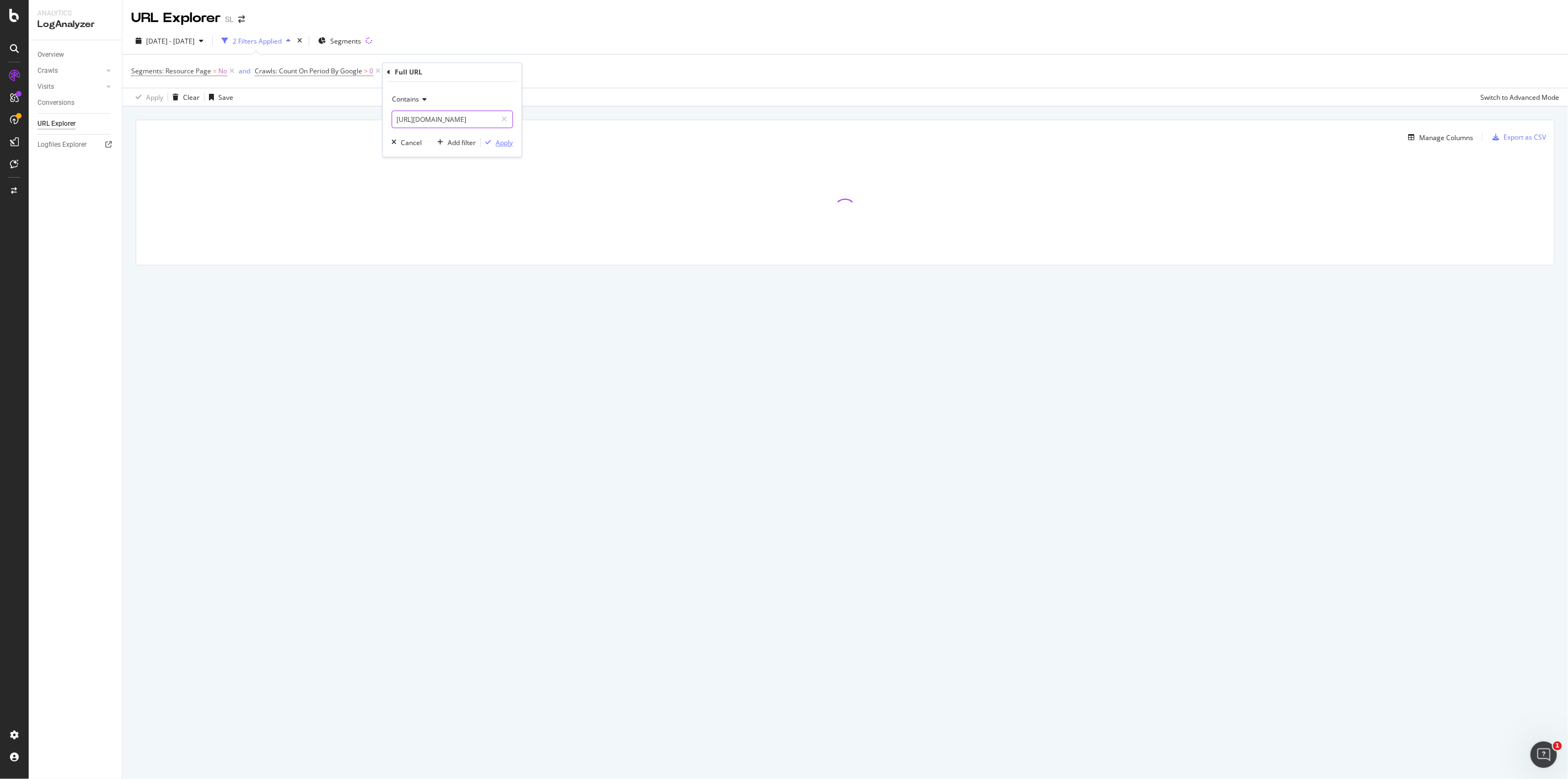
type input "https://www.seloger.com/estimation-immobiliere/simulateur-prix/address"
click at [502, 147] on div "Apply" at bounding box center [504, 142] width 17 height 10
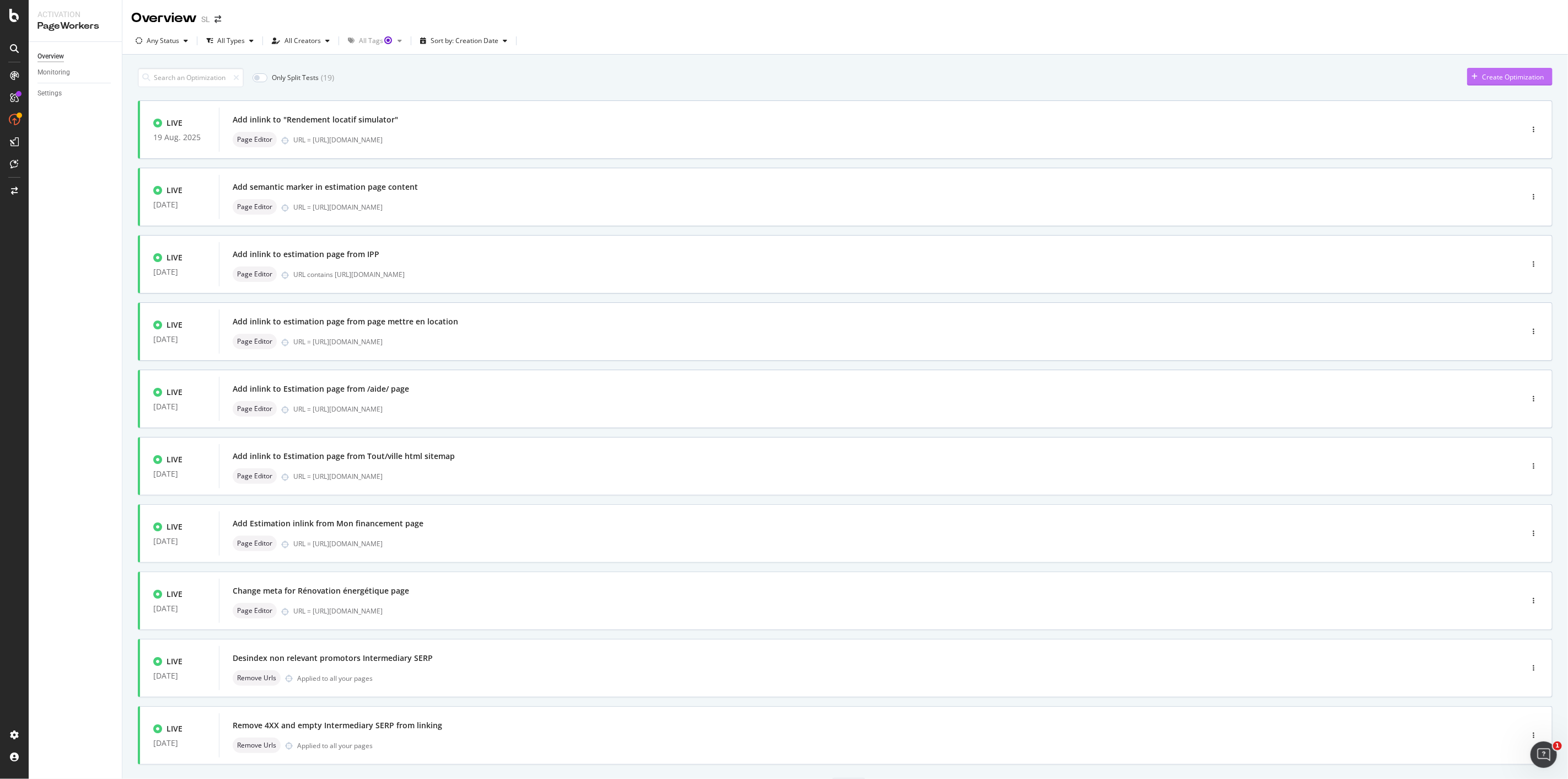
click at [1497, 79] on div "Create Optimization" at bounding box center [1513, 77] width 62 height 10
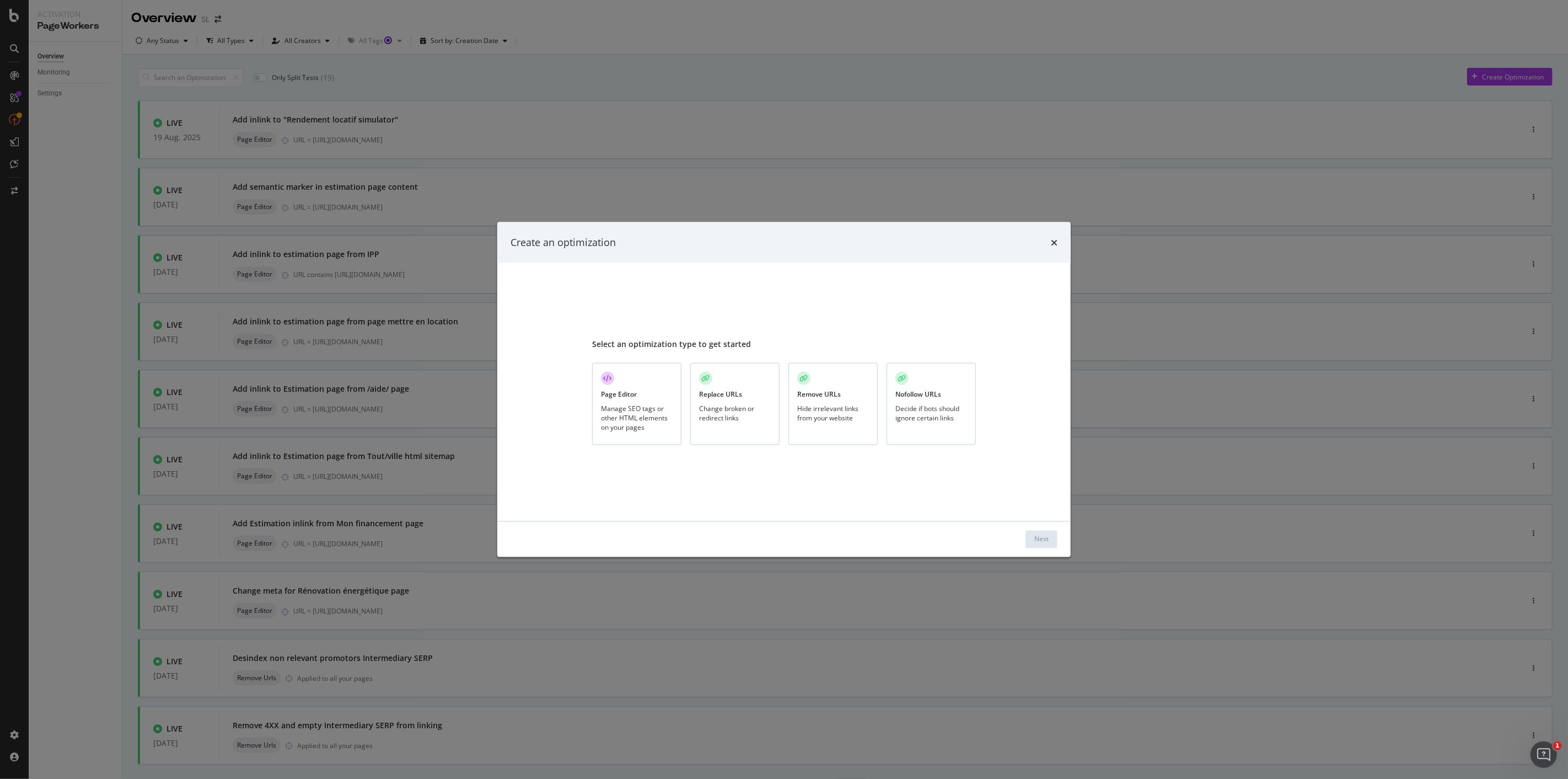
click at [632, 404] on div "Manage SEO tags or other HTML elements on your pages" at bounding box center [637, 417] width 72 height 28
click at [1050, 536] on button "Next" at bounding box center [1042, 539] width 32 height 18
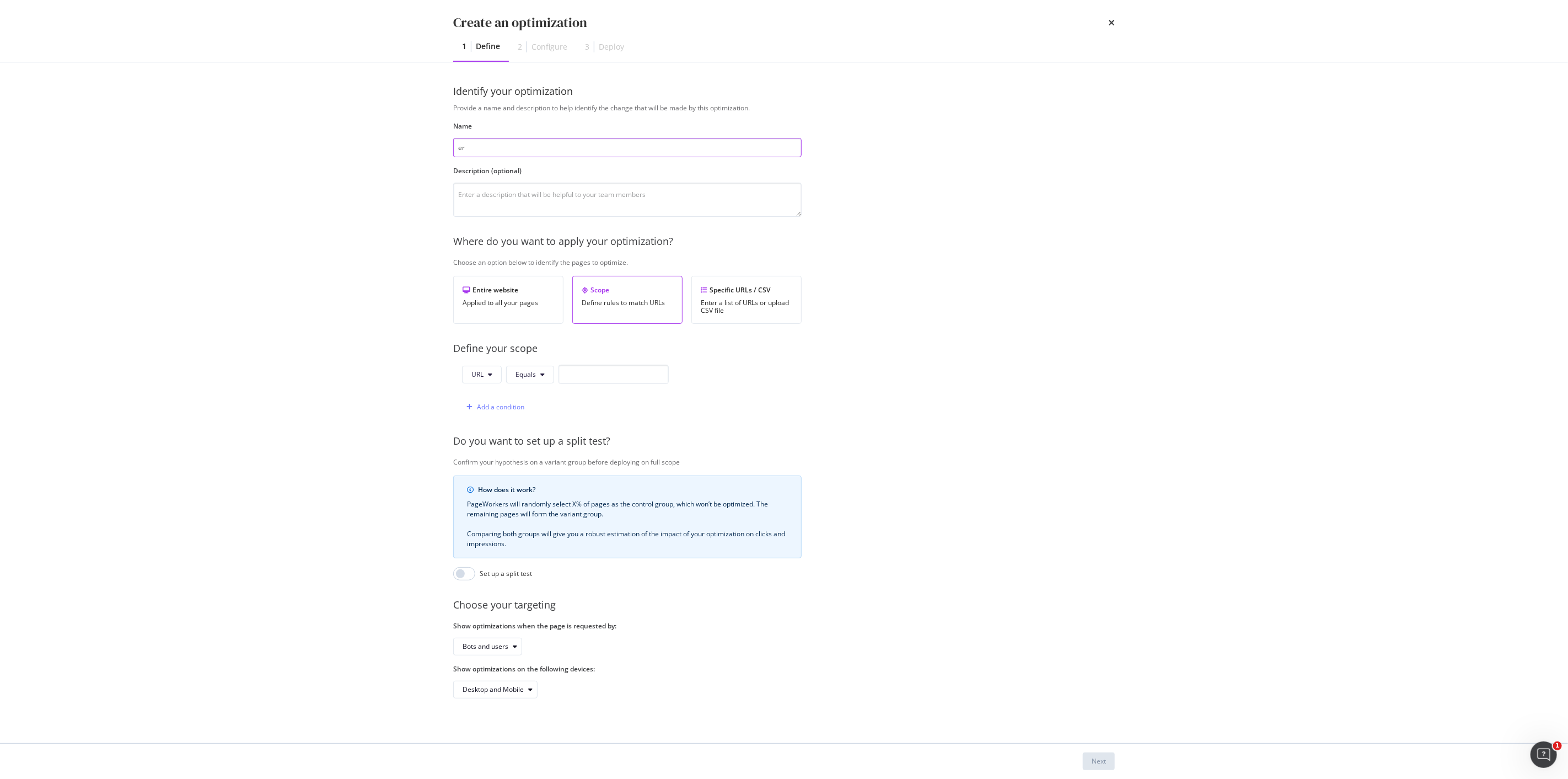
type input "er"
click at [498, 151] on input "er" at bounding box center [627, 148] width 348 height 19
click at [597, 375] on input "modal" at bounding box center [614, 374] width 111 height 19
paste input "[URL][DOMAIN_NAME]"
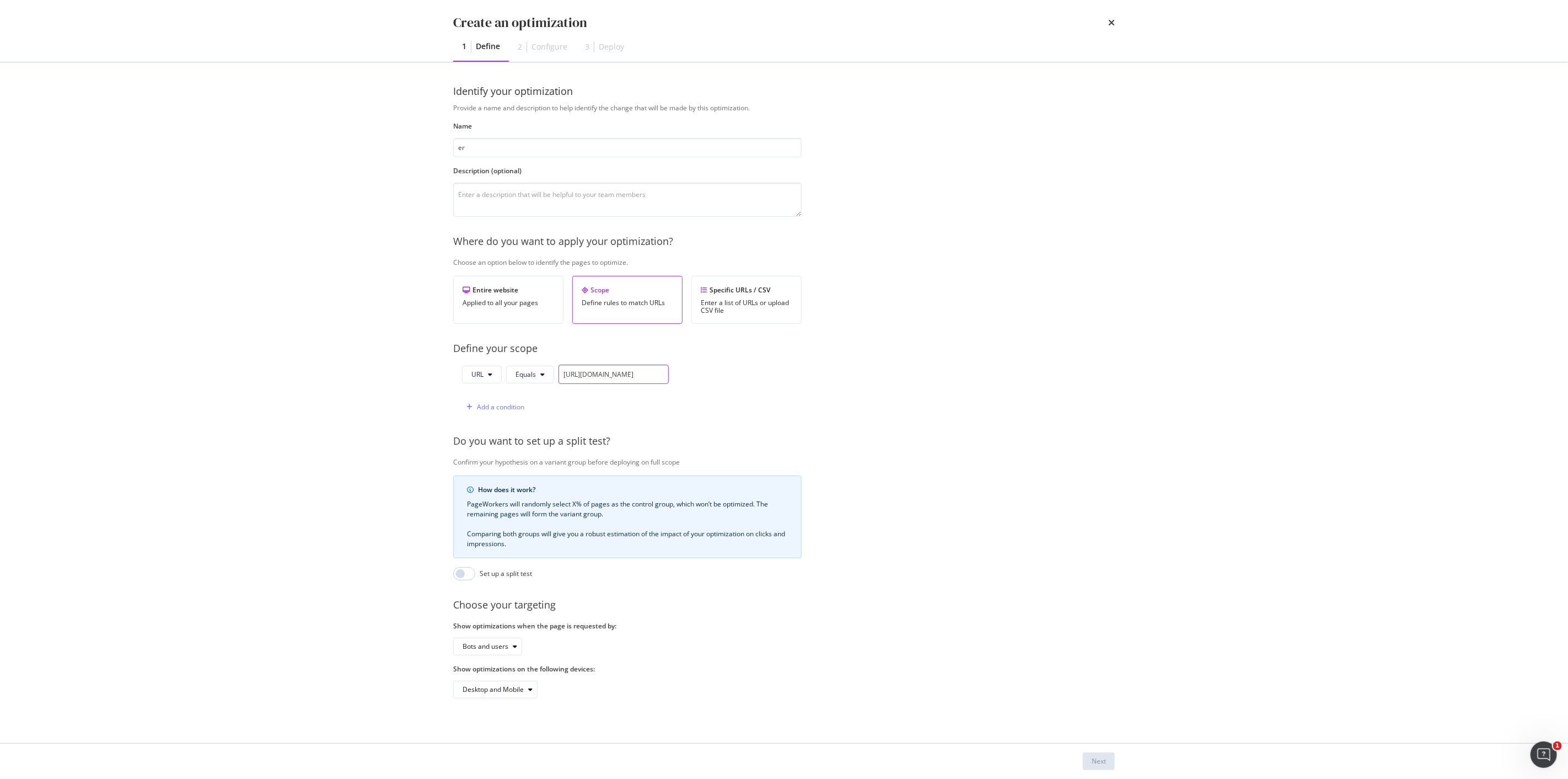
scroll to position [0, 27]
type input "[URL][DOMAIN_NAME]"
click at [544, 375] on button "Equals" at bounding box center [529, 375] width 48 height 18
click at [541, 460] on span "Contains" at bounding box center [548, 458] width 65 height 10
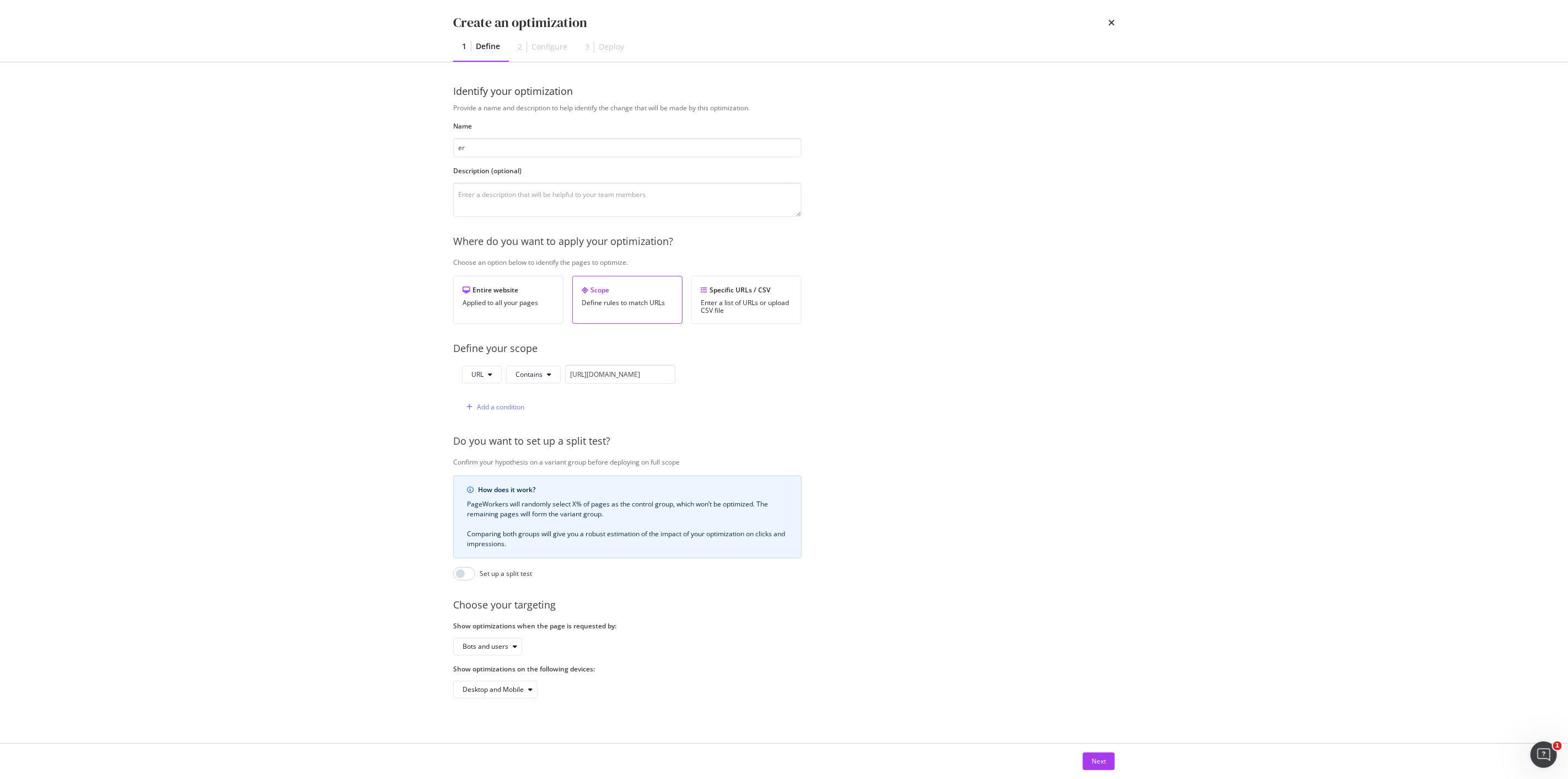
click at [512, 160] on div "Provide a name and description to help identify the change that will be made by…" at bounding box center [784, 401] width 662 height 595
click at [513, 152] on input "er" at bounding box center [627, 148] width 348 height 19
click at [559, 149] on input "modal" at bounding box center [627, 148] width 348 height 19
click at [608, 151] on input "Obfuscate "Estimer mon bien" CTA link" at bounding box center [627, 148] width 348 height 19
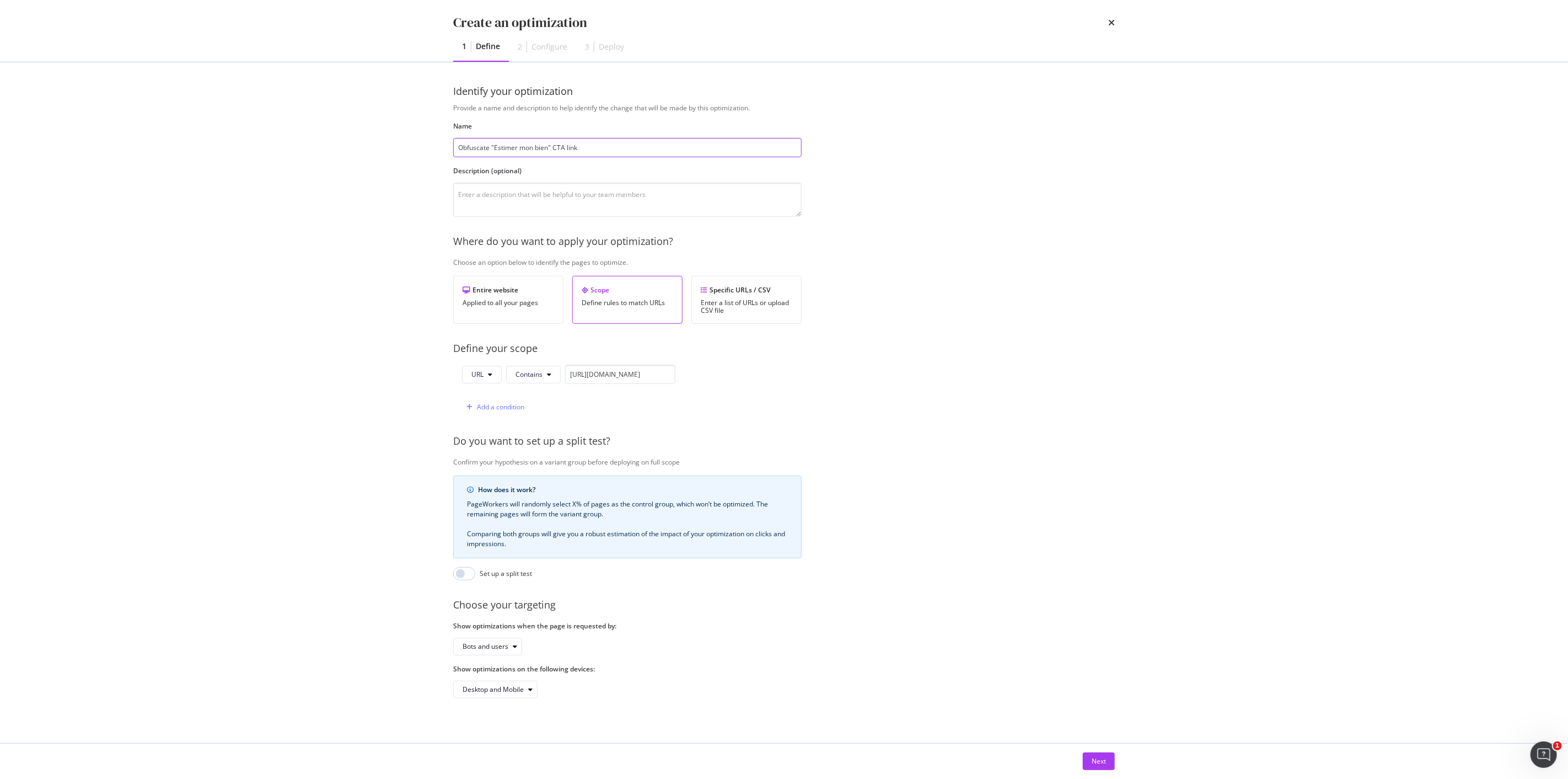
click at [608, 151] on input "Obfuscate "Estimer mon bien" CTA link" at bounding box center [627, 148] width 348 height 19
type input "Obfuscate "Estimer mon bien" CTA link"
click at [563, 206] on textarea "modal" at bounding box center [627, 200] width 348 height 34
paste textarea "Obfuscate "Estimer mon bien" CTA link"
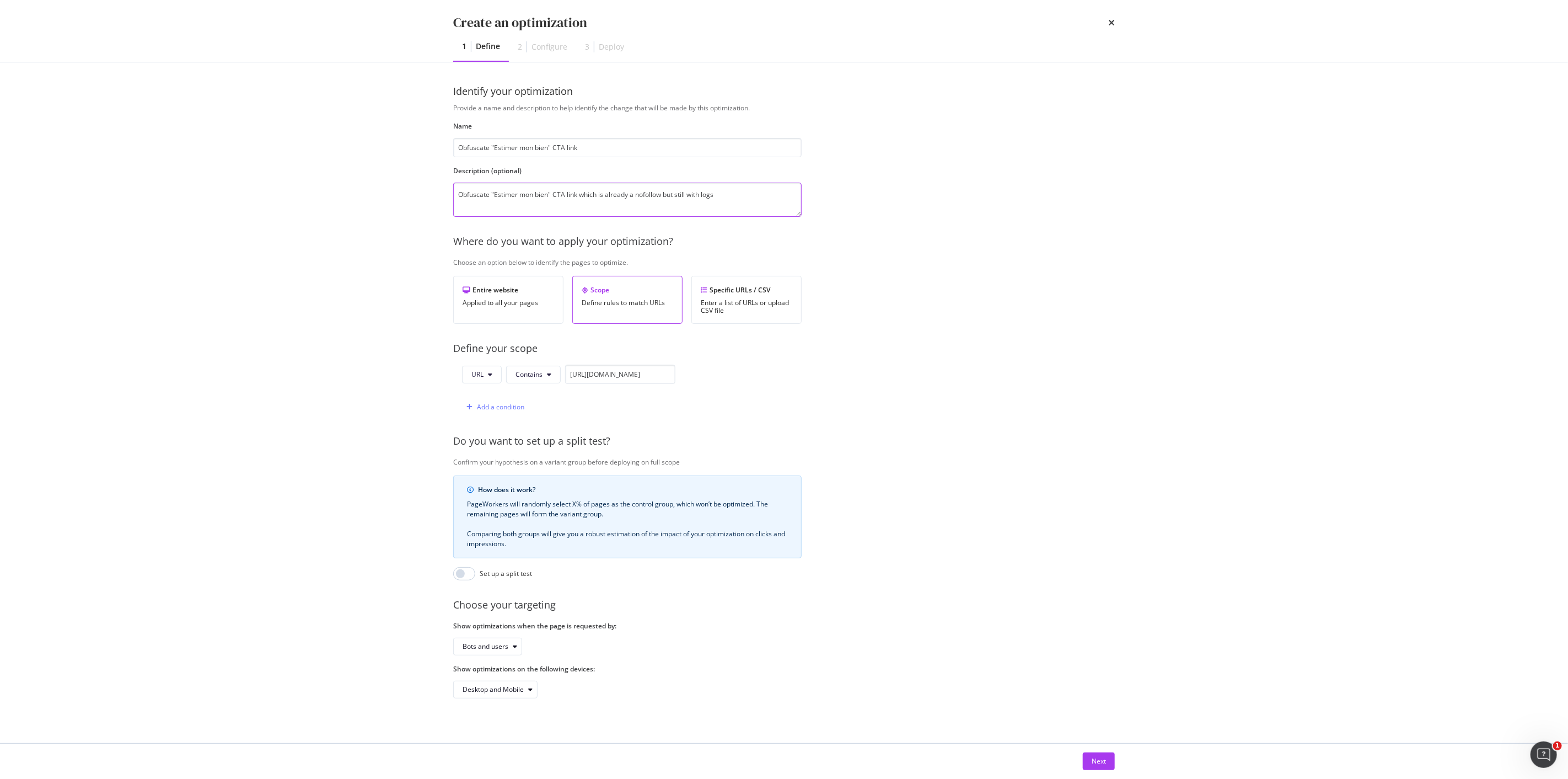
click at [664, 199] on textarea "Obfuscate "Estimer mon bien" CTA link which is already a nofollow but still wit…" at bounding box center [627, 200] width 348 height 34
type textarea "Obfuscate "Estimer mon bien" CTA link which is already a nofollow but still wit…"
click at [570, 148] on input "Obfuscate "Estimer mon bien" CTA link" at bounding box center [627, 148] width 348 height 19
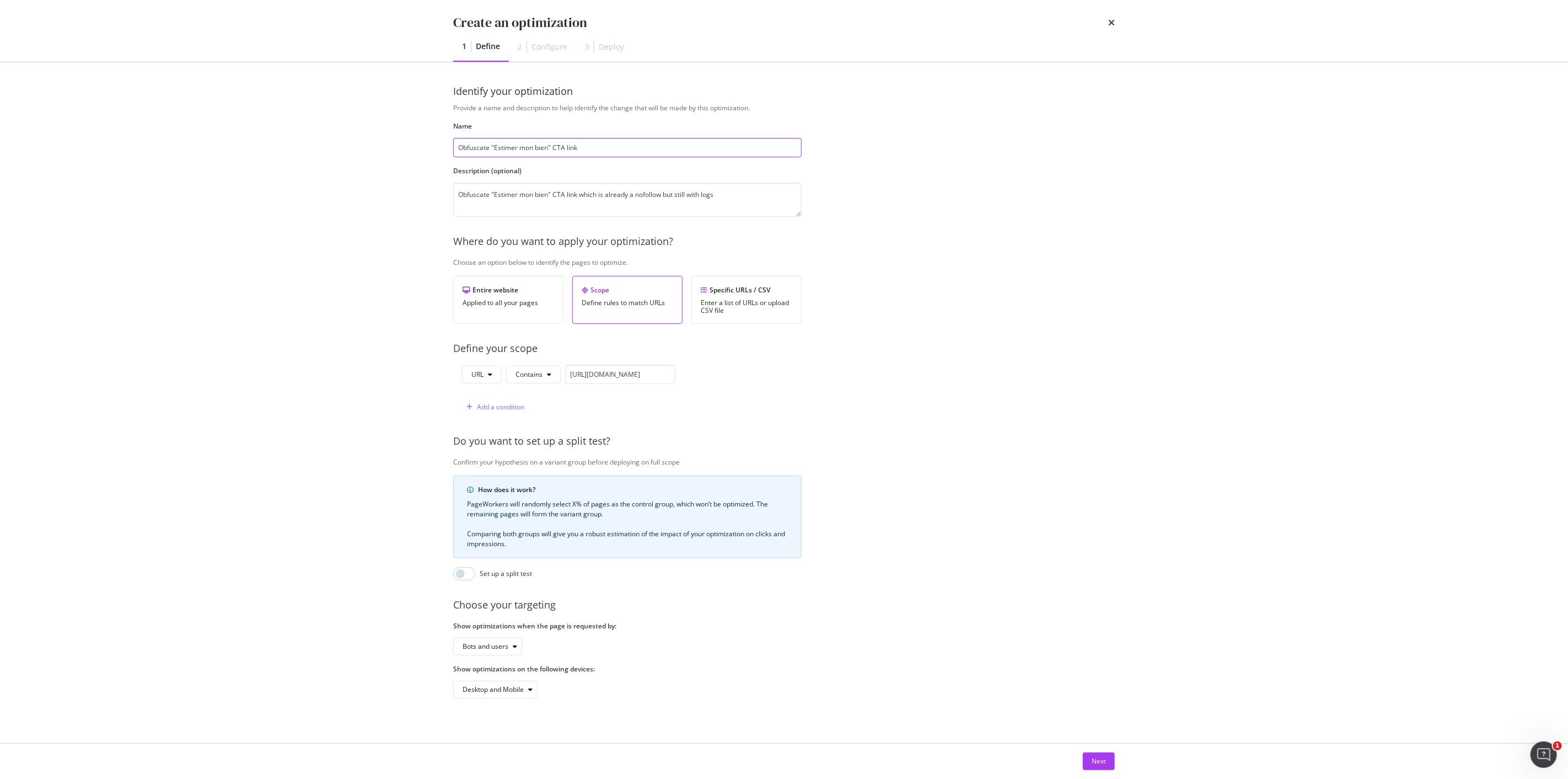
click at [570, 148] on input "Obfuscate "Estimer mon bien" CTA link" at bounding box center [627, 148] width 348 height 19
paste input "which is already a nof"
type input "Obfuscate "Estimer mon bien" CTA link which is already a nof"
click at [1114, 20] on icon "times" at bounding box center [1112, 23] width 6 height 9
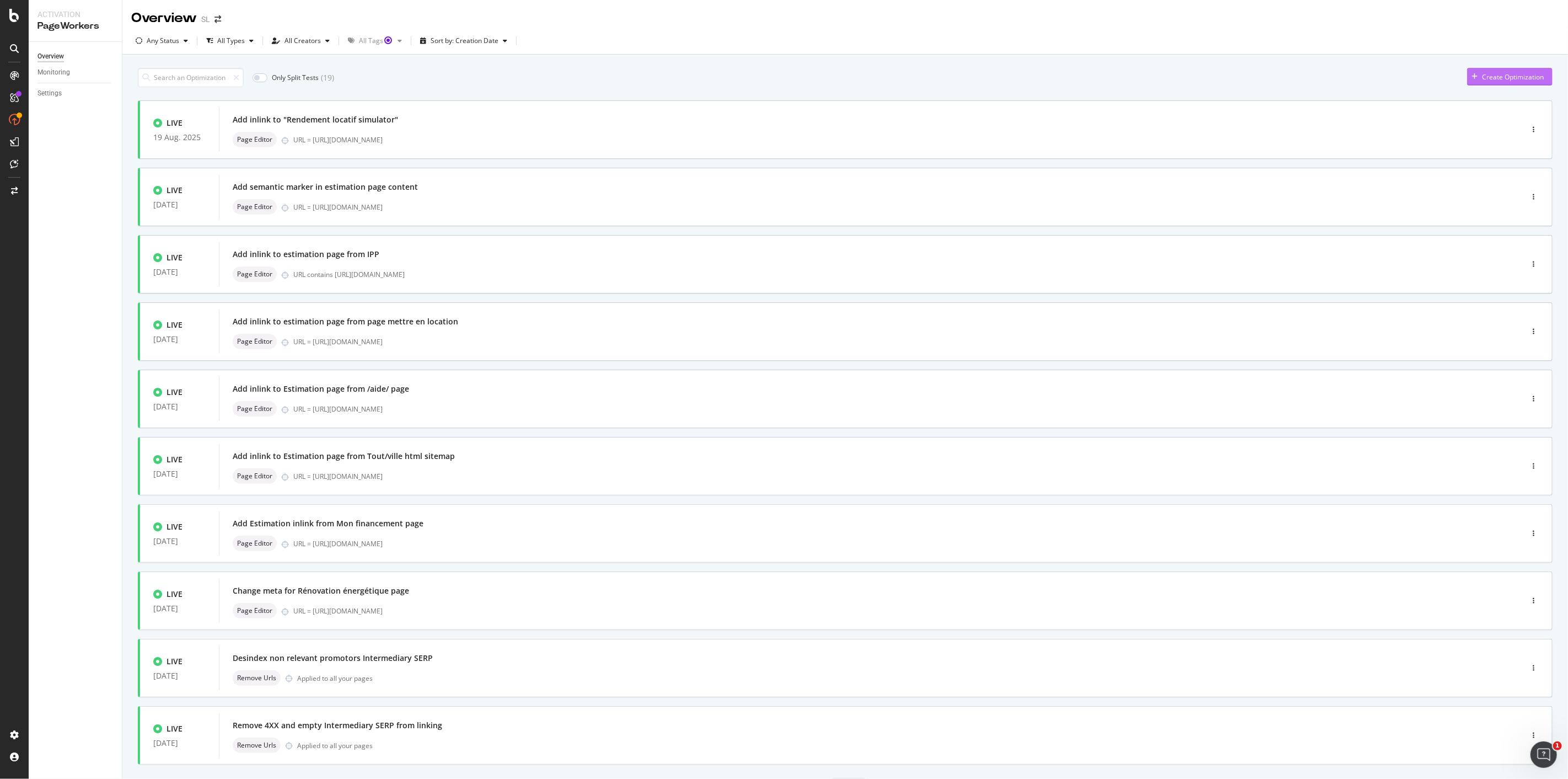
click at [1482, 78] on div "Create Optimization" at bounding box center [1513, 77] width 62 height 10
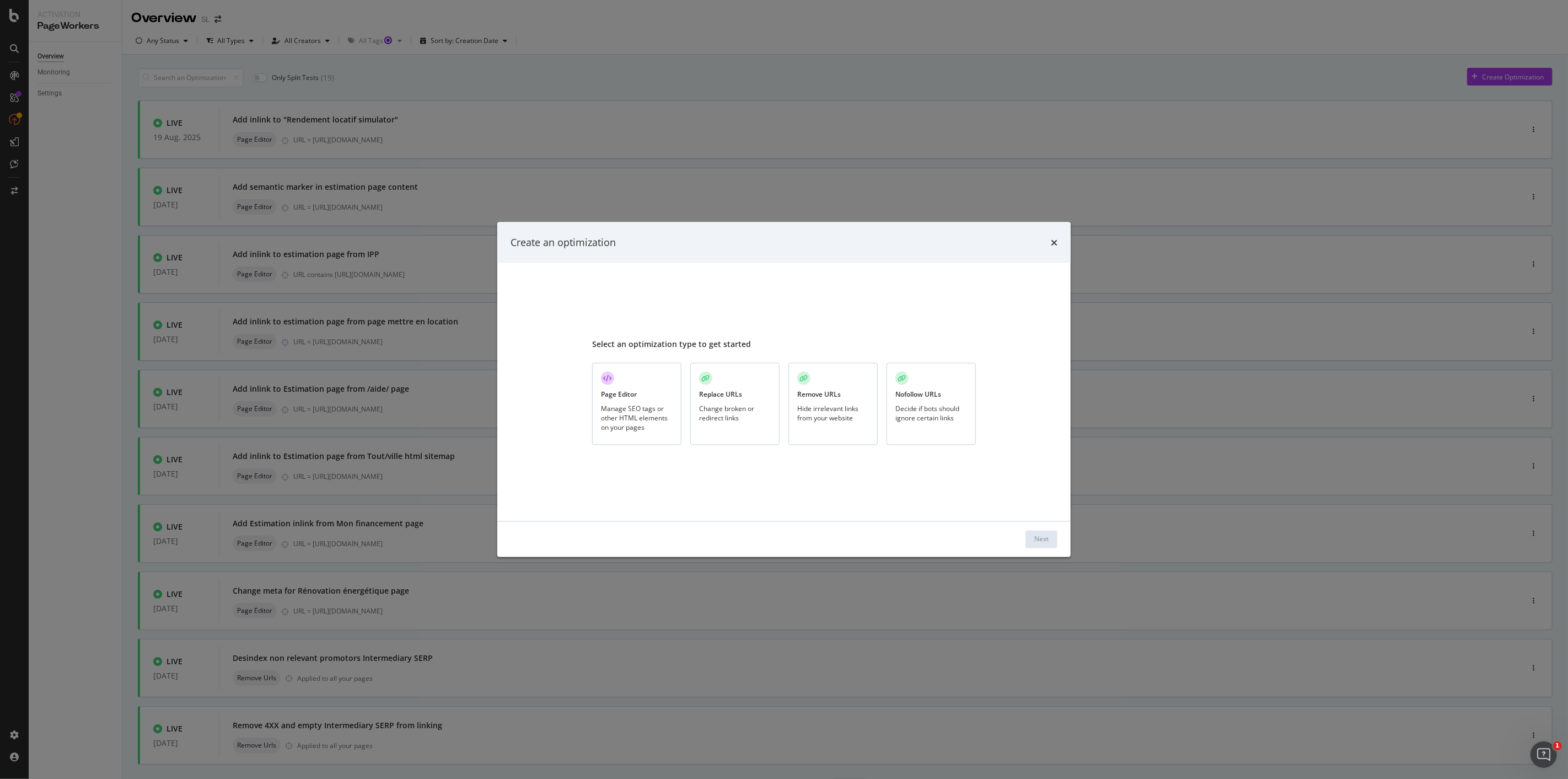
click at [850, 405] on div "Hide irrelevant links from your website" at bounding box center [833, 412] width 72 height 18
click at [1035, 541] on div "Next" at bounding box center [1042, 539] width 15 height 10
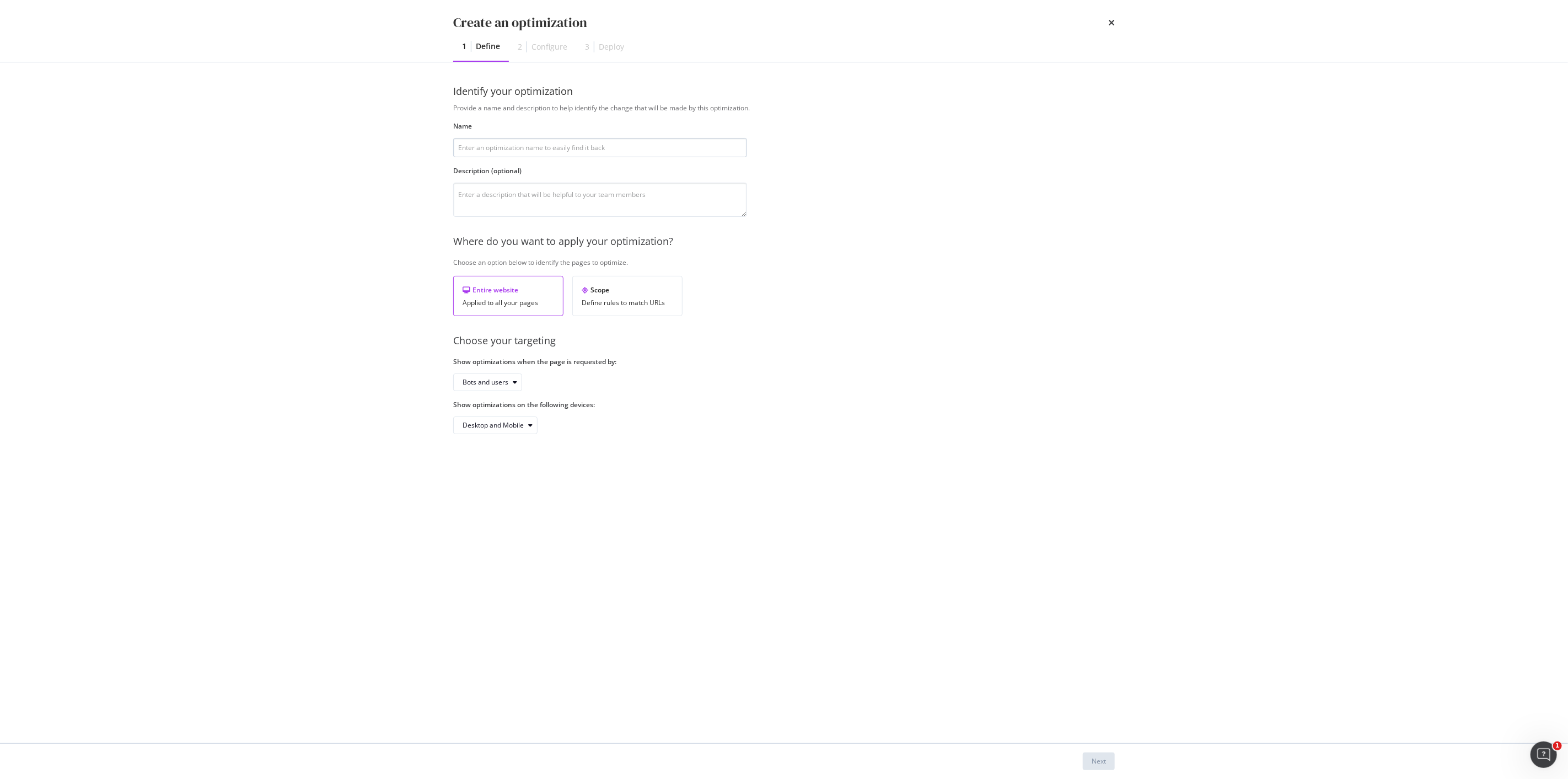
click at [498, 148] on input "modal" at bounding box center [600, 148] width 294 height 19
type input "Obfuscate "Estimer mon bien" CTA link which is already a nof"
click at [539, 193] on textarea "modal" at bounding box center [600, 200] width 294 height 34
paste textarea "Obfuscate "Estimer mon bien" CTA link which is already a nofollow but still wit…"
type textarea "Obfuscate "Estimer mon bien" CTA link which is already a nofollow but still wit…"
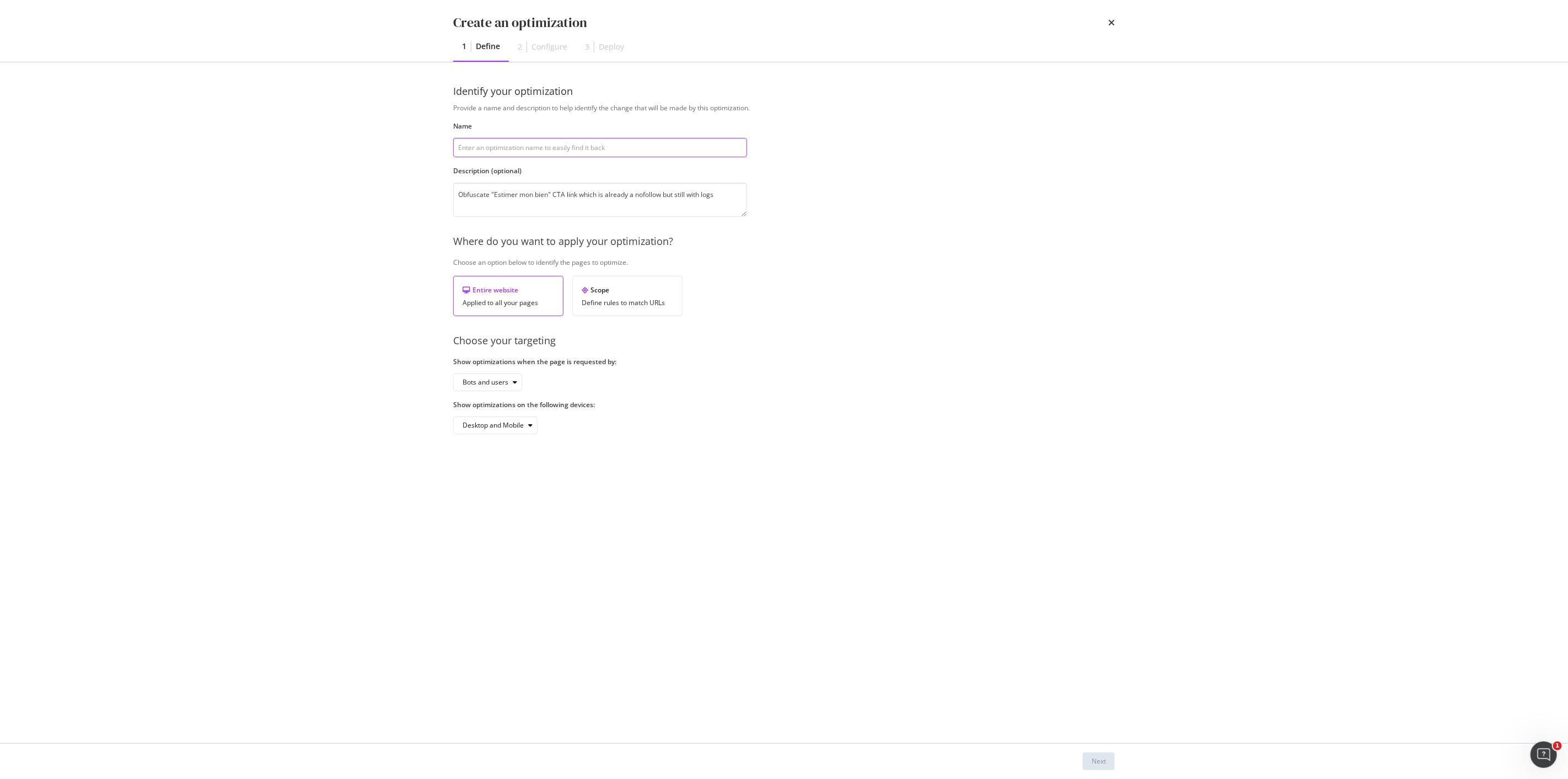
click at [579, 149] on input "modal" at bounding box center [600, 148] width 294 height 19
paste input "Obfuscate "Estimer mon bien" CTA link"
type input "Obfuscate "Estimer mon bien" CTA link"
click at [603, 291] on div "Scope" at bounding box center [627, 290] width 92 height 10
click at [530, 309] on div "Entire website Applied to all your pages" at bounding box center [508, 296] width 111 height 40
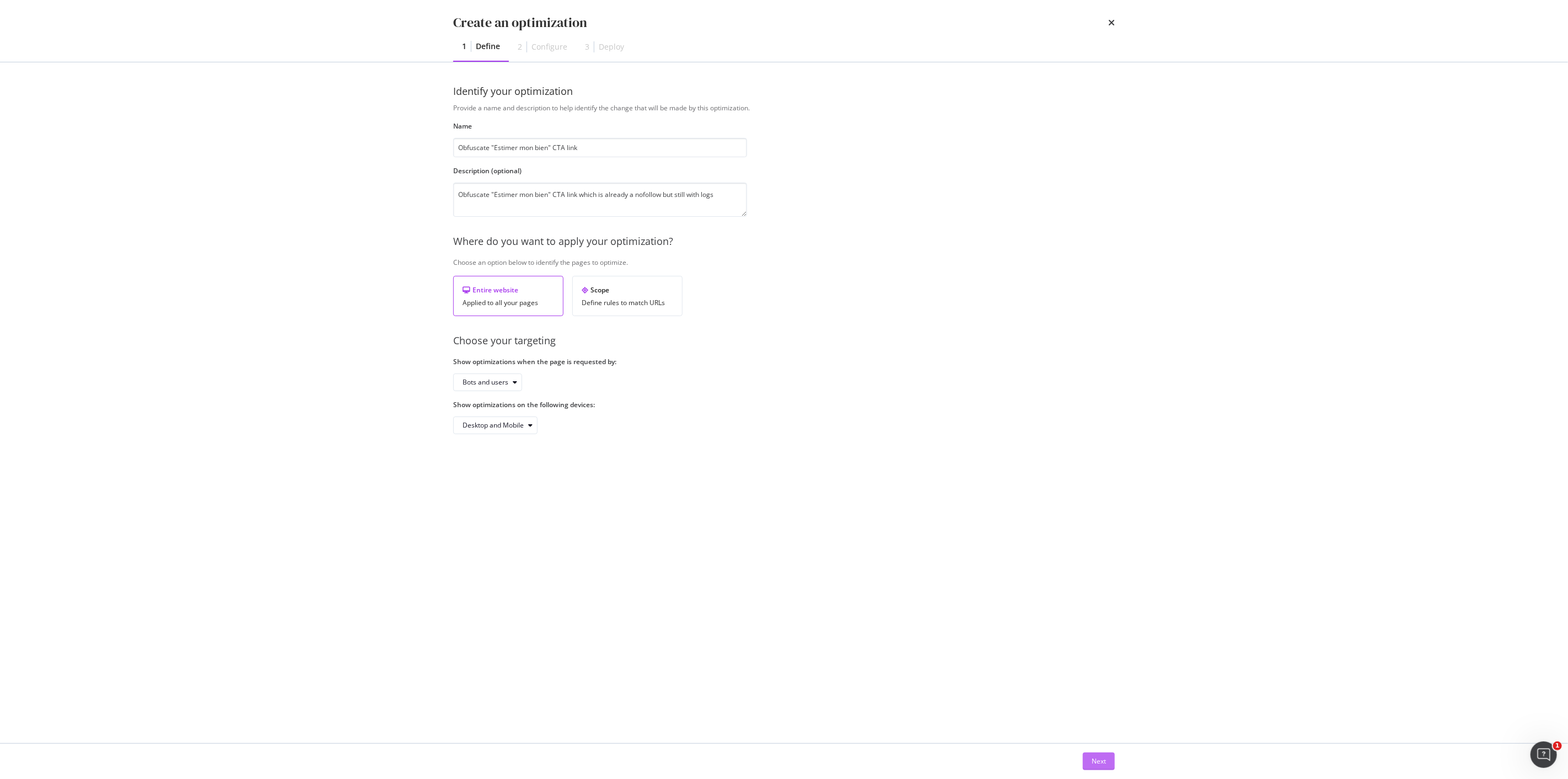
click at [1094, 757] on div "Next" at bounding box center [1099, 761] width 15 height 10
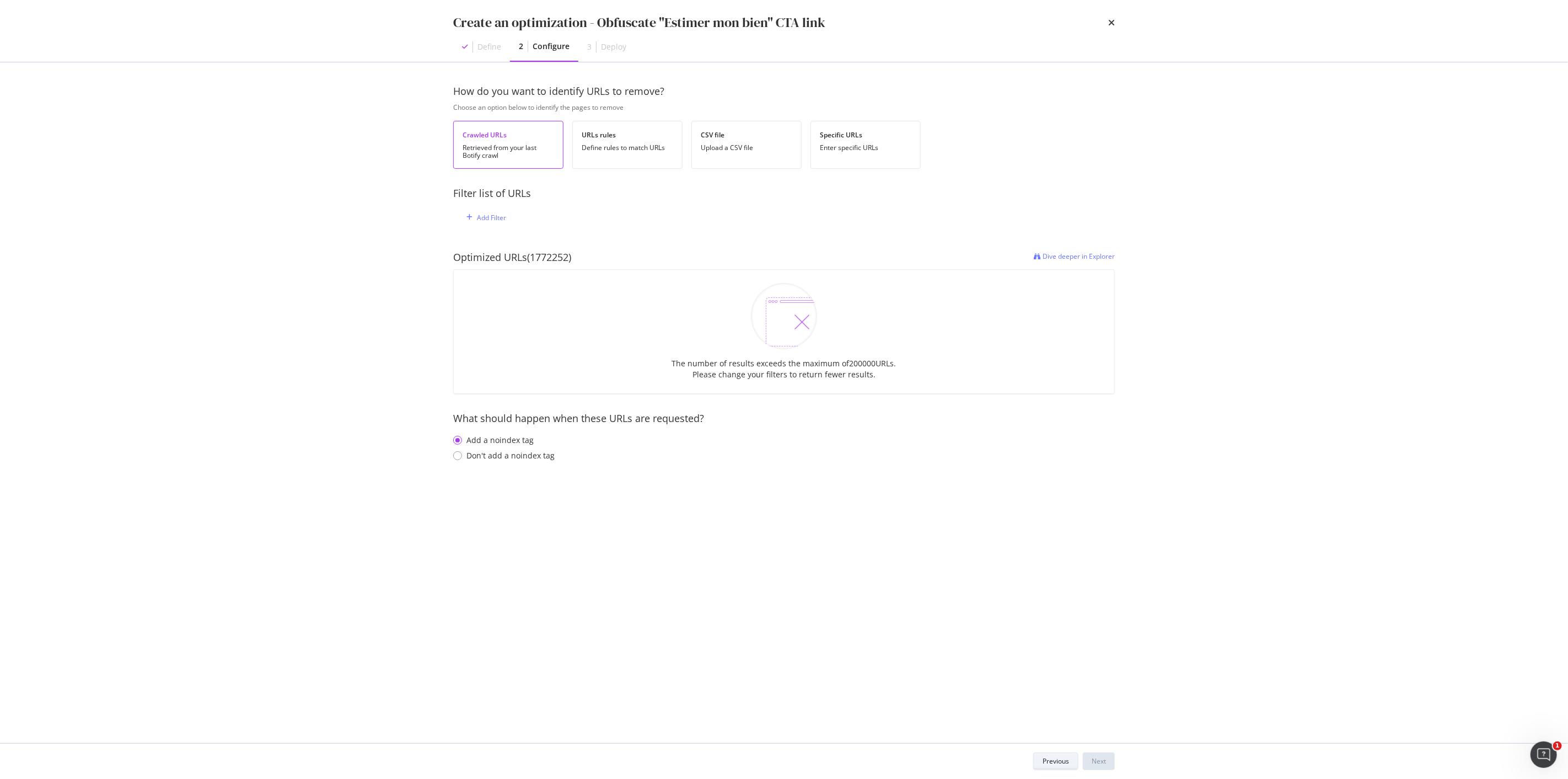
click at [1063, 764] on div "Previous" at bounding box center [1056, 761] width 27 height 10
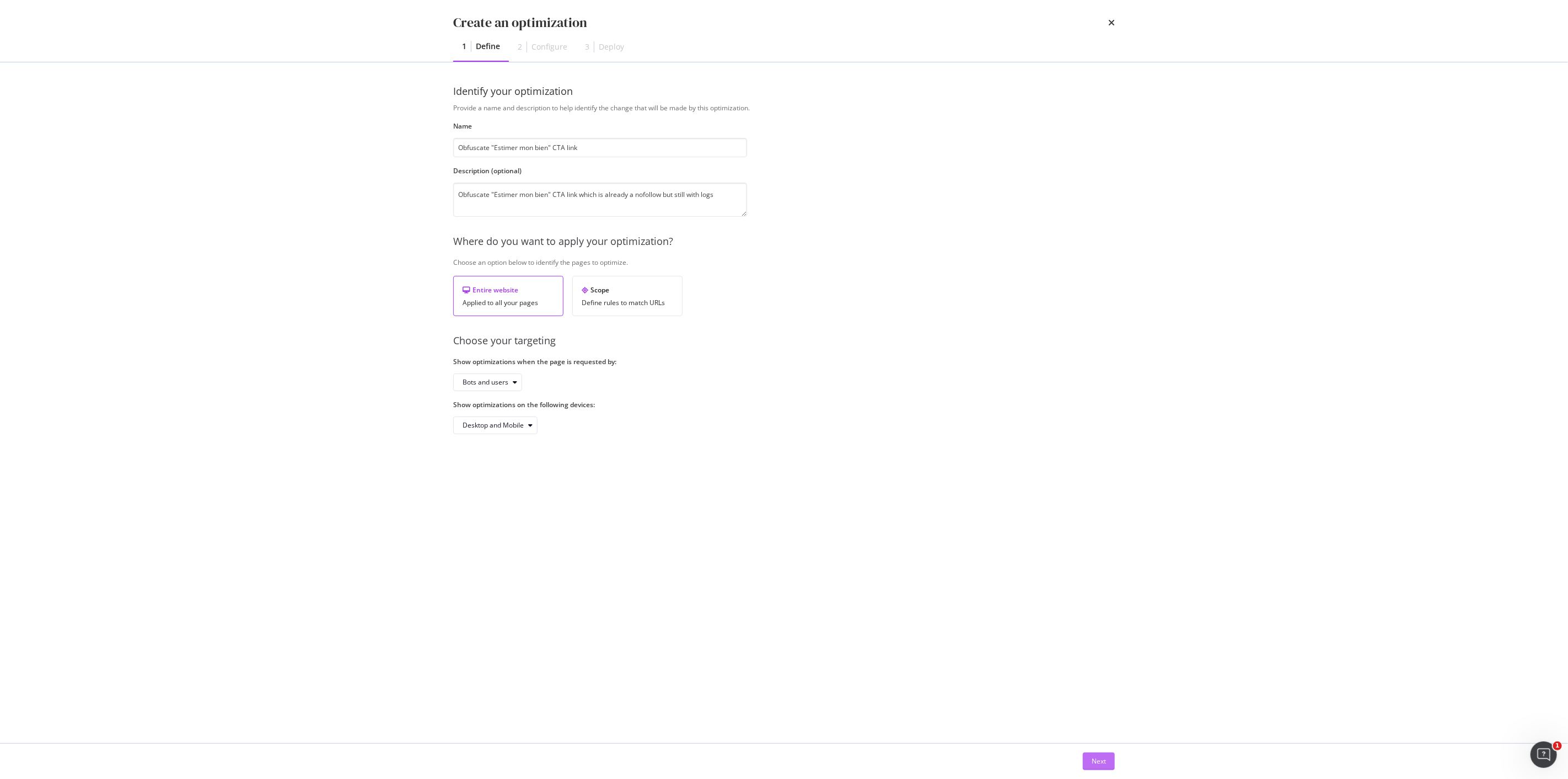
click at [1104, 763] on div "Next" at bounding box center [1099, 761] width 15 height 10
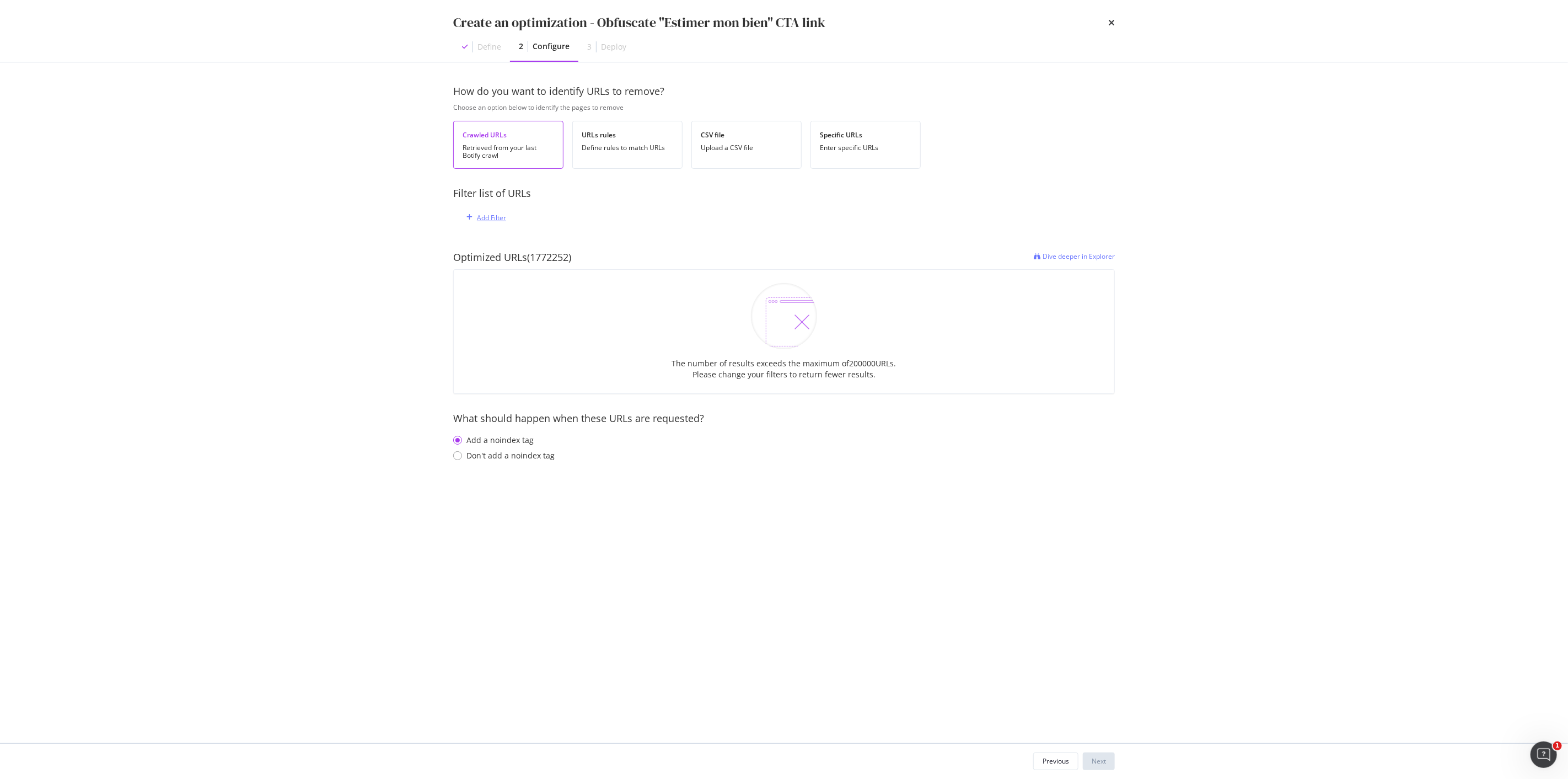
click at [498, 217] on div "Add Filter" at bounding box center [491, 217] width 29 height 10
click at [723, 186] on div "Crawled URLs Retrieved from your last Botify crawl URLs rules Define rules to m…" at bounding box center [692, 153] width 477 height 65
click at [824, 146] on div "Enter specific URLs" at bounding box center [866, 148] width 92 height 8
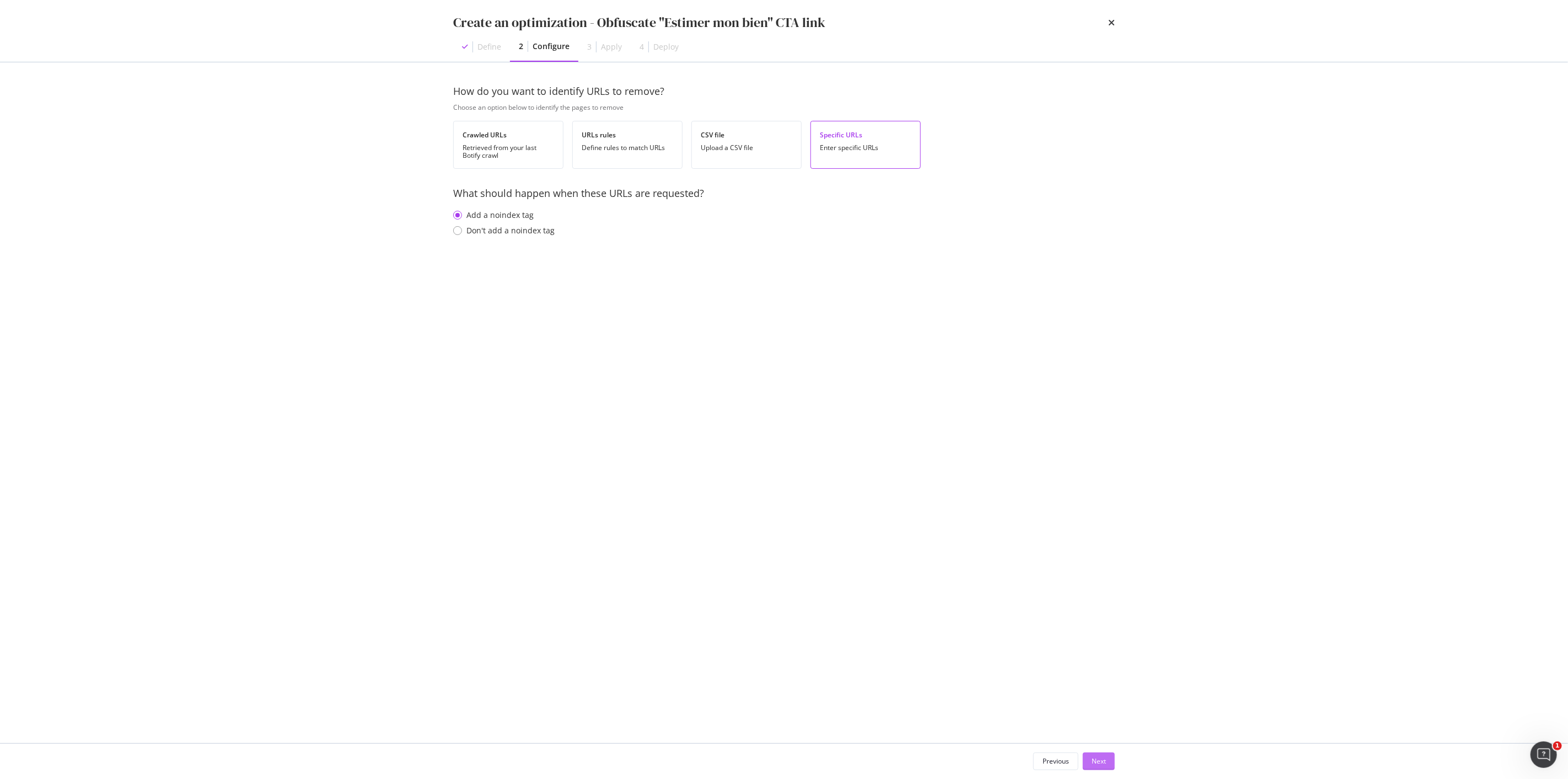
click at [1101, 761] on div "Next" at bounding box center [1099, 761] width 15 height 10
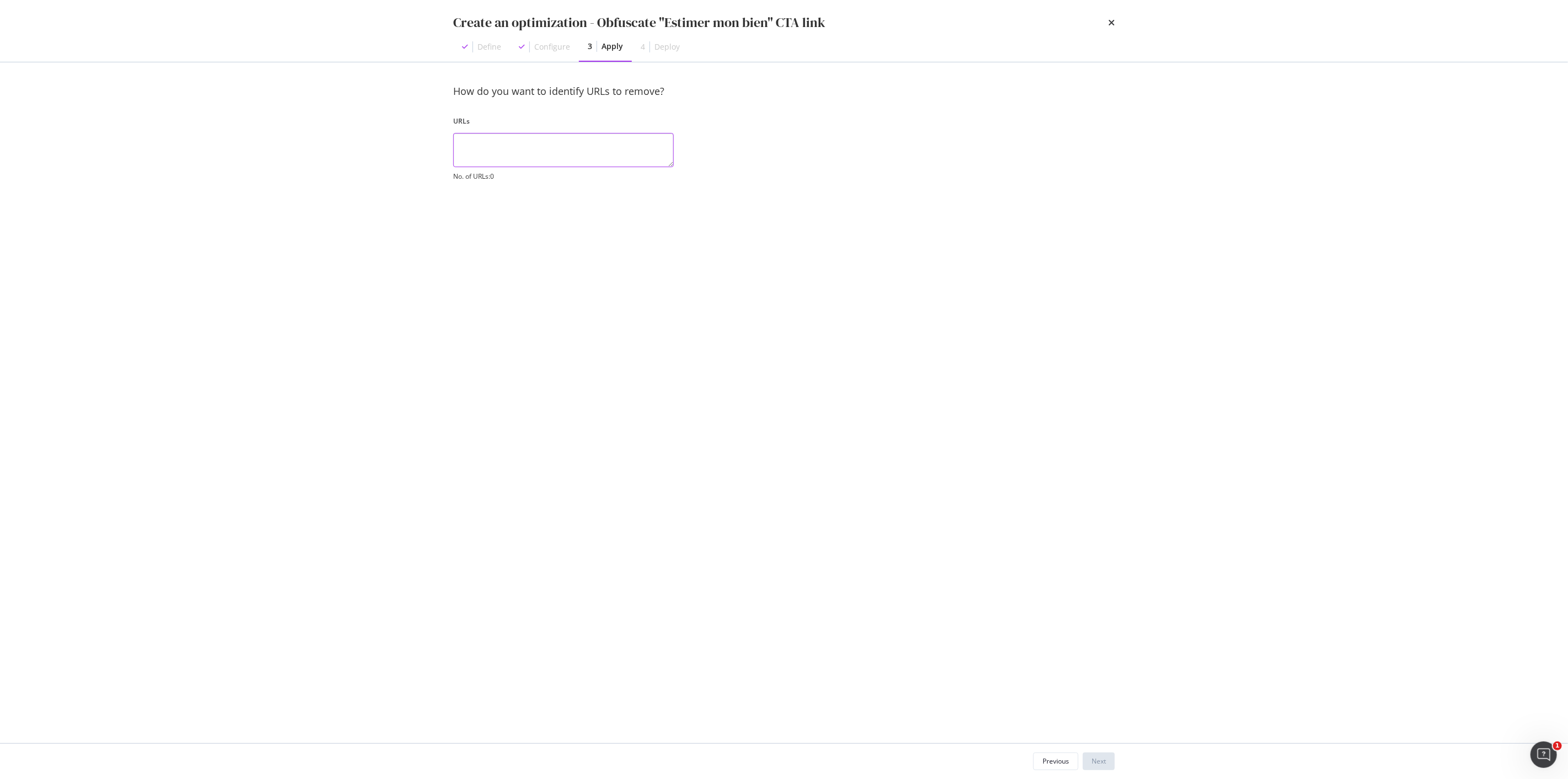
click at [513, 144] on textarea "modal" at bounding box center [563, 150] width 221 height 34
paste textarea "[URL][DOMAIN_NAME]?"
type textarea "[URL][DOMAIN_NAME]"
click at [1105, 766] on div "Next" at bounding box center [1099, 761] width 15 height 17
click at [1089, 756] on div "Save as draft" at bounding box center [1085, 761] width 40 height 10
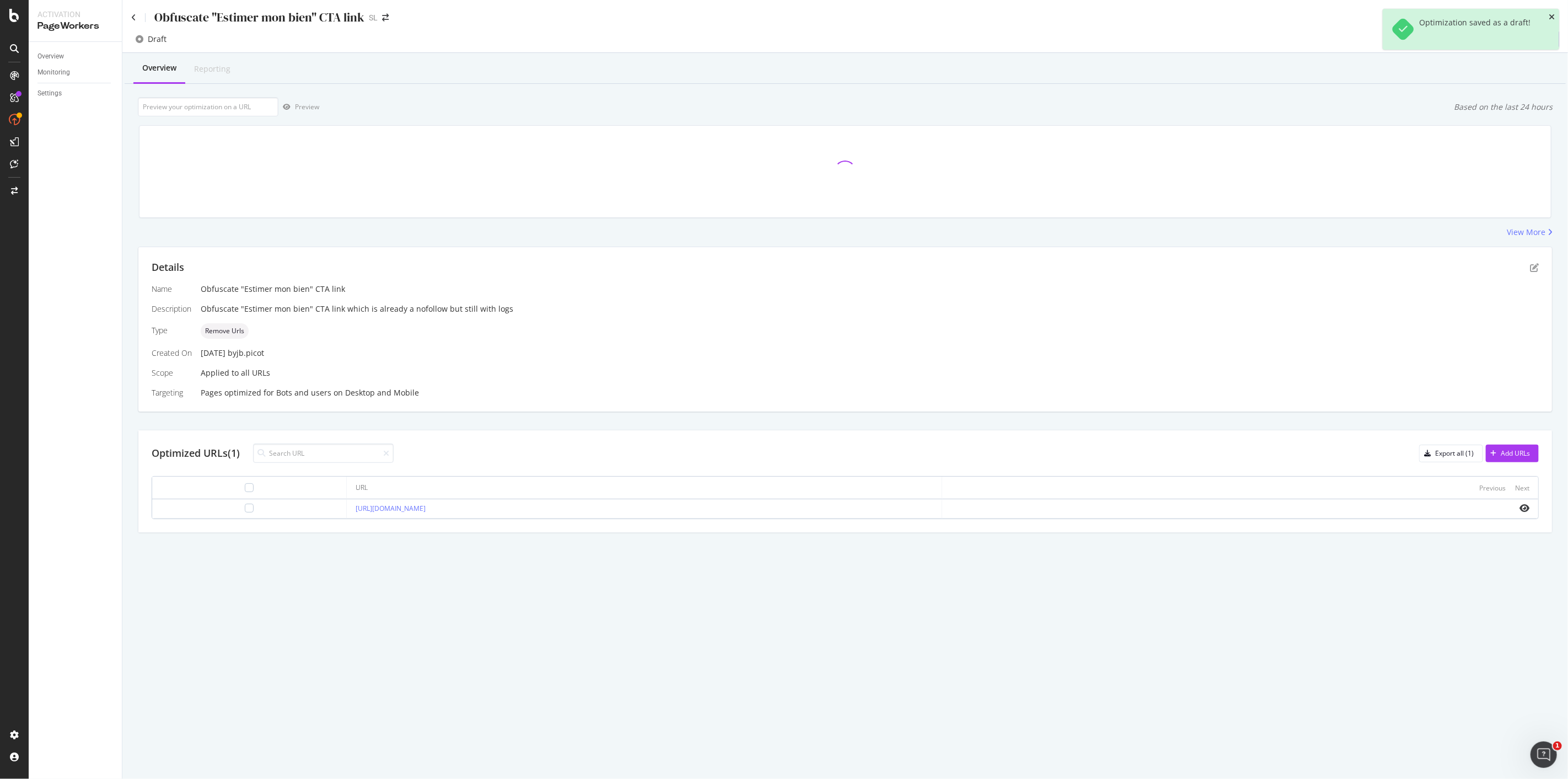
click at [1555, 13] on icon "close toast" at bounding box center [1552, 17] width 6 height 8
click at [1511, 39] on div "Deploy to production" at bounding box center [1518, 39] width 64 height 10
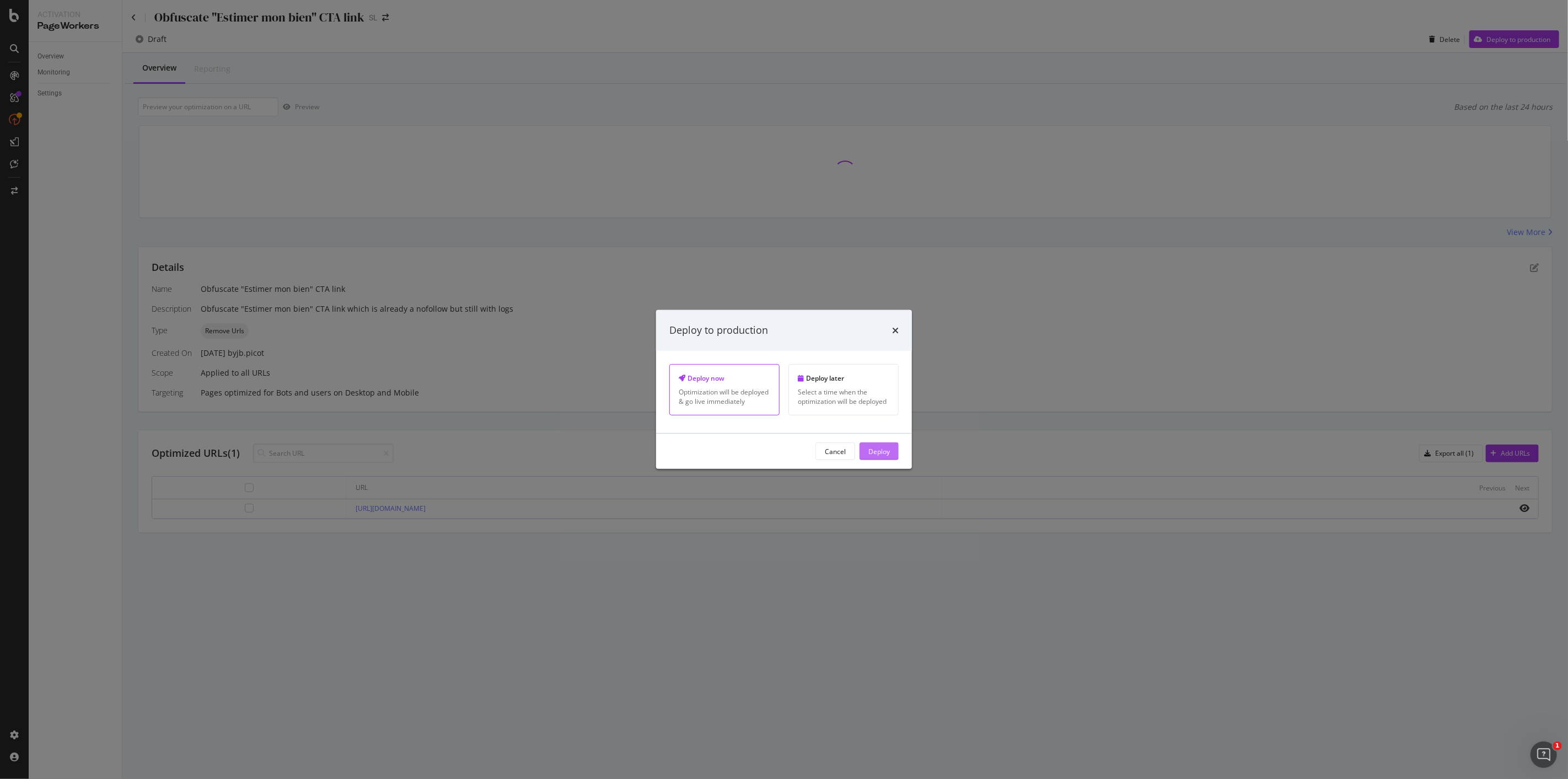
click at [885, 450] on div "Deploy" at bounding box center [879, 451] width 22 height 10
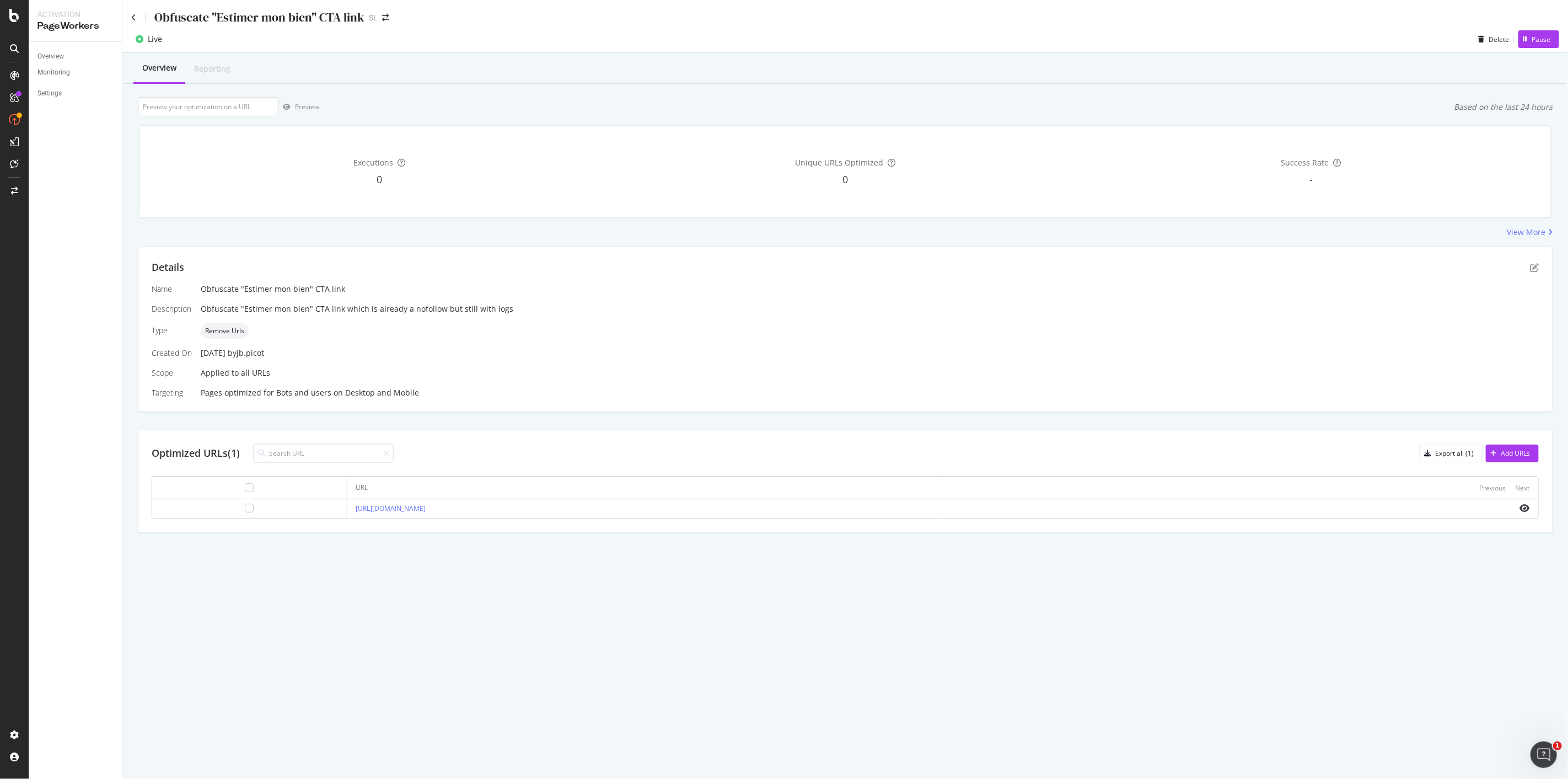
drag, startPoint x: 903, startPoint y: 428, endPoint x: 533, endPoint y: 598, distance: 407.2
click at [533, 598] on div "Obfuscate "Estimer mon bien" CTA link SL Live Delete Pause Overview Reporting P…" at bounding box center [845, 389] width 1446 height 779
